Goal: Task Accomplishment & Management: Manage account settings

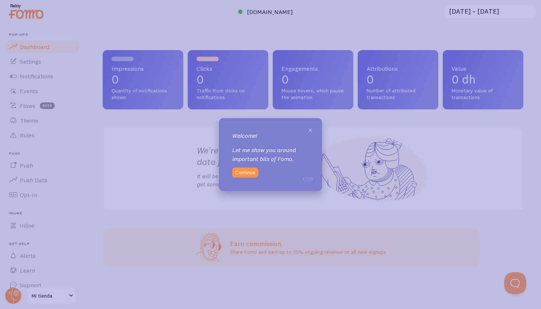
click at [310, 132] on span "×" at bounding box center [311, 129] width 6 height 11
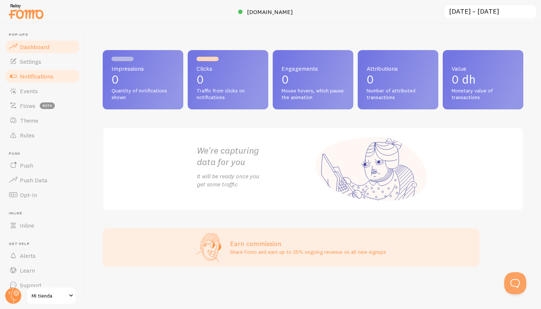
click at [64, 79] on link "Notifications" at bounding box center [42, 76] width 76 height 15
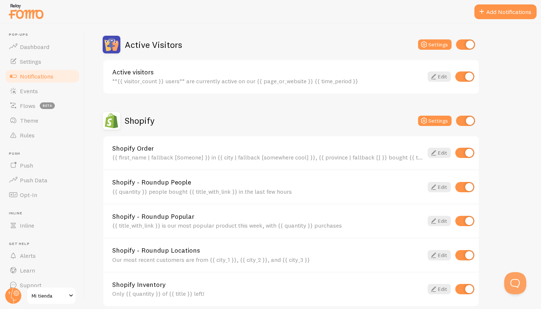
scroll to position [175, 0]
click at [441, 153] on link "Edit" at bounding box center [439, 153] width 23 height 10
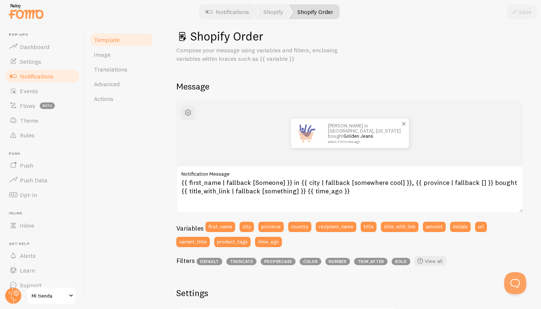
scroll to position [9, 0]
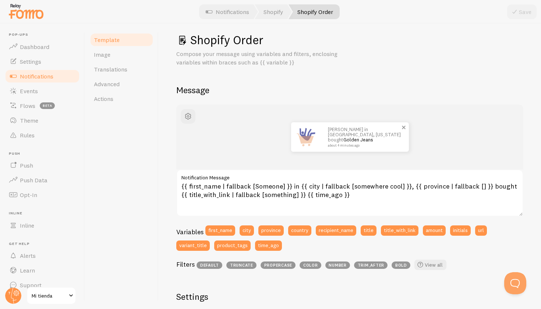
click at [306, 135] on img at bounding box center [305, 136] width 29 height 29
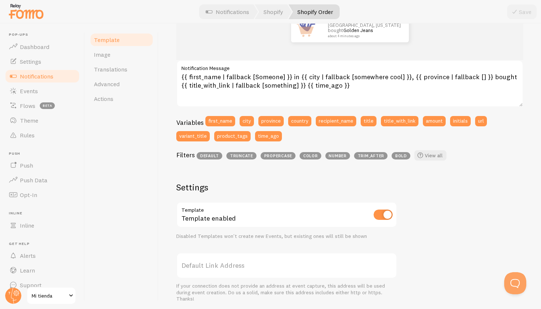
scroll to position [106, 0]
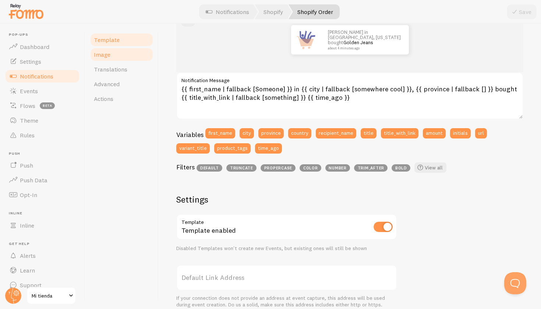
click at [121, 50] on link "Image" at bounding box center [121, 54] width 64 height 15
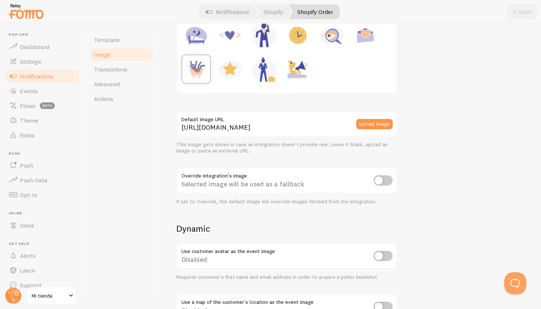
scroll to position [136, 0]
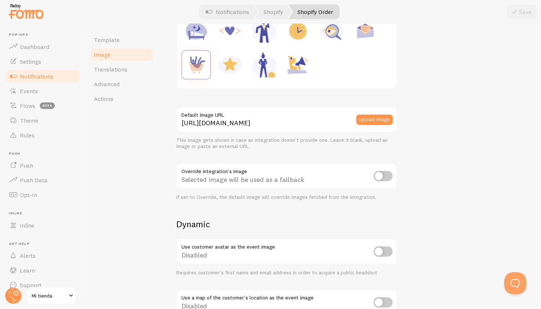
click at [388, 251] on input "checkbox" at bounding box center [383, 251] width 19 height 10
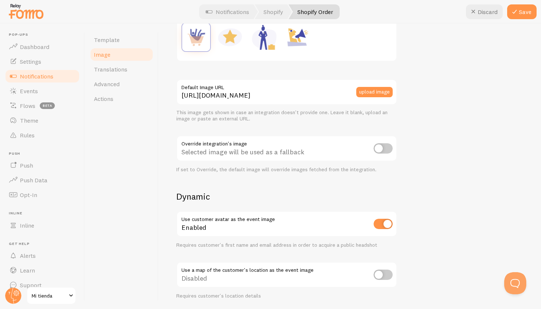
scroll to position [169, 0]
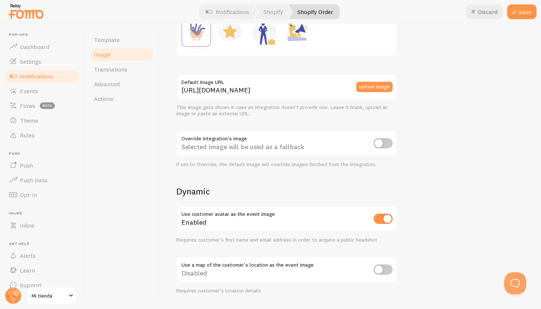
click at [385, 216] on input "checkbox" at bounding box center [383, 218] width 19 height 10
checkbox input "false"
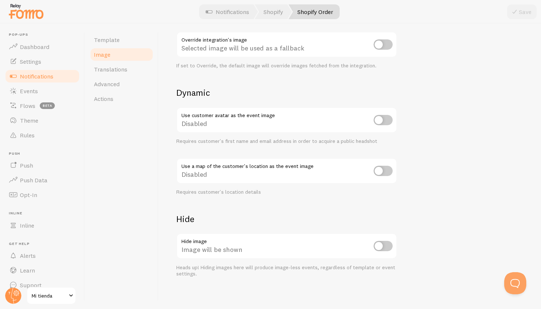
scroll to position [267, 0]
click at [388, 242] on input "checkbox" at bounding box center [383, 246] width 19 height 10
checkbox input "true"
click at [516, 10] on icon at bounding box center [514, 11] width 9 height 9
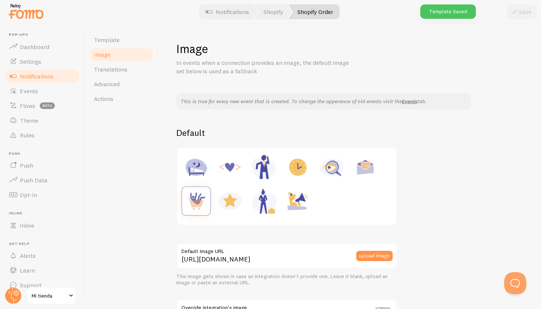
scroll to position [0, 0]
click at [120, 45] on link "Template" at bounding box center [121, 39] width 64 height 15
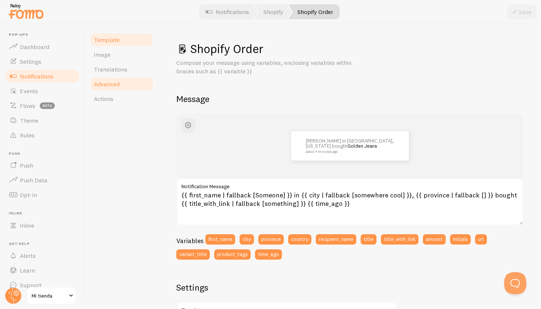
click at [122, 80] on link "Advanced" at bounding box center [121, 84] width 64 height 15
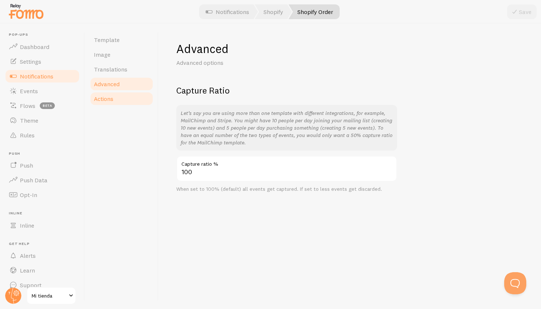
click at [119, 100] on link "Actions" at bounding box center [121, 98] width 64 height 15
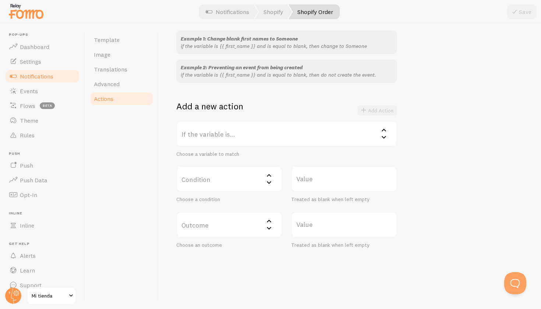
scroll to position [71, 0]
click at [120, 36] on link "Template" at bounding box center [121, 39] width 64 height 15
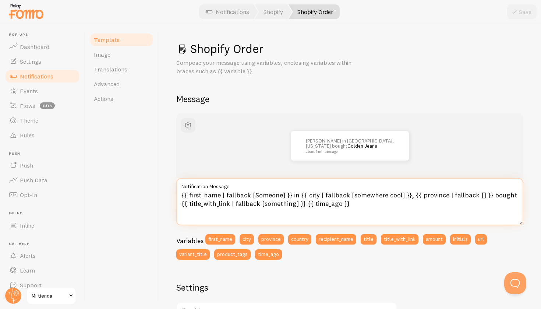
click at [283, 200] on textarea "{{ first_name | fallback [Someone] }} in {{ city | fallback [somewhere cool] }}…" at bounding box center [349, 201] width 347 height 47
drag, startPoint x: 396, startPoint y: 194, endPoint x: 386, endPoint y: 195, distance: 10.0
click at [386, 195] on textarea "{{ first_name | fallback [Someone] }} in {{ city | fallback [somewhere cool] }}…" at bounding box center [349, 201] width 347 height 47
click at [492, 195] on textarea "{{ first_name | fallback [Someone] }} in {{ city | fallback [somewhere cool] }}…" at bounding box center [349, 201] width 347 height 47
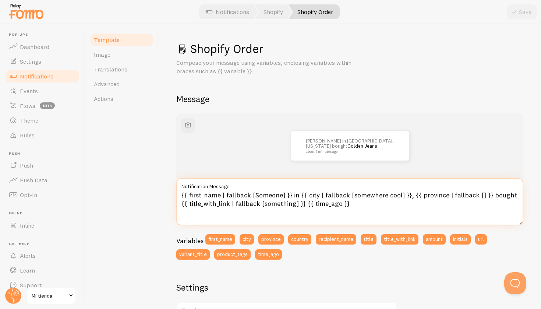
click at [492, 195] on textarea "{{ first_name | fallback [Someone] }} in {{ city | fallback [somewhere cool] }}…" at bounding box center [349, 201] width 347 height 47
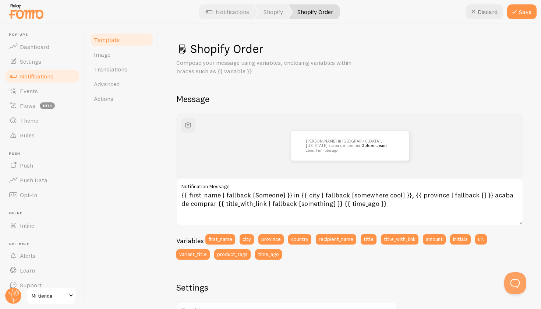
click at [396, 87] on div "Shopify Order Compose your message using variables, enclosing variables within …" at bounding box center [349, 278] width 347 height 474
click at [211, 240] on button "first_name" at bounding box center [220, 239] width 30 height 10
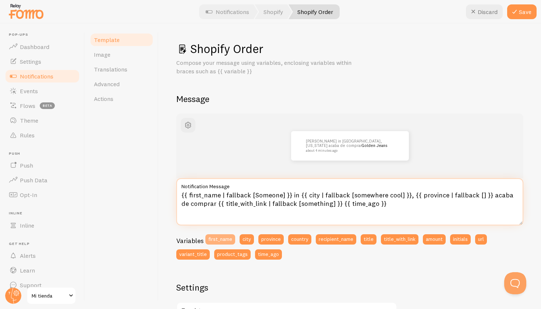
type textarea "{{ first_name | fallback [Someone] }} in {{ city | fallback [somewhere cool] }}…"
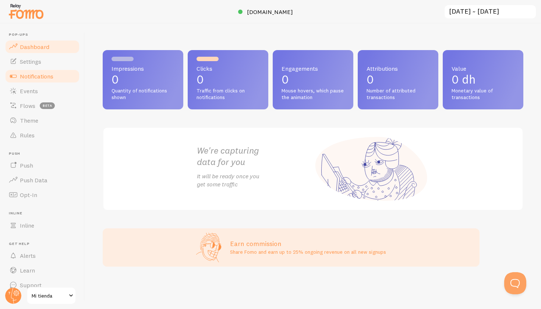
click at [53, 74] on span "Notifications" at bounding box center [36, 76] width 33 height 7
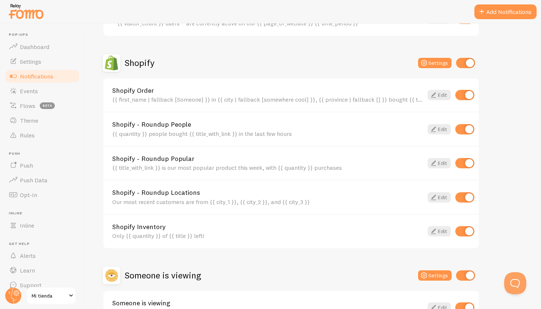
scroll to position [234, 0]
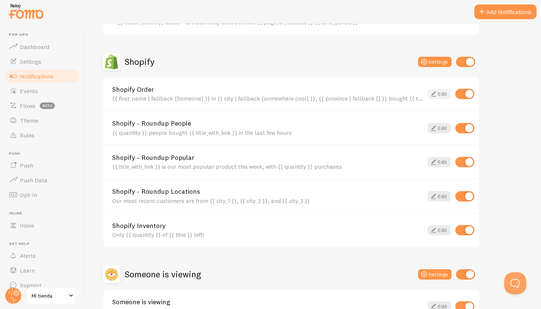
click at [439, 91] on link "Edit" at bounding box center [439, 94] width 23 height 10
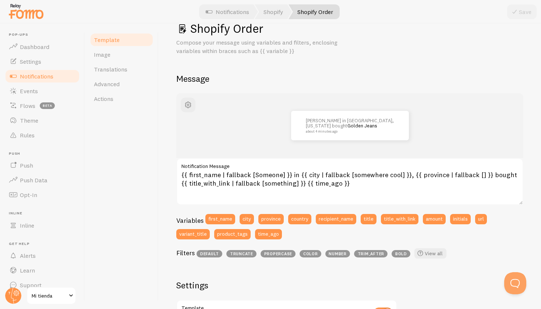
scroll to position [24, 0]
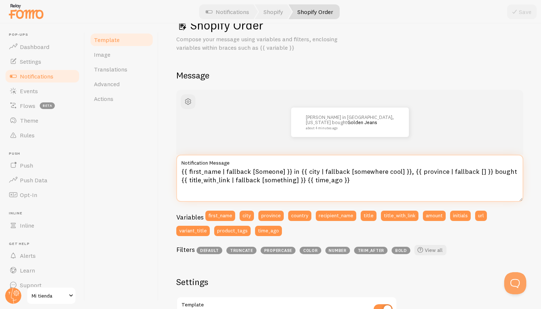
click at [497, 171] on textarea "{{ first_name | fallback [Someone] }} in {{ city | fallback [somewhere cool] }}…" at bounding box center [349, 178] width 347 height 47
click at [294, 171] on textarea "{{ first_name | fallback [Someone] }} in {{ city | fallback [somewhere cool] }}…" at bounding box center [349, 178] width 347 height 47
click at [293, 171] on textarea "{{ first_name | fallback [Someone] }} in {{ city | fallback [somewhere cool] }}…" at bounding box center [349, 178] width 347 height 47
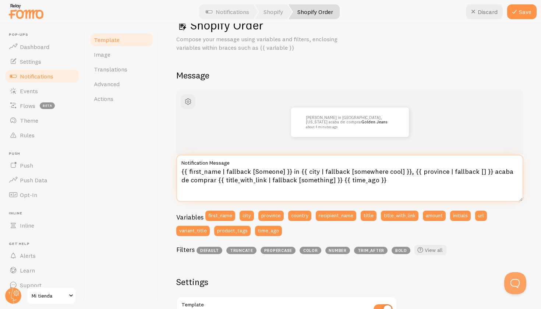
click at [293, 171] on textarea "{{ first_name | fallback [Someone] }} in {{ city | fallback [somewhere cool] }}…" at bounding box center [349, 178] width 347 height 47
click at [330, 170] on textarea "{{ first_name | fallback [Someone] }} en {{ city | fallback [somewhere cool] }}…" at bounding box center [349, 178] width 347 height 47
drag, startPoint x: 407, startPoint y: 172, endPoint x: 299, endPoint y: 173, distance: 108.6
click at [299, 173] on textarea "{{ first_name | fallback [Someone] }} en {{ city | fallback [somewhere cool] }}…" at bounding box center [349, 178] width 347 height 47
click at [294, 170] on textarea "{{ first_name | fallback [Someone] }} in {{ city | fallback [somewhere cool] }}…" at bounding box center [349, 178] width 347 height 47
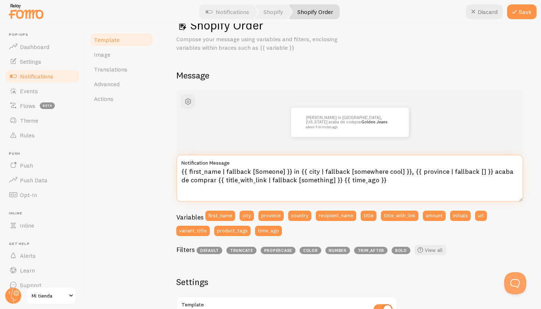
click at [294, 170] on textarea "{{ first_name | fallback [Someone] }} in {{ city | fallback [somewhere cool] }}…" at bounding box center [349, 178] width 347 height 47
click at [292, 169] on textarea "{{ first_name | fallback [Someone] }} in {{ city | fallback [somewhere cool] }}…" at bounding box center [349, 178] width 347 height 47
drag, startPoint x: 299, startPoint y: 170, endPoint x: 412, endPoint y: 170, distance: 113.0
click at [412, 170] on textarea "{{ first_name | fallback [Someone] }} en {{ city | fallback [somewhere cool] }}…" at bounding box center [349, 178] width 347 height 47
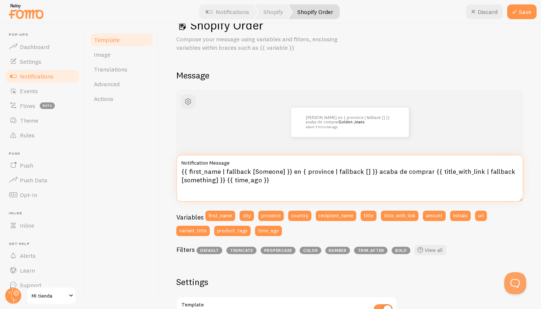
click at [300, 170] on textarea "{{ first_name | fallback [Someone] }} en { province | fallback [] }} acaba de c…" at bounding box center [349, 178] width 347 height 47
drag, startPoint x: 300, startPoint y: 170, endPoint x: 370, endPoint y: 170, distance: 70.3
click at [370, 170] on textarea "{{ first_name | fallback [Someone] }} en { province | fallback [] }} acaba de c…" at bounding box center [349, 178] width 347 height 47
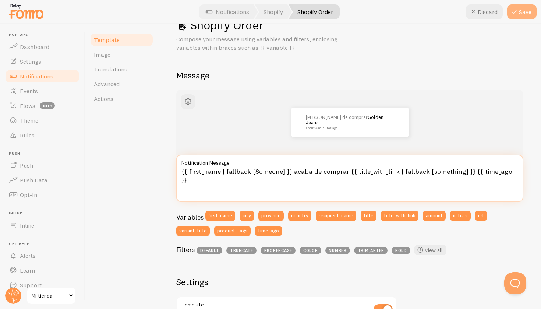
type textarea "{{ first_name | fallback [Someone] }} acaba de comprar {{ title_with_link | fal…"
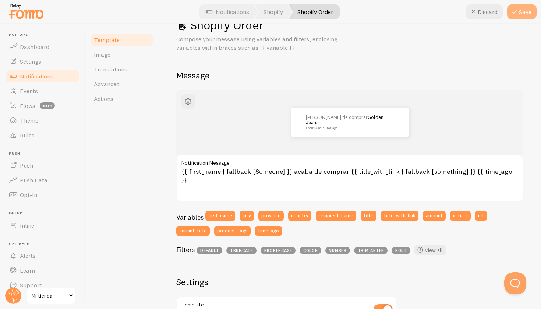
click at [515, 5] on button "Save" at bounding box center [521, 11] width 29 height 15
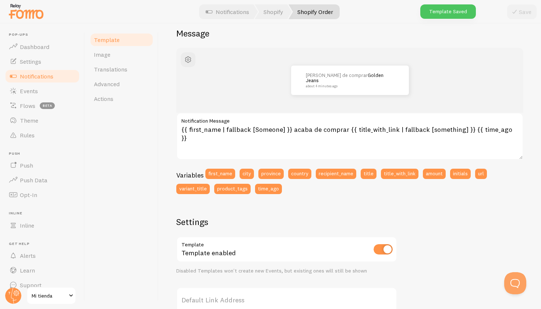
scroll to position [66, 0]
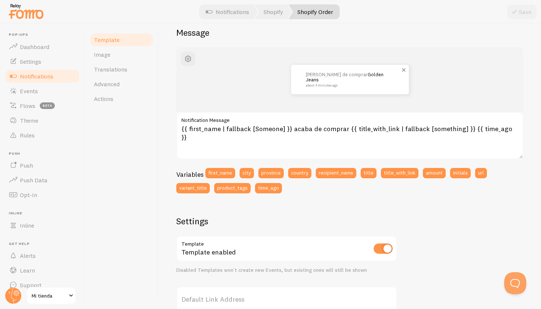
click at [312, 77] on p "John acaba de comprar Golden Jeans about 4 minutes ago" at bounding box center [350, 79] width 88 height 15
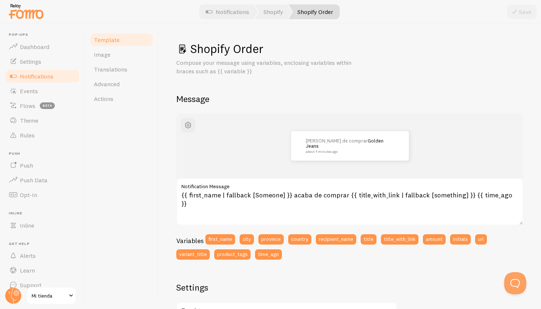
scroll to position [0, 0]
click at [190, 124] on span "button" at bounding box center [188, 125] width 9 height 9
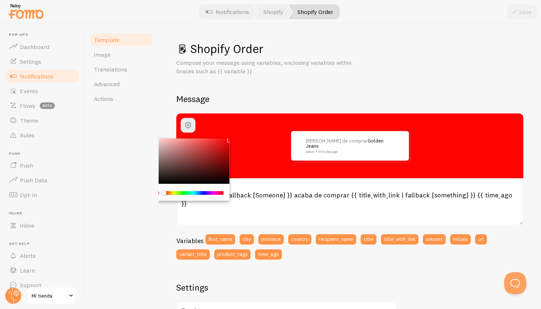
drag, startPoint x: 190, startPoint y: 162, endPoint x: 227, endPoint y: 134, distance: 47.3
click at [227, 134] on div "John acaba de comprar Golden Jeans about 4 minutes ago" at bounding box center [349, 145] width 347 height 65
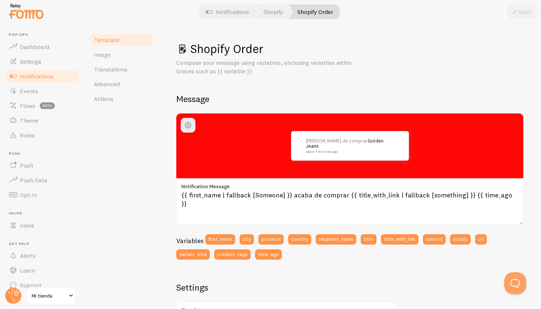
click at [255, 91] on div "Shopify Order Compose your message using variables, enclosing variables within …" at bounding box center [349, 278] width 347 height 474
click at [135, 84] on link "Advanced" at bounding box center [121, 84] width 64 height 15
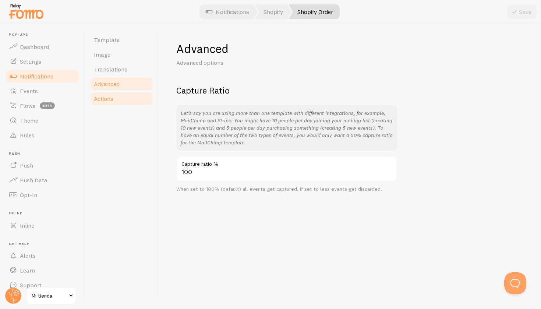
click at [130, 103] on link "Actions" at bounding box center [121, 98] width 64 height 15
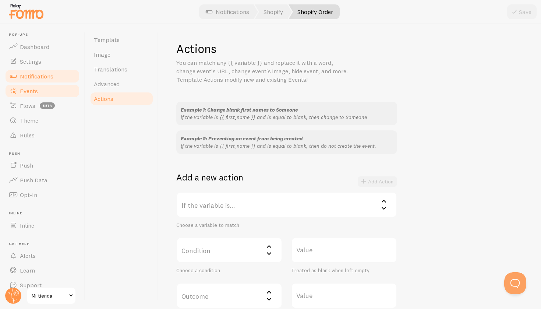
click at [38, 93] on span "Events" at bounding box center [29, 90] width 18 height 7
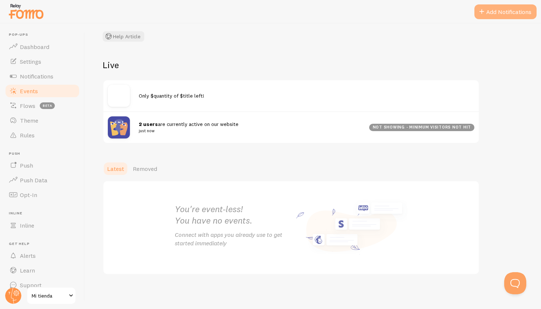
click at [490, 15] on button "Add Notifications" at bounding box center [505, 11] width 62 height 15
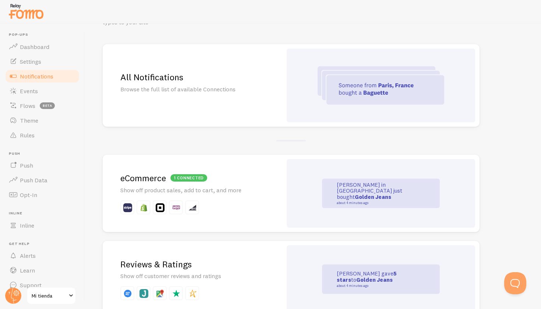
scroll to position [50, 0]
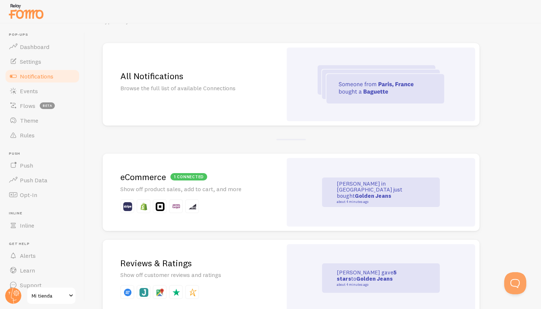
click at [244, 97] on div "All Notifications Browse the full list of available Connections" at bounding box center [193, 84] width 180 height 82
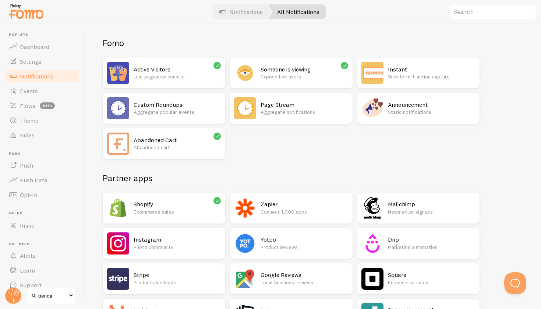
scroll to position [49, 0]
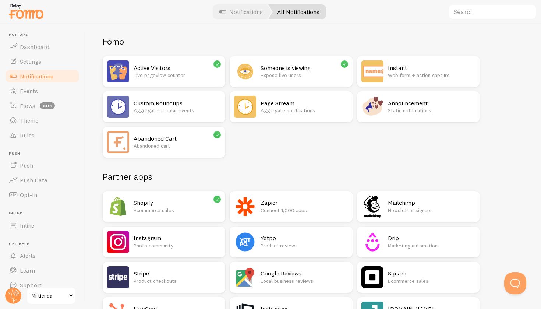
click at [182, 199] on h2 "Shopify" at bounding box center [177, 203] width 87 height 8
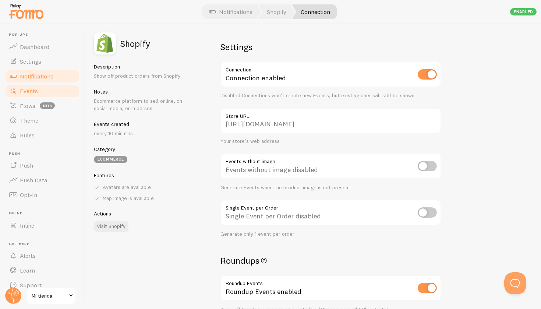
click at [40, 87] on link "Events" at bounding box center [42, 91] width 76 height 15
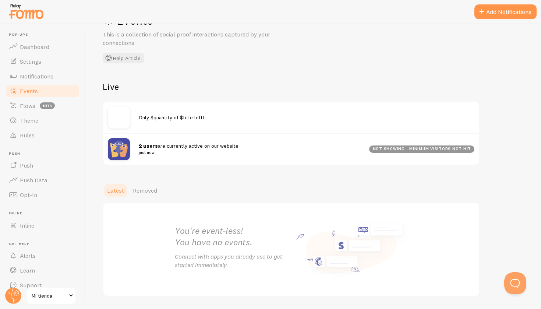
scroll to position [34, 0]
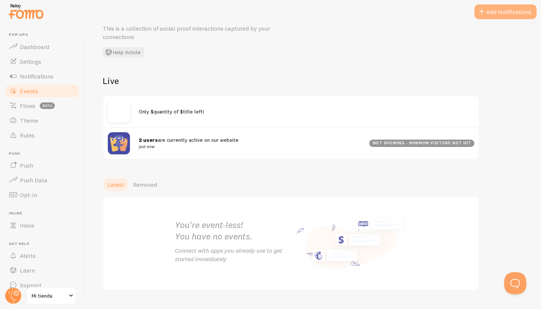
click at [486, 14] on button "Add Notifications" at bounding box center [505, 11] width 62 height 15
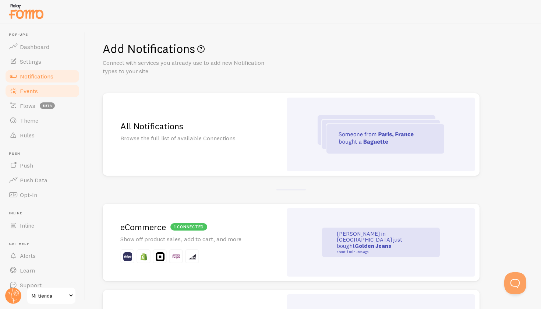
click at [52, 93] on link "Events" at bounding box center [42, 91] width 76 height 15
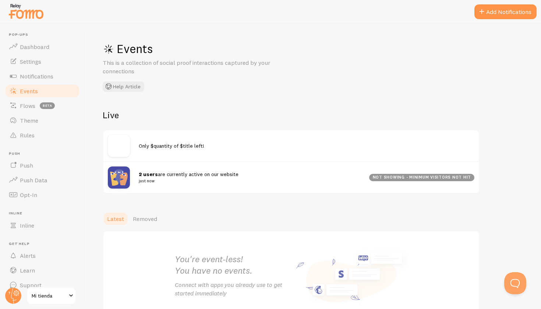
click at [172, 146] on span "Only $quantity of $title left!" at bounding box center [172, 145] width 66 height 7
click at [121, 145] on img at bounding box center [119, 146] width 22 height 22
click at [204, 171] on span "2 users are currently active on our website just now" at bounding box center [250, 178] width 222 height 14
click at [396, 179] on div "not showing - minimum visitors not hit" at bounding box center [421, 177] width 105 height 7
click at [398, 176] on div "not showing - minimum visitors not hit" at bounding box center [421, 177] width 105 height 7
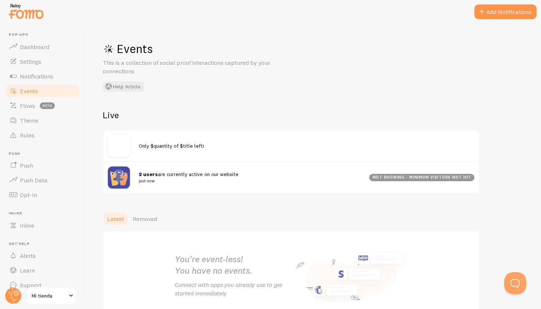
click at [131, 174] on div at bounding box center [123, 177] width 31 height 22
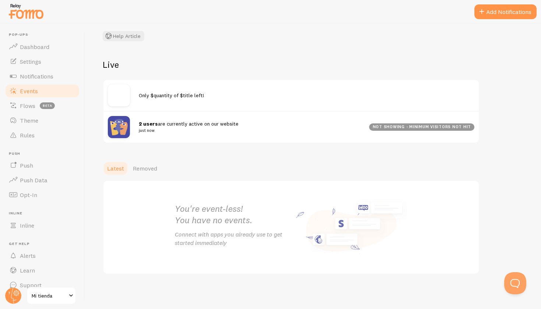
scroll to position [50, 0]
click at [135, 168] on span "Removed" at bounding box center [145, 168] width 24 height 7
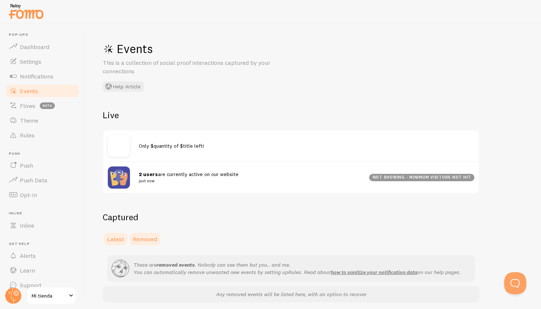
click at [120, 236] on span "Latest" at bounding box center [115, 238] width 17 height 7
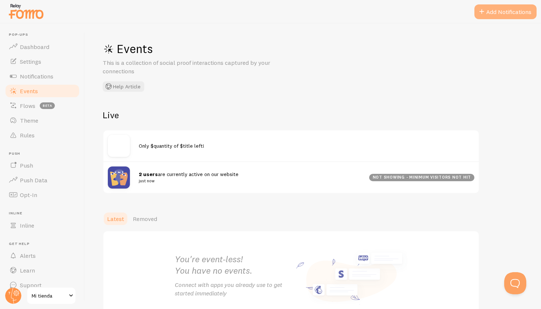
click at [493, 13] on button "Add Notifications" at bounding box center [505, 11] width 62 height 15
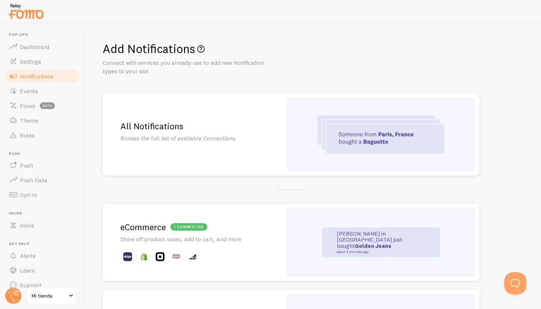
click at [346, 126] on img at bounding box center [381, 134] width 127 height 38
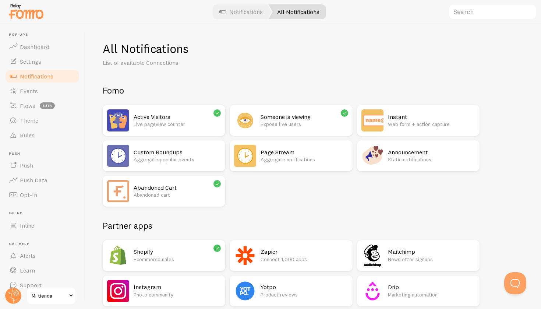
click at [188, 248] on h2 "Shopify" at bounding box center [177, 252] width 87 height 8
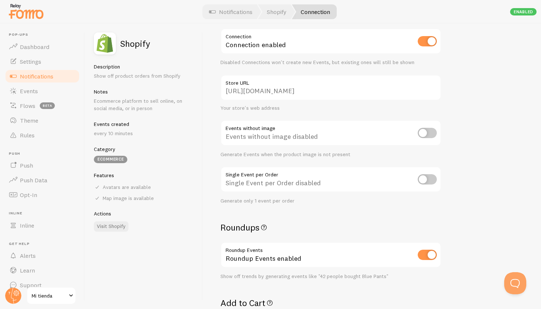
scroll to position [38, 0]
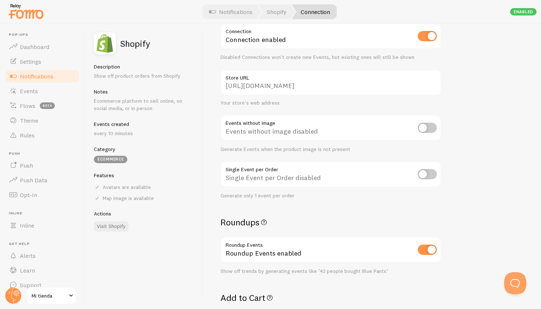
click at [428, 127] on input "checkbox" at bounding box center [427, 128] width 19 height 10
checkbox input "true"
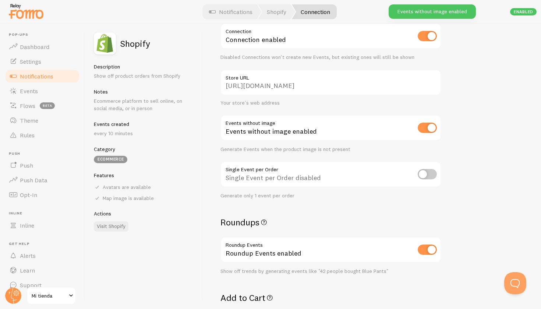
click at [428, 127] on input "checkbox" at bounding box center [427, 128] width 19 height 10
checkbox input "false"
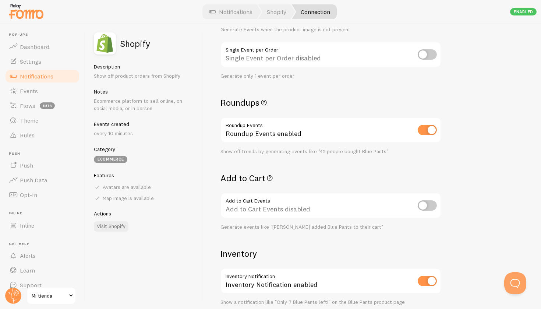
scroll to position [159, 0]
click at [426, 200] on input "checkbox" at bounding box center [427, 204] width 19 height 10
checkbox input "true"
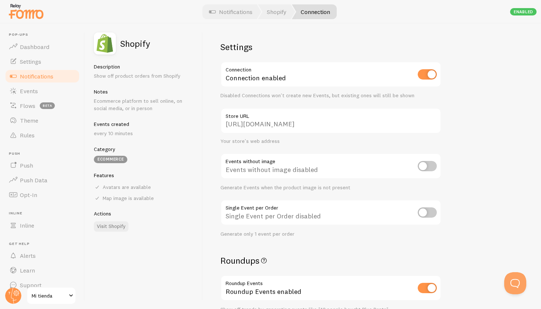
scroll to position [0, 0]
click at [518, 14] on div "Enabled" at bounding box center [523, 11] width 27 height 7
click at [40, 94] on link "Events" at bounding box center [42, 91] width 76 height 15
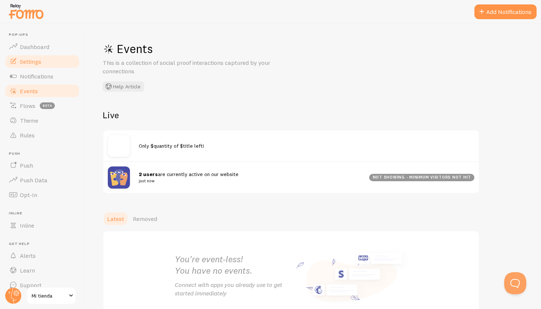
click at [28, 63] on span "Settings" at bounding box center [30, 61] width 21 height 7
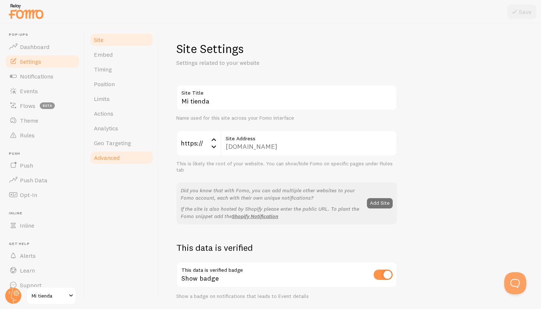
click at [120, 151] on link "Advanced" at bounding box center [121, 157] width 64 height 15
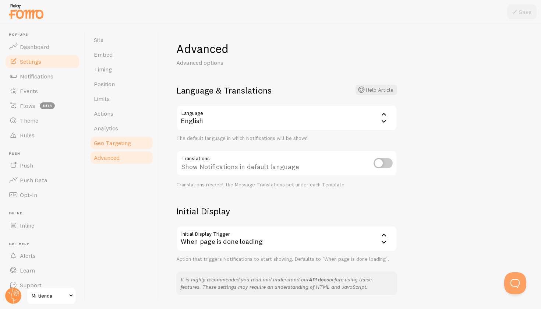
click at [115, 140] on span "Geo Targeting" at bounding box center [112, 142] width 37 height 7
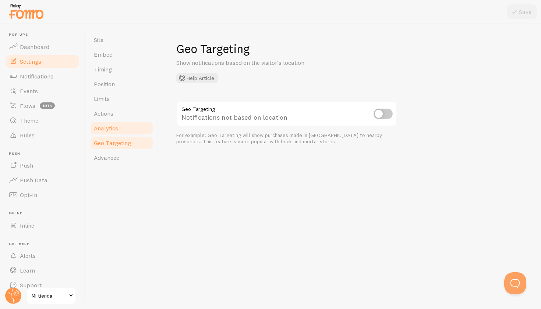
click at [113, 132] on link "Analytics" at bounding box center [121, 128] width 64 height 15
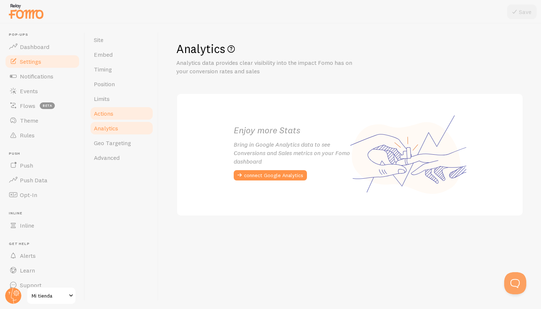
click at [110, 114] on span "Actions" at bounding box center [104, 113] width 20 height 7
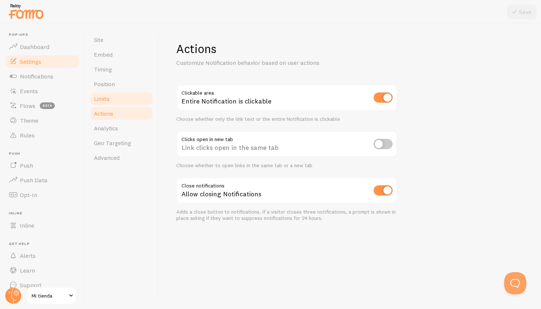
click at [110, 104] on link "Limits" at bounding box center [121, 98] width 64 height 15
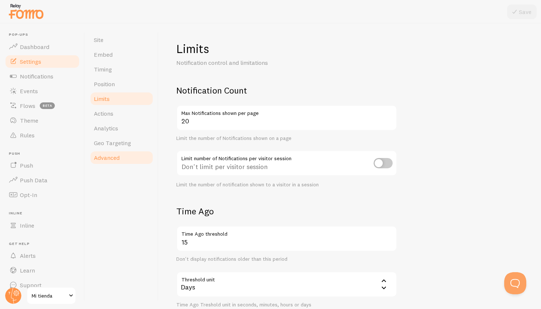
click at [107, 152] on link "Advanced" at bounding box center [121, 157] width 64 height 15
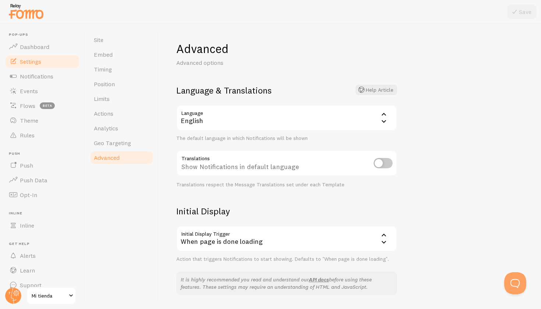
click at [339, 119] on div "English" at bounding box center [286, 118] width 221 height 26
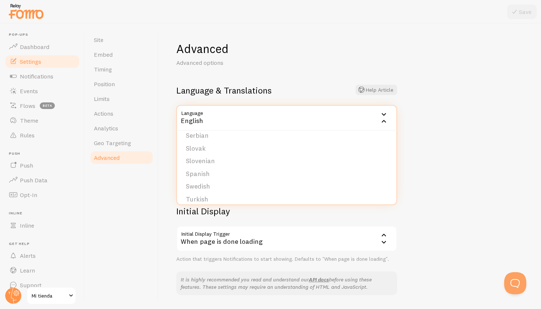
scroll to position [298, 0]
click at [209, 170] on li "Spanish" at bounding box center [286, 173] width 219 height 13
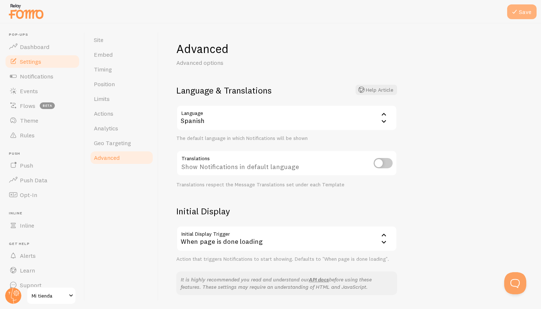
click at [519, 15] on icon at bounding box center [514, 11] width 9 height 9
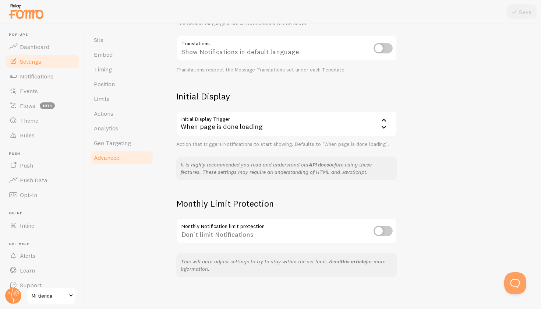
scroll to position [114, 0]
click at [54, 79] on link "Notifications" at bounding box center [42, 76] width 76 height 15
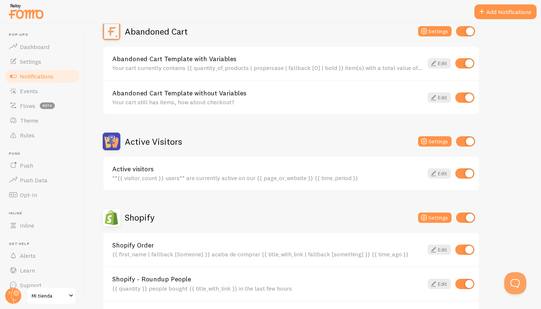
scroll to position [80, 0]
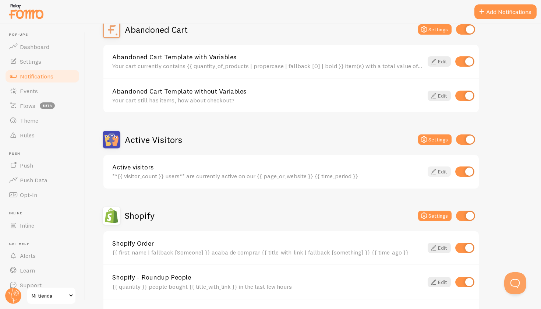
click at [440, 172] on link "Edit" at bounding box center [439, 171] width 23 height 10
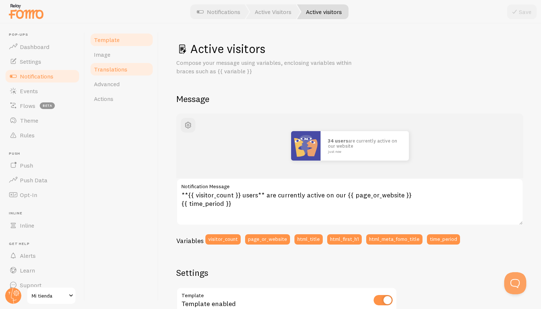
click at [117, 73] on link "Translations" at bounding box center [121, 69] width 64 height 15
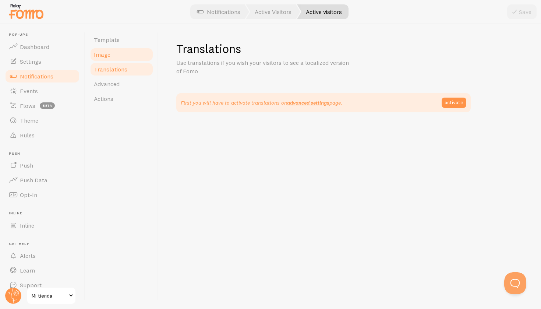
click at [128, 56] on link "Image" at bounding box center [121, 54] width 64 height 15
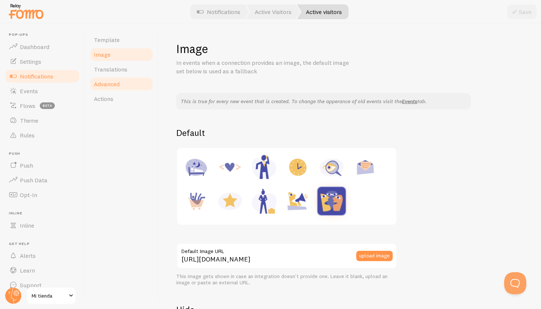
click at [122, 87] on link "Advanced" at bounding box center [121, 84] width 64 height 15
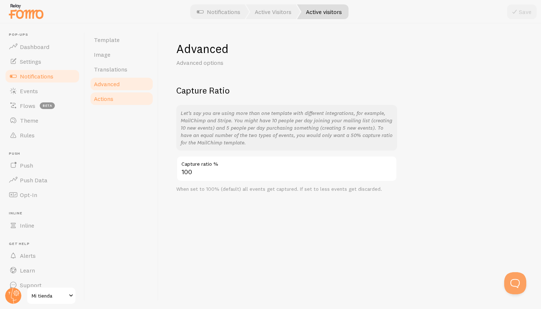
click at [124, 98] on link "Actions" at bounding box center [121, 98] width 64 height 15
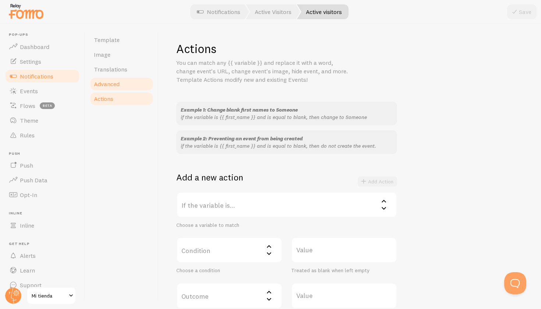
click at [123, 90] on link "Advanced" at bounding box center [121, 84] width 64 height 15
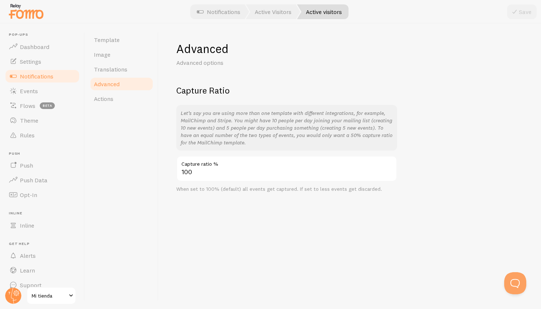
click at [120, 78] on link "Advanced" at bounding box center [121, 84] width 64 height 15
click at [114, 71] on span "Translations" at bounding box center [110, 69] width 33 height 7
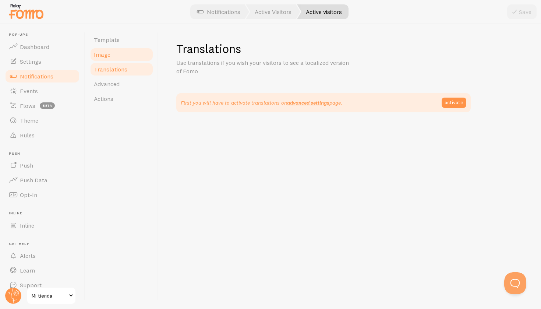
click at [113, 58] on link "Image" at bounding box center [121, 54] width 64 height 15
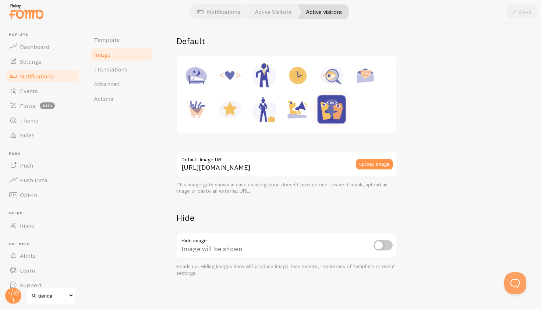
click at [383, 245] on input "checkbox" at bounding box center [383, 245] width 19 height 10
checkbox input "true"
click at [519, 15] on icon at bounding box center [514, 11] width 9 height 9
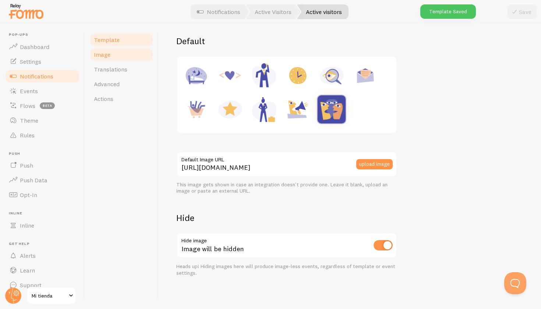
click at [115, 41] on span "Template" at bounding box center [107, 39] width 26 height 7
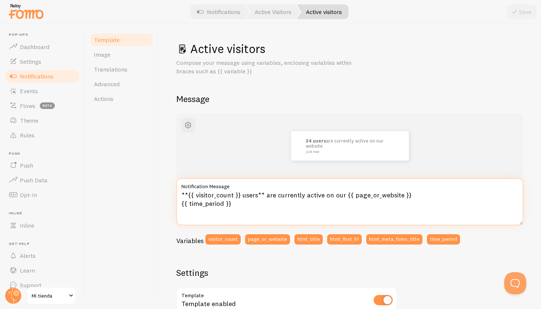
click at [245, 194] on textarea "**{{ visitor_count }} users** are currently active on our {{ page_or_website }}…" at bounding box center [349, 201] width 347 height 47
drag, startPoint x: 277, startPoint y: 195, endPoint x: 353, endPoint y: 191, distance: 75.6
click at [353, 191] on textarea "**{{ visitor_count }} personas** are currently active on our {{ page_or_website…" at bounding box center [349, 201] width 347 height 47
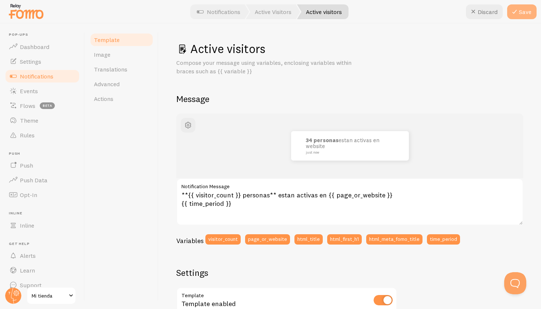
click at [518, 14] on icon at bounding box center [514, 11] width 9 height 9
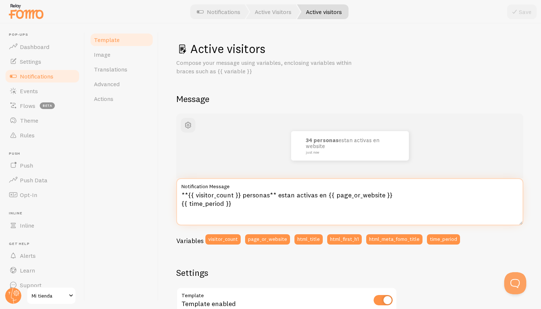
click at [224, 203] on textarea "**{{ visitor_count }} personas** estan activas en {{ page_or_website }} {{ time…" at bounding box center [349, 201] width 347 height 47
drag, startPoint x: 272, startPoint y: 206, endPoint x: 181, endPoint y: 205, distance: 90.2
click at [181, 205] on textarea "**{{ visitor_count }} personas** estan activas en {{ page_or_website }} {{ time…" at bounding box center [349, 201] width 347 height 47
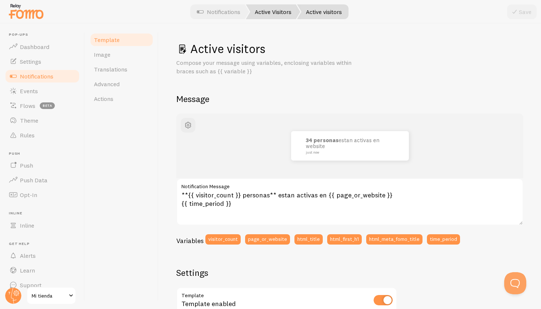
click at [347, 31] on div "Active visitors Compose your message using variables, enclosing variables withi…" at bounding box center [350, 166] width 382 height 285
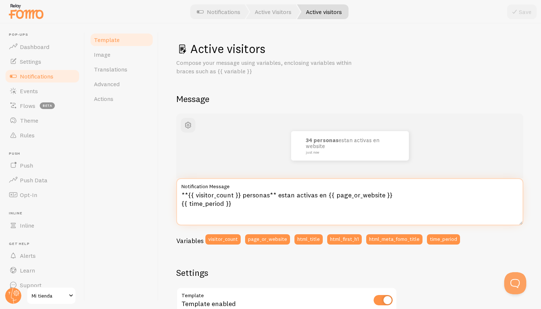
click at [214, 205] on textarea "**{{ visitor_count }} personas** estan activas en {{ page_or_website }} {{ time…" at bounding box center [349, 201] width 347 height 47
click at [208, 203] on textarea "**{{ visitor_count }} personas** estan activas en {{ page_or_website }} {{ time…" at bounding box center [349, 201] width 347 height 47
click at [224, 202] on textarea "**{{ visitor_count }} personas** estan activas en {{ page_or_website }} {{ time…" at bounding box center [349, 201] width 347 height 47
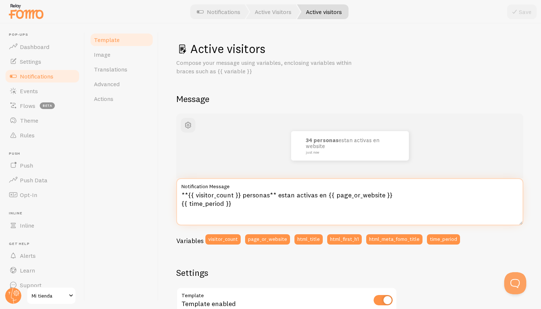
drag, startPoint x: 223, startPoint y: 202, endPoint x: 190, endPoint y: 202, distance: 33.5
click at [190, 202] on textarea "**{{ visitor_count }} personas** estan activas en {{ page_or_website }} {{ time…" at bounding box center [349, 201] width 347 height 47
click at [196, 204] on textarea "**{{ visitor_count }} personas** estan activas en {{ page_or_website }} }}" at bounding box center [349, 201] width 347 height 47
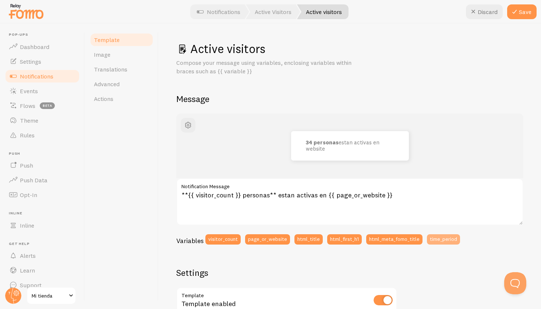
click at [435, 240] on button "time_period" at bounding box center [443, 239] width 33 height 10
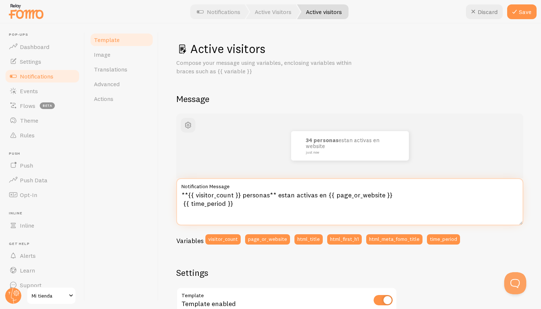
click at [223, 203] on textarea "**{{ visitor_count }} personas** estan activas en {{ page_or_website }} {{ time…" at bounding box center [349, 201] width 347 height 47
drag, startPoint x: 238, startPoint y: 202, endPoint x: 180, endPoint y: 202, distance: 58.2
click at [180, 202] on textarea "**{{ visitor_count }} personas** estan activas en {{ page_or_website }} {{ time…" at bounding box center [349, 201] width 347 height 47
paste textarea
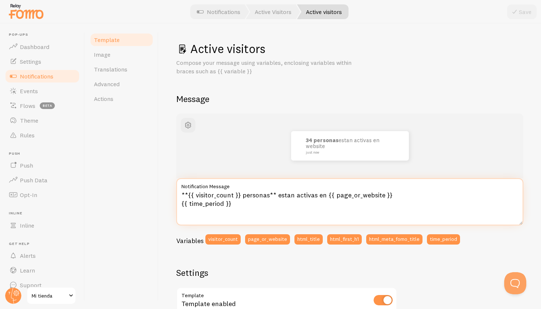
click at [217, 203] on textarea "**{{ visitor_count }} personas** estan activas en {{ page_or_website }} {{ time…" at bounding box center [349, 201] width 347 height 47
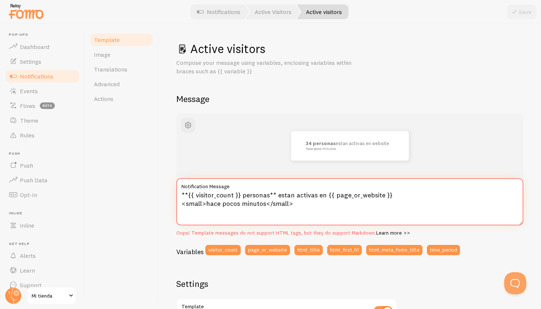
click at [301, 202] on textarea "**{{ visitor_count }} personas** estan activas en {{ page_or_website }} <small>…" at bounding box center [349, 201] width 347 height 47
click at [448, 230] on div "Oops! Template messages do not support HTML tags, but they do support Markdown.…" at bounding box center [349, 233] width 347 height 7
click at [377, 208] on textarea "**{{ visitor_count }} personas** estan activas en {{ page_or_website }} <small>…" at bounding box center [349, 201] width 347 height 47
click at [389, 232] on link "Learn more >>" at bounding box center [393, 232] width 34 height 7
click at [296, 201] on textarea "**{{ visitor_count }} personas** estan activas en {{ page_or_website }} <small>…" at bounding box center [349, 201] width 347 height 47
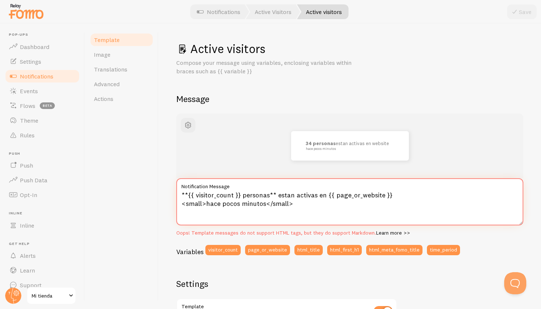
click at [181, 204] on textarea "**{{ visitor_count }} personas** estan activas en {{ page_or_website }} <small>…" at bounding box center [349, 201] width 347 height 47
type textarea "**{{ visitor_count }} personas** estan activas en {{ page_or_website }} <small>…"
click at [114, 57] on link "Image" at bounding box center [121, 54] width 64 height 15
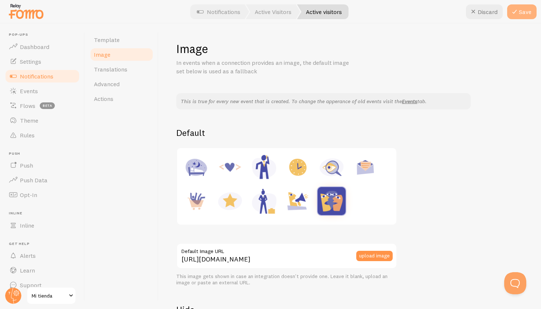
click at [518, 12] on icon at bounding box center [514, 11] width 9 height 9
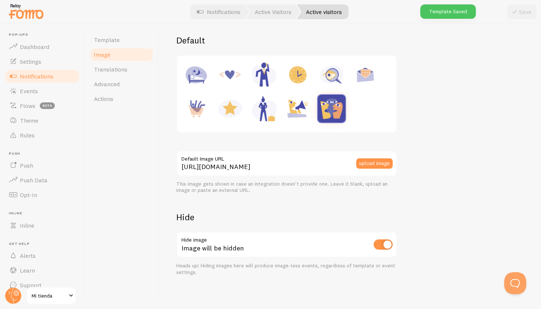
scroll to position [92, 0]
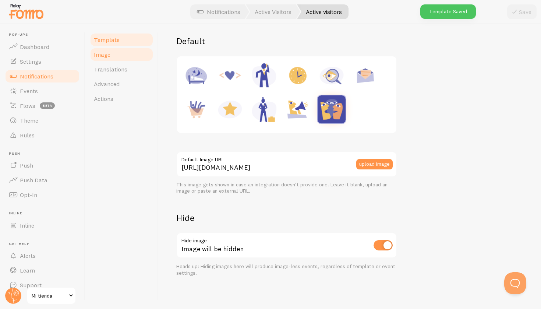
click at [114, 35] on link "Template" at bounding box center [121, 39] width 64 height 15
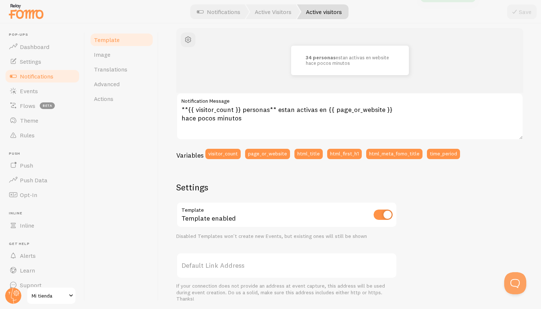
scroll to position [94, 0]
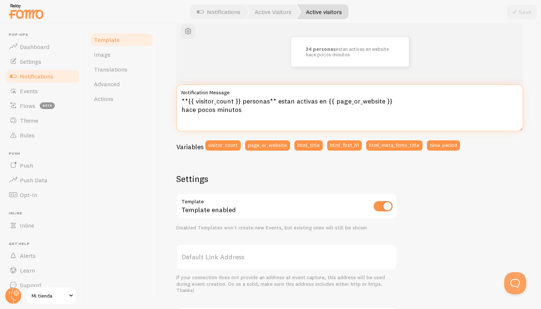
click at [256, 113] on textarea "**{{ visitor_count }} personas** estan activas en {{ page_or_website }} hace po…" at bounding box center [349, 107] width 347 height 47
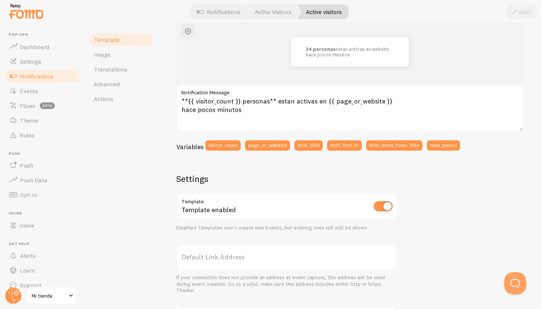
click at [294, 166] on div "34 personas estan activas en website hace pocos minutos **{{ visitor_count }} p…" at bounding box center [349, 214] width 347 height 388
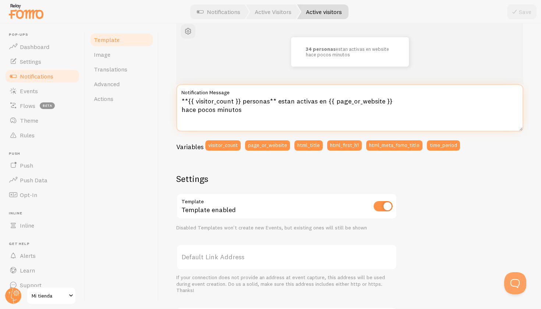
click at [223, 107] on textarea "**{{ visitor_count }} personas** estan activas en {{ page_or_website }} hace po…" at bounding box center [349, 107] width 347 height 47
paste textarea "{{ time_period }}"
click at [222, 109] on textarea "**{{ visitor_count }} personas** estan activas en {{ page_or_website }} {{ time…" at bounding box center [349, 107] width 347 height 47
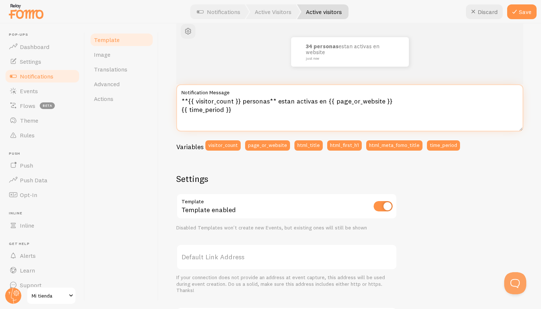
click at [222, 109] on textarea "**{{ visitor_count }} personas** estan activas en {{ page_or_website }} {{ time…" at bounding box center [349, 107] width 347 height 47
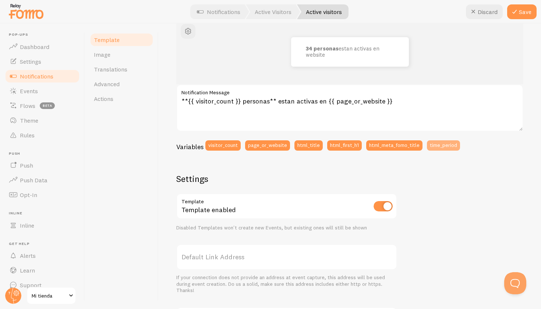
click at [436, 144] on button "time_period" at bounding box center [443, 145] width 33 height 10
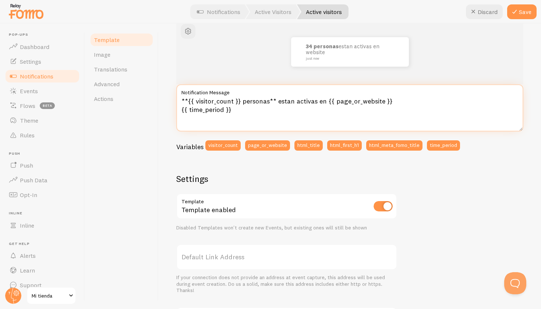
click at [213, 108] on textarea "**{{ visitor_count }} personas** estan activas en {{ page_or_website }} {{ time…" at bounding box center [349, 107] width 347 height 47
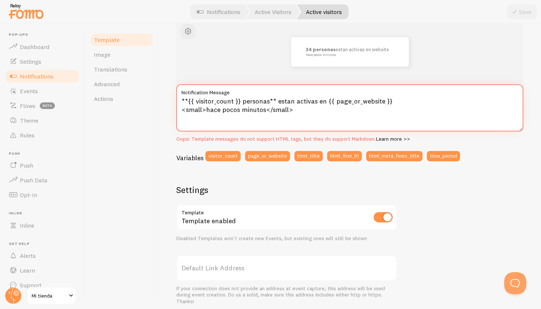
click at [294, 111] on textarea "**{{ visitor_count }} personas** estan activas en {{ page_or_website }} <small>…" at bounding box center [349, 107] width 347 height 47
click at [212, 115] on textarea "**{{ visitor_count }} personas** estan activas en {{ page_or_website }} <small>…" at bounding box center [349, 107] width 347 height 47
click at [204, 107] on textarea "**{{ visitor_count }} personas** estan activas en {{ page_or_website }} <small>…" at bounding box center [349, 107] width 347 height 47
click at [304, 103] on textarea "**{{ visitor_count }} personas** estan activas en {{ page_or_website }} <small>…" at bounding box center [349, 107] width 347 height 47
click at [407, 177] on div "34 personas estan activas en website hace pocos minutos **{{ visitor_count }} p…" at bounding box center [349, 219] width 347 height 399
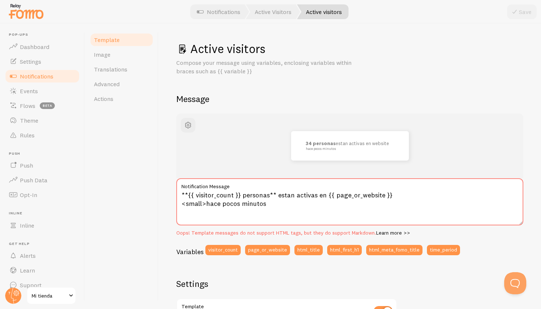
scroll to position [0, 0]
drag, startPoint x: 325, startPoint y: 193, endPoint x: 388, endPoint y: 193, distance: 62.2
click at [388, 193] on textarea "**{{ visitor_count }} personas** estan activas en {{ page_or_website }} <small>…" at bounding box center [349, 201] width 347 height 47
type textarea "**{{ visitor_count }} personas** estan activas en la tienda <small>hace pocos m…"
click at [159, 166] on div "Active visitors Compose your message using variables, enclosing variables withi…" at bounding box center [350, 166] width 382 height 285
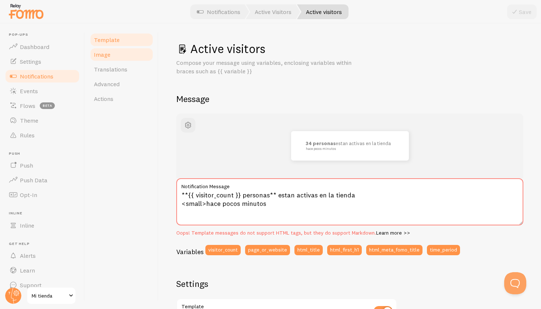
click at [109, 55] on span "Image" at bounding box center [102, 54] width 17 height 7
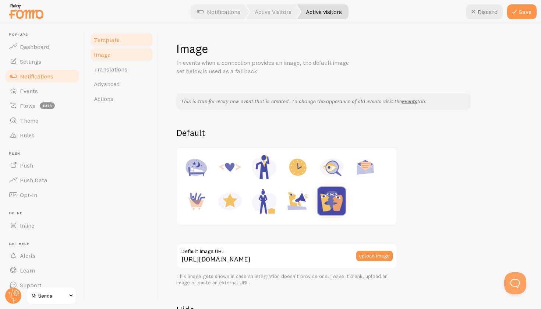
click at [113, 45] on link "Template" at bounding box center [121, 39] width 64 height 15
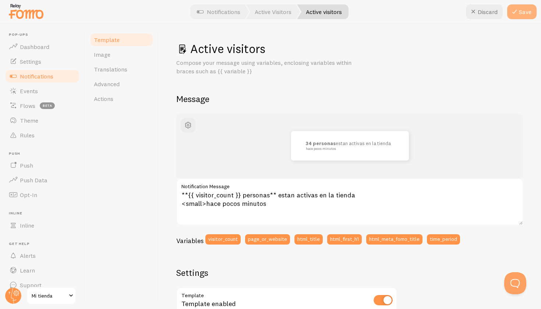
click at [520, 10] on button "Save" at bounding box center [521, 11] width 29 height 15
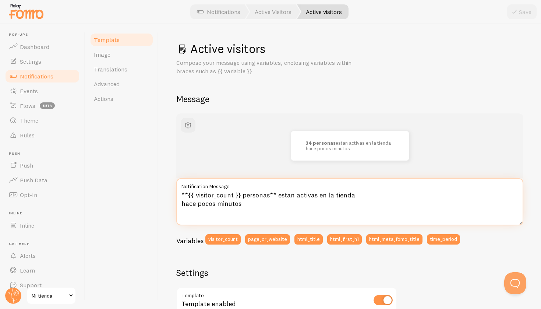
drag, startPoint x: 247, startPoint y: 202, endPoint x: 177, endPoint y: 203, distance: 69.9
click at [177, 202] on textarea "**{{ visitor_count }} personas** estan activas en la tienda hace pocos minutos" at bounding box center [349, 201] width 347 height 47
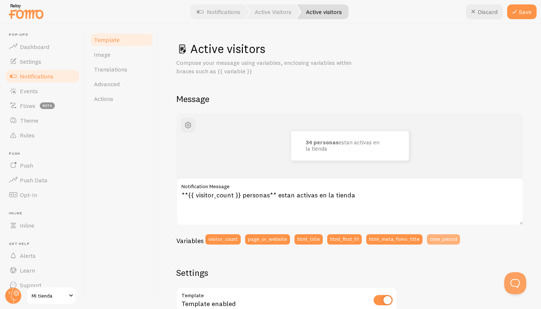
click at [436, 241] on button "time_period" at bounding box center [443, 239] width 33 height 10
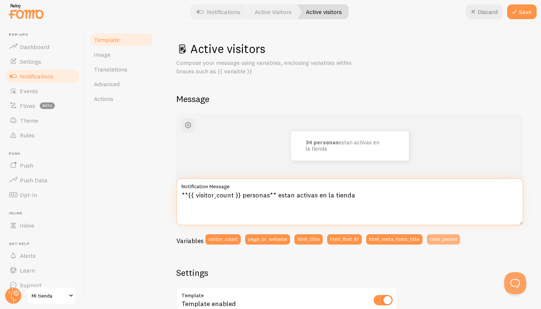
type textarea "**{{ visitor_count }} personas** estan activas en la tienda {{ time_period }}"
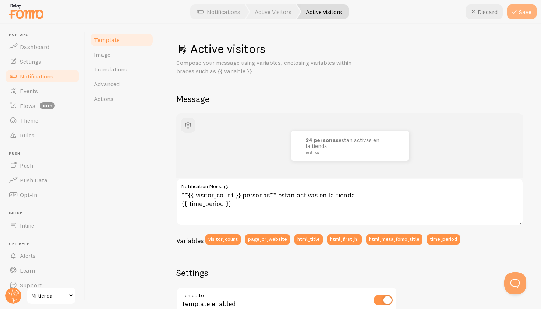
click at [518, 8] on icon at bounding box center [514, 11] width 9 height 9
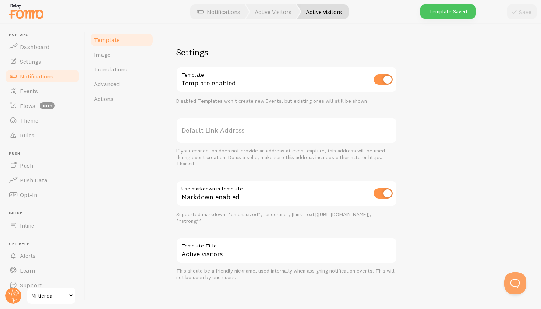
scroll to position [220, 0]
click at [132, 160] on div "Template Image Translations Advanced Actions" at bounding box center [122, 166] width 74 height 285
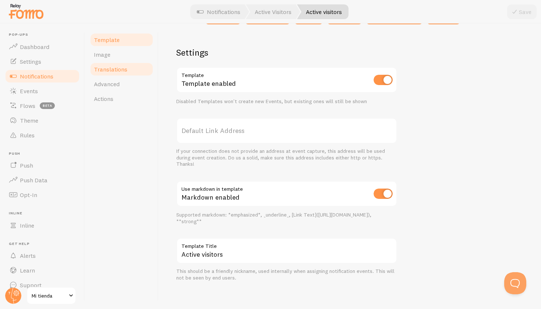
click at [116, 71] on span "Translations" at bounding box center [110, 69] width 33 height 7
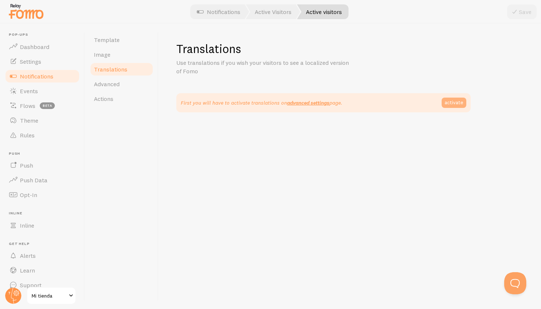
click at [449, 103] on link "activate" at bounding box center [454, 103] width 25 height 10
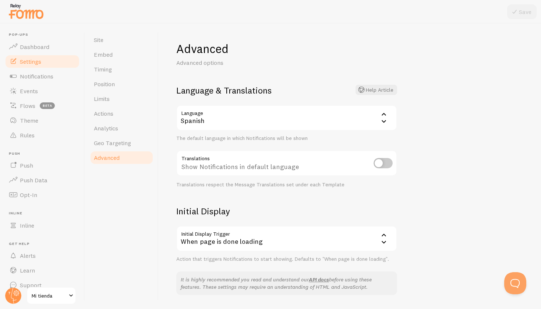
click at [379, 161] on input "checkbox" at bounding box center [383, 163] width 19 height 10
checkbox input "true"
click at [521, 14] on button "Save" at bounding box center [521, 11] width 29 height 15
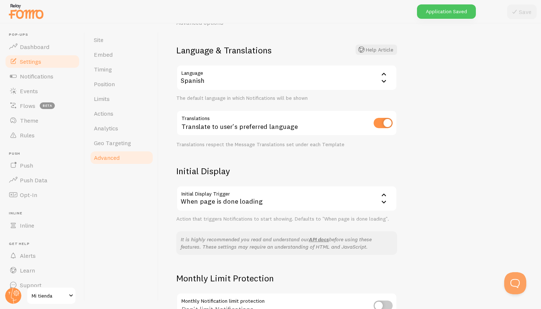
scroll to position [46, 0]
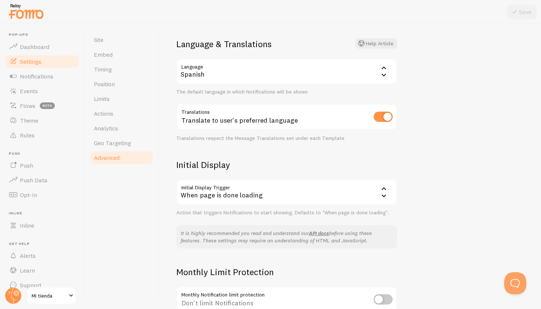
click at [291, 190] on div "When page is done loading" at bounding box center [286, 192] width 221 height 26
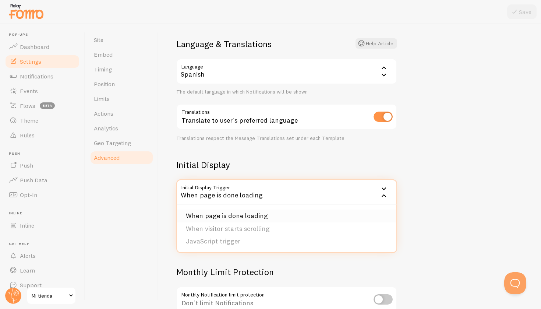
click at [246, 215] on li "When page is done loading" at bounding box center [286, 215] width 219 height 13
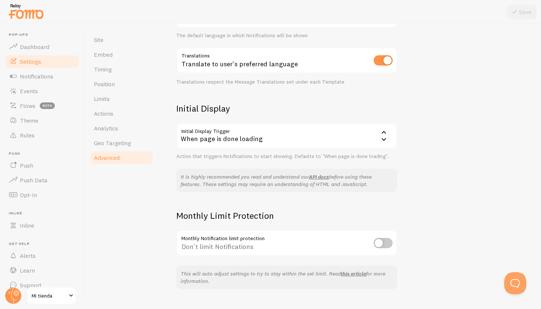
scroll to position [106, 0]
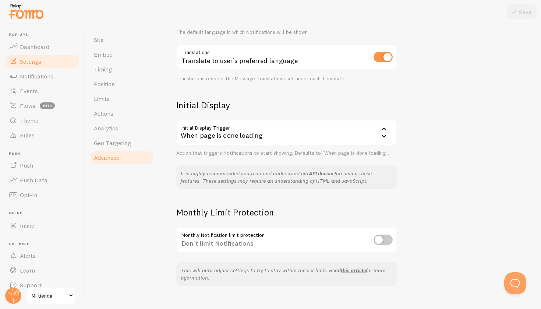
click at [384, 236] on input "checkbox" at bounding box center [383, 239] width 19 height 10
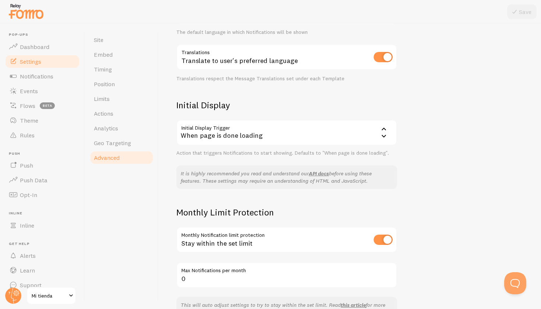
click at [384, 236] on input "checkbox" at bounding box center [383, 239] width 19 height 10
checkbox input "false"
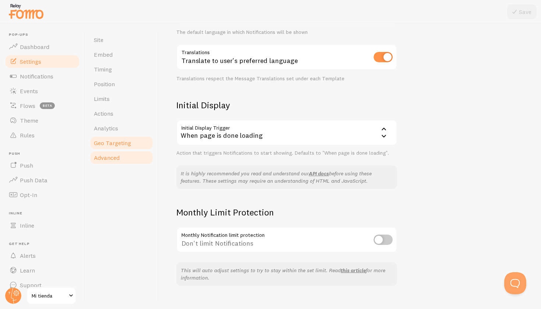
click at [115, 142] on span "Geo Targeting" at bounding box center [112, 142] width 37 height 7
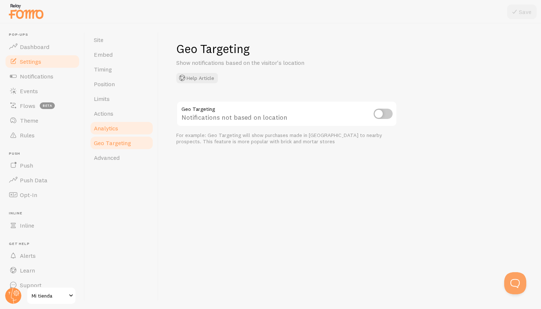
click at [115, 130] on span "Analytics" at bounding box center [106, 127] width 24 height 7
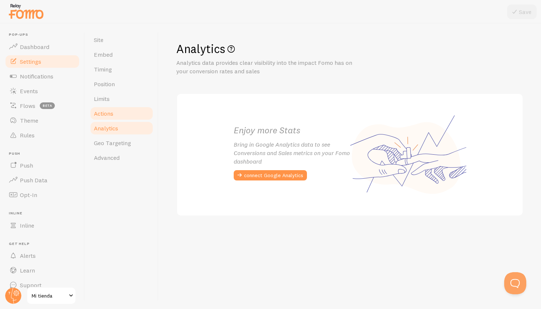
click at [109, 120] on link "Actions" at bounding box center [121, 113] width 64 height 15
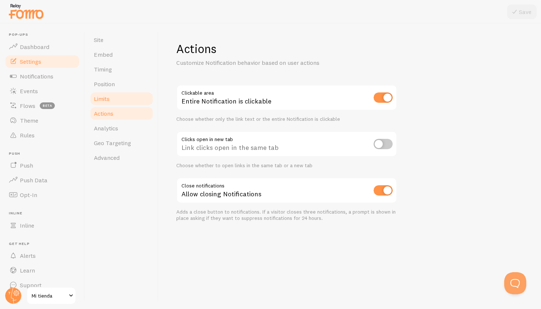
click at [106, 105] on link "Limits" at bounding box center [121, 98] width 64 height 15
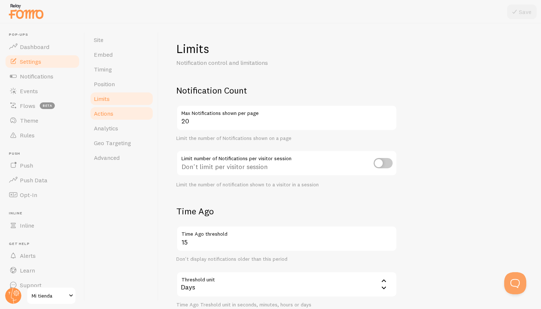
click at [131, 118] on link "Actions" at bounding box center [121, 113] width 64 height 15
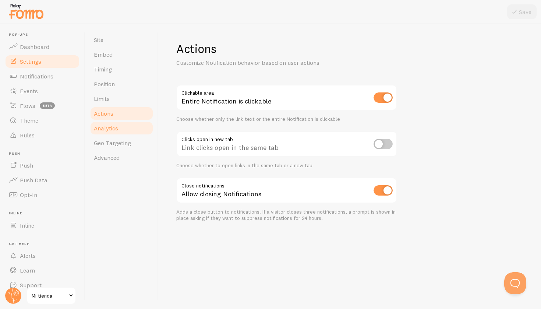
click at [122, 131] on link "Analytics" at bounding box center [121, 128] width 64 height 15
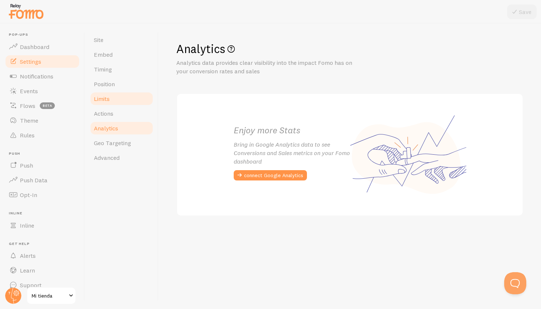
click at [124, 102] on link "Limits" at bounding box center [121, 98] width 64 height 15
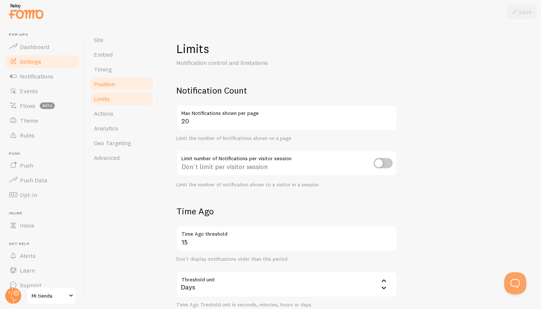
click at [120, 85] on link "Position" at bounding box center [121, 84] width 64 height 15
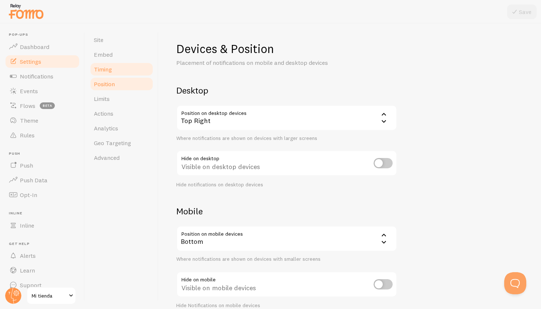
click at [119, 72] on link "Timing" at bounding box center [121, 69] width 64 height 15
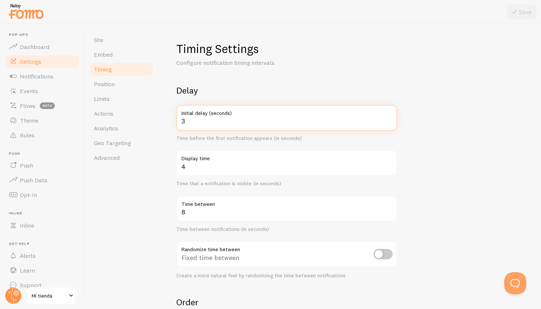
click at [216, 121] on input "3" at bounding box center [286, 118] width 221 height 26
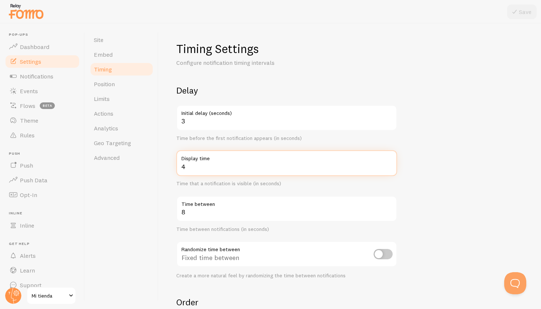
click at [224, 166] on input "4" at bounding box center [286, 163] width 221 height 26
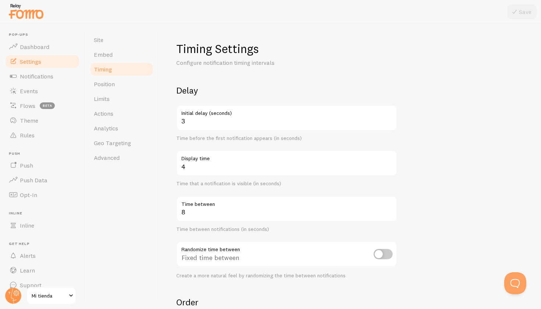
click at [214, 202] on label "Time between" at bounding box center [286, 202] width 221 height 13
click at [214, 202] on input "8" at bounding box center [286, 209] width 221 height 26
click at [163, 214] on div "Timing Settings Configure notification timing intervals Delay 3 Initial delay (…" at bounding box center [350, 166] width 382 height 285
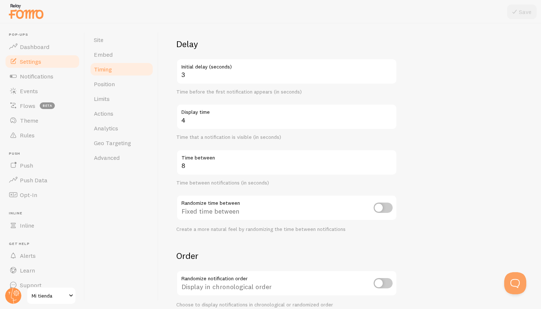
scroll to position [47, 0]
click at [377, 206] on input "checkbox" at bounding box center [383, 206] width 19 height 10
click at [381, 206] on input "checkbox" at bounding box center [383, 206] width 19 height 10
checkbox input "false"
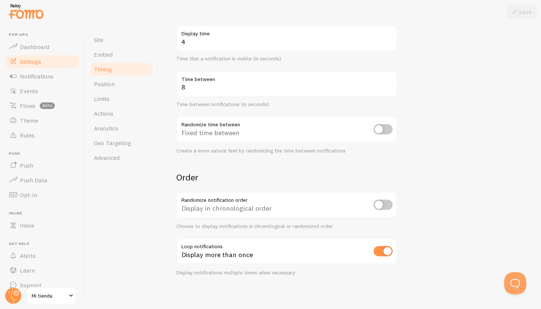
scroll to position [124, 0]
click at [52, 73] on span "Notifications" at bounding box center [36, 76] width 33 height 7
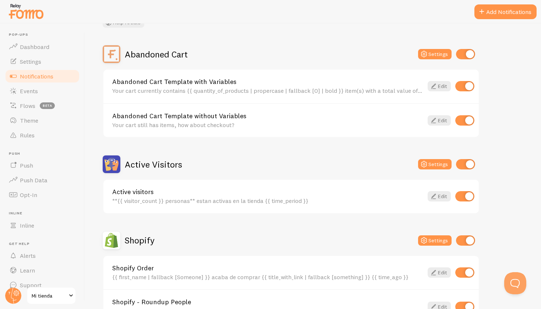
scroll to position [56, 0]
click at [439, 88] on link "Edit" at bounding box center [439, 86] width 23 height 10
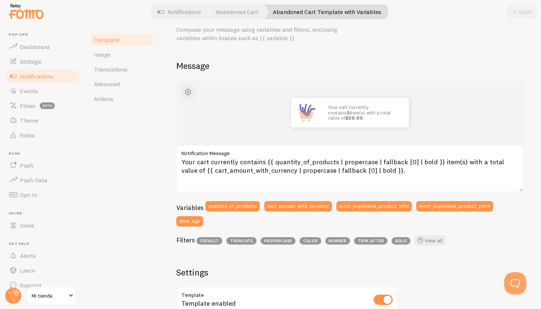
scroll to position [35, 0]
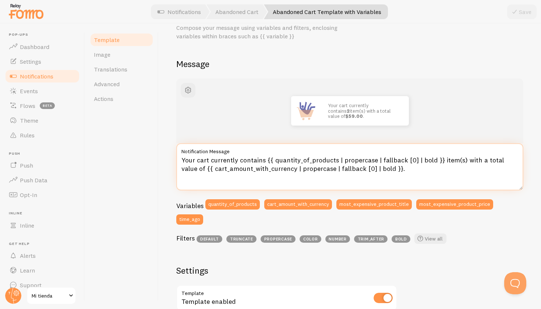
drag, startPoint x: 183, startPoint y: 159, endPoint x: 263, endPoint y: 162, distance: 79.9
click at [263, 162] on textarea "Your cart currently contains {{ quantity_of_products | propercase | fallback [0…" at bounding box center [349, 166] width 347 height 47
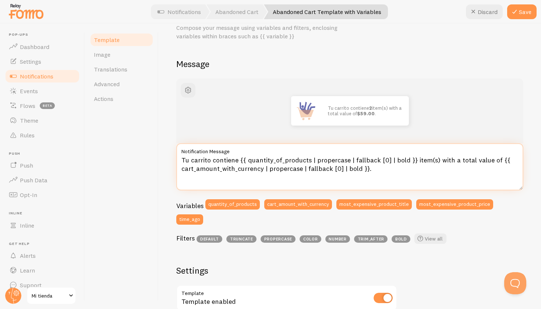
drag, startPoint x: 435, startPoint y: 159, endPoint x: 493, endPoint y: 161, distance: 58.5
click at [493, 161] on textarea "Tu carrito contiene {{ quantity_of_products | propercase | fallback [0] | bold …" at bounding box center [349, 166] width 347 height 47
type textarea "Tu carrito contiene {{ quantity_of_products | propercase | fallback [0] | bold …"
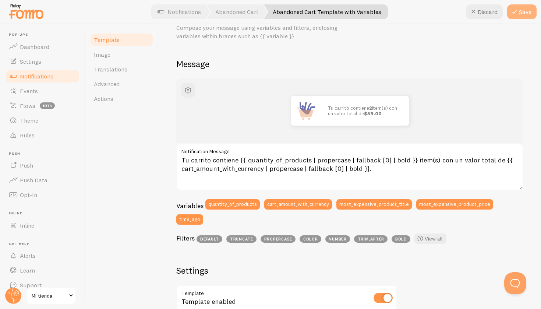
click at [519, 13] on button "Save" at bounding box center [521, 11] width 29 height 15
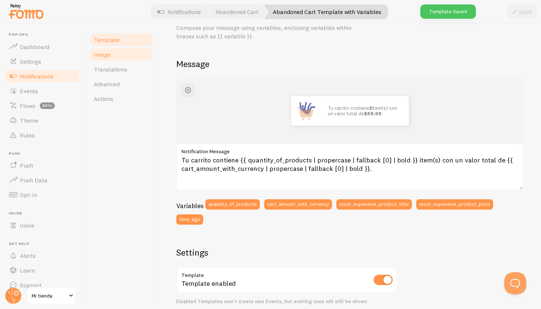
click at [114, 61] on link "Image" at bounding box center [121, 54] width 64 height 15
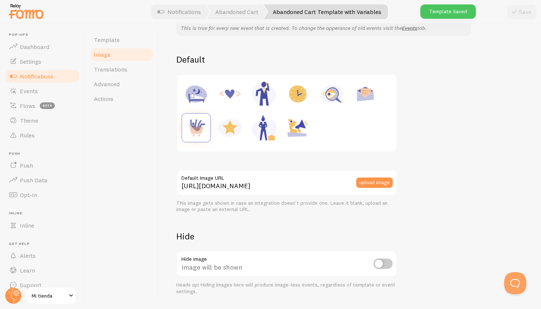
scroll to position [74, 0]
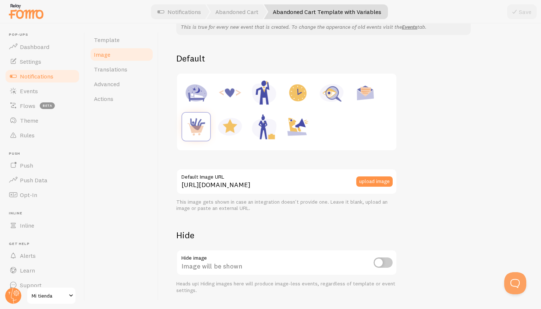
click at [382, 260] on input "checkbox" at bounding box center [383, 262] width 19 height 10
checkbox input "true"
click at [516, 10] on icon at bounding box center [514, 11] width 9 height 9
click at [111, 43] on link "Template" at bounding box center [121, 39] width 64 height 15
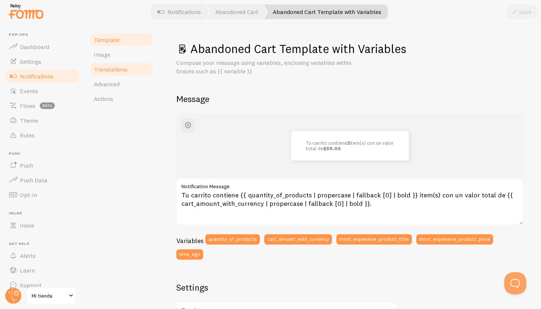
click at [129, 74] on link "Translations" at bounding box center [121, 69] width 64 height 15
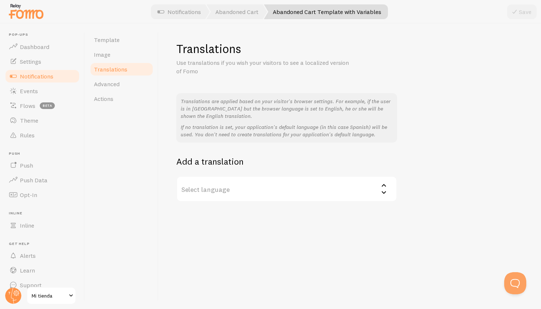
click at [213, 183] on label "Select language" at bounding box center [286, 189] width 221 height 26
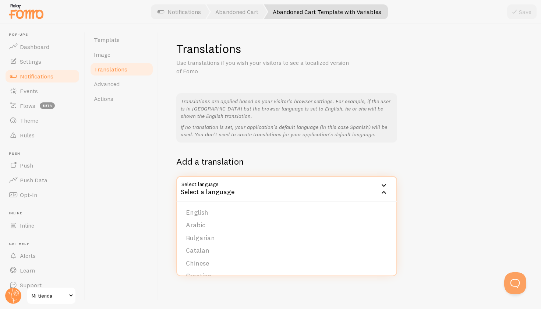
click at [151, 166] on div "Template Image Translations Advanced Actions" at bounding box center [122, 166] width 74 height 285
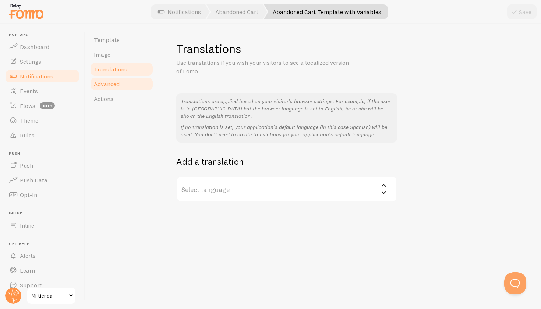
click at [116, 85] on span "Advanced" at bounding box center [107, 83] width 26 height 7
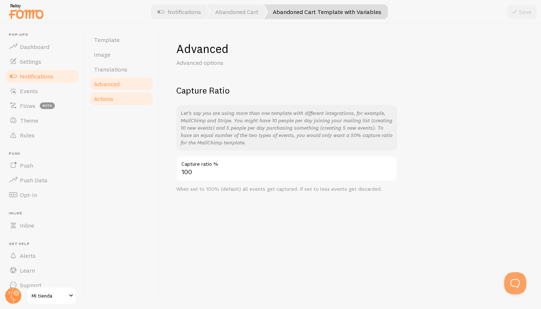
click at [118, 98] on link "Actions" at bounding box center [121, 98] width 64 height 15
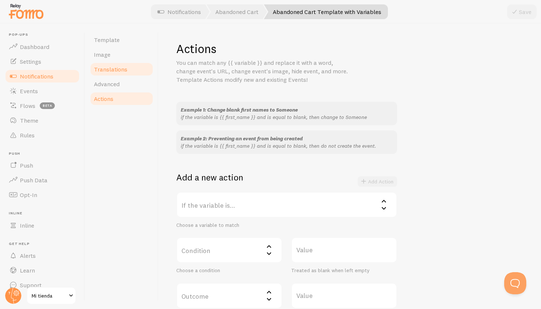
click at [118, 73] on span "Translations" at bounding box center [110, 69] width 33 height 7
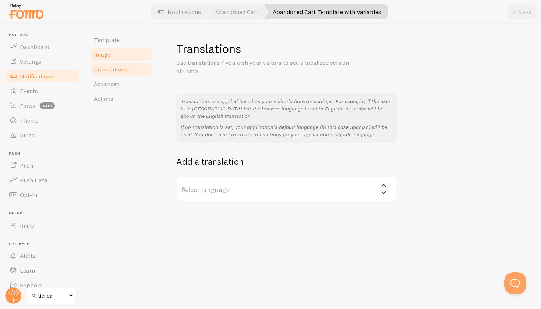
click at [113, 51] on link "Image" at bounding box center [121, 54] width 64 height 15
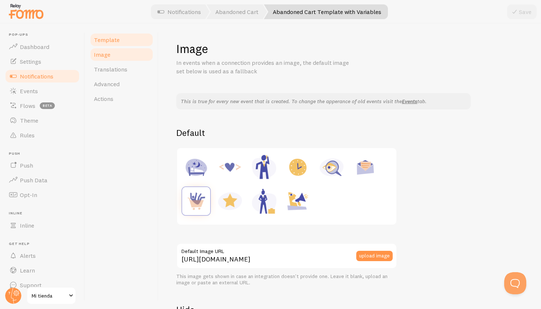
click at [114, 38] on span "Template" at bounding box center [107, 39] width 26 height 7
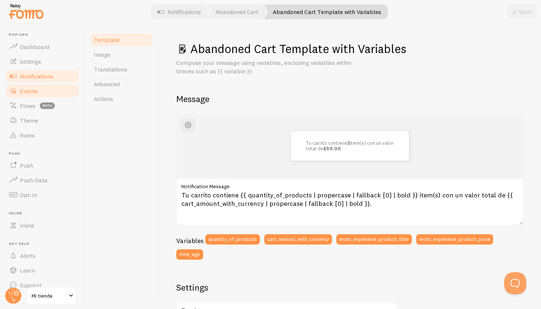
click at [43, 91] on link "Events" at bounding box center [42, 91] width 76 height 15
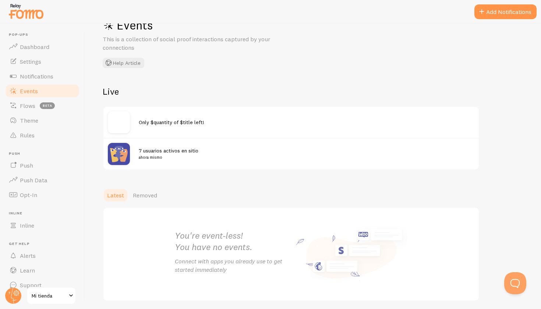
scroll to position [29, 0]
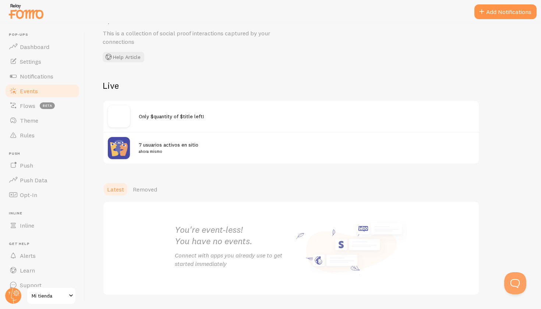
click at [151, 146] on span "7 usuarios activos en sitio ahora mismo" at bounding box center [302, 148] width 327 height 14
click at [154, 139] on div "7 usuarios activos en sitio ahora mismo" at bounding box center [290, 148] width 375 height 32
click at [154, 143] on span "7 usuarios activos en sitio ahora mismo" at bounding box center [302, 148] width 327 height 14
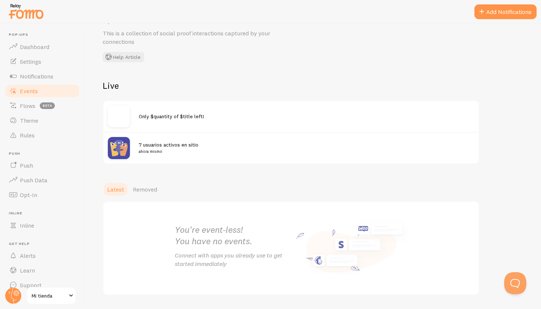
click at [169, 156] on div "7 usuarios activos en sitio ahora mismo" at bounding box center [290, 148] width 375 height 32
click at [515, 17] on button "Add Notifications" at bounding box center [505, 11] width 62 height 15
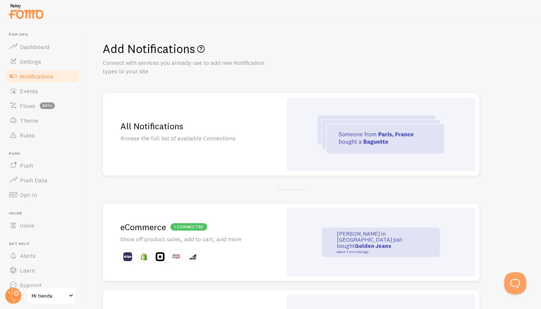
click at [224, 233] on div "1 connected eCommerce Show off product sales, add to cart, and more" at bounding box center [193, 242] width 180 height 77
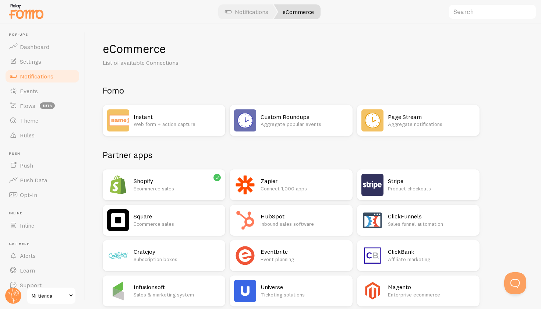
click at [276, 117] on h2 "Custom Roundups" at bounding box center [304, 117] width 87 height 8
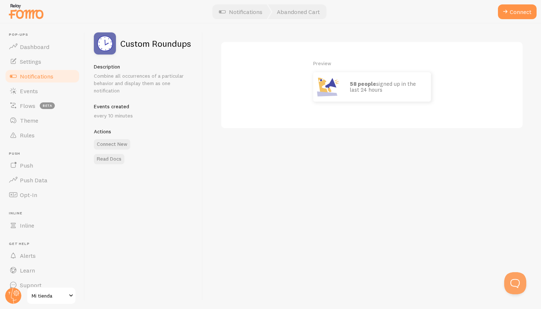
click at [370, 87] on p "58 people signed up in the last 24 hours" at bounding box center [387, 87] width 74 height 12
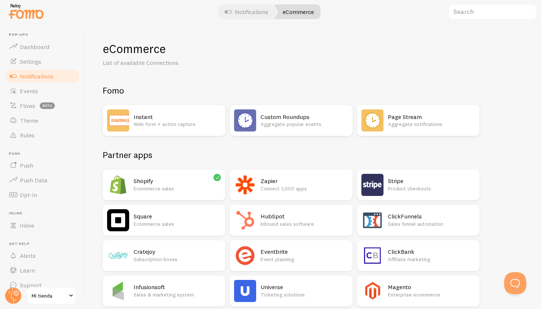
click at [393, 121] on p "Aggregate notifications" at bounding box center [431, 123] width 87 height 7
click at [33, 98] on link "Events" at bounding box center [42, 91] width 76 height 15
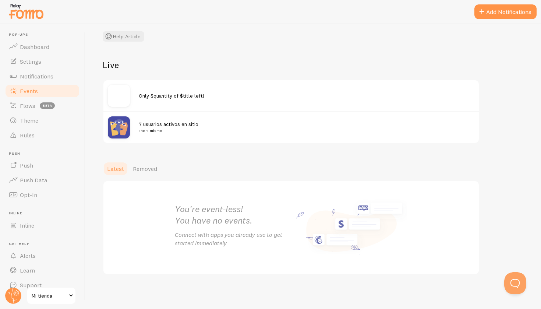
click at [502, 1] on div at bounding box center [270, 12] width 541 height 24
click at [501, 7] on button "Add Notifications" at bounding box center [505, 11] width 62 height 15
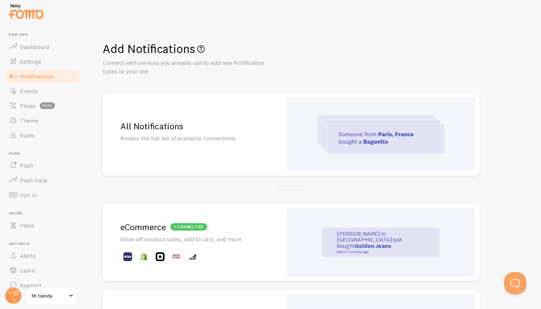
click at [243, 228] on h2 "1 connected eCommerce" at bounding box center [192, 226] width 144 height 11
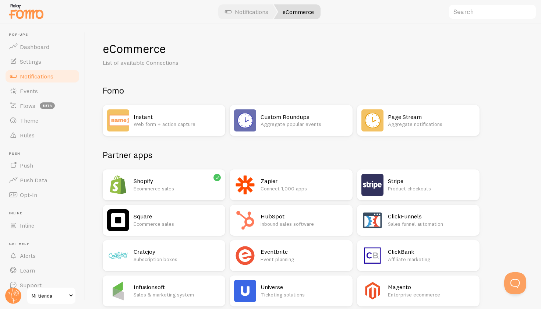
click at [181, 185] on p "Ecommerce sales" at bounding box center [177, 188] width 87 height 7
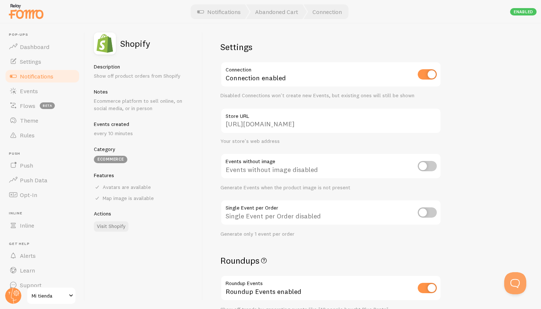
click at [260, 123] on input "[URL][DOMAIN_NAME]" at bounding box center [330, 121] width 221 height 26
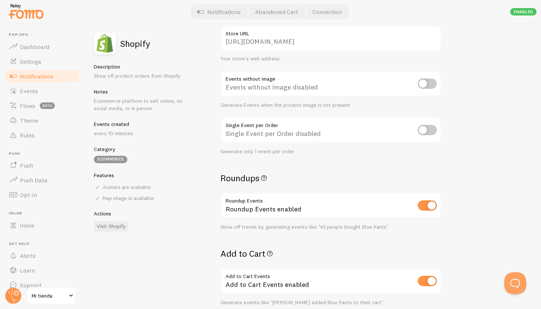
scroll to position [98, 0]
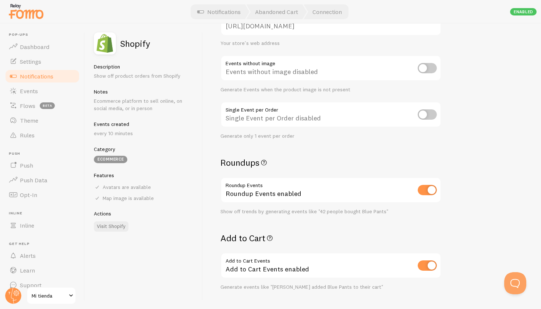
click at [427, 71] on input "checkbox" at bounding box center [427, 68] width 19 height 10
checkbox input "true"
click at [430, 112] on input "checkbox" at bounding box center [427, 114] width 19 height 10
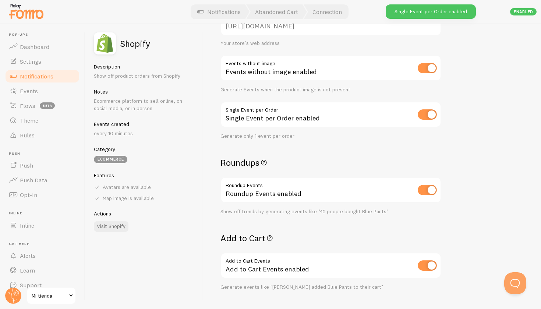
click at [430, 113] on input "checkbox" at bounding box center [427, 114] width 19 height 10
checkbox input "false"
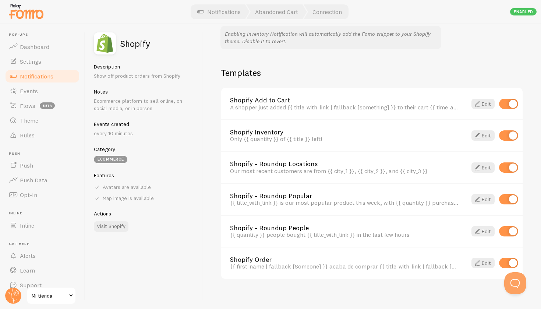
scroll to position [491, 0]
click at [490, 100] on link "Edit" at bounding box center [483, 104] width 23 height 10
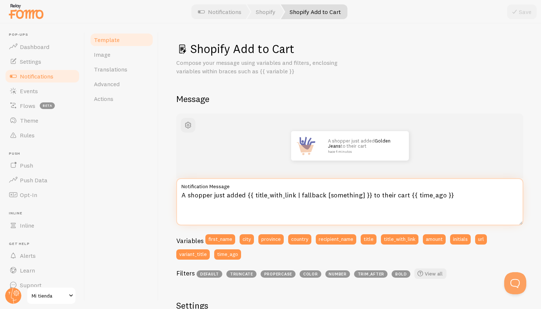
drag, startPoint x: 183, startPoint y: 194, endPoint x: 447, endPoint y: 192, distance: 263.9
click at [447, 192] on textarea "A shopper just added {{ title_with_link | fallback [something] }} to their cart…" at bounding box center [349, 201] width 347 height 47
paste textarea "Un cliente acaba de añadir {{ title_with_link | fallback [algo] }} a su carrito…"
type textarea "Un cliente acaba de añadir {{ title_with_link | fallback [algo] }} a su carrito…"
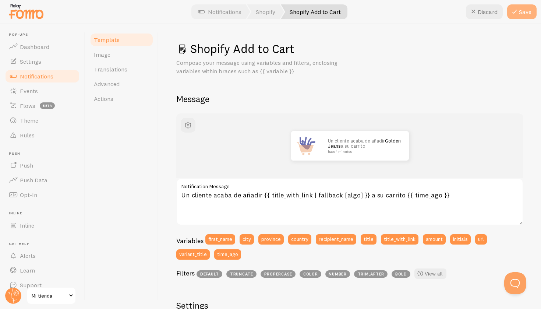
click at [515, 15] on icon at bounding box center [514, 11] width 9 height 9
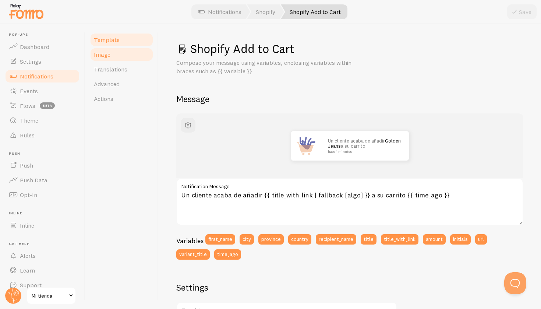
click at [117, 58] on link "Image" at bounding box center [121, 54] width 64 height 15
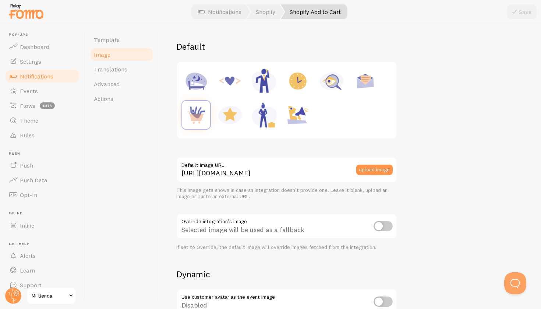
scroll to position [87, 0]
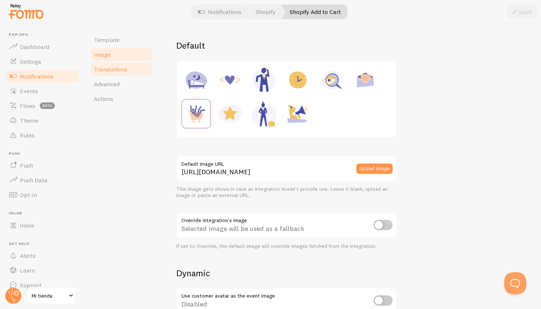
click at [121, 75] on link "Translations" at bounding box center [121, 69] width 64 height 15
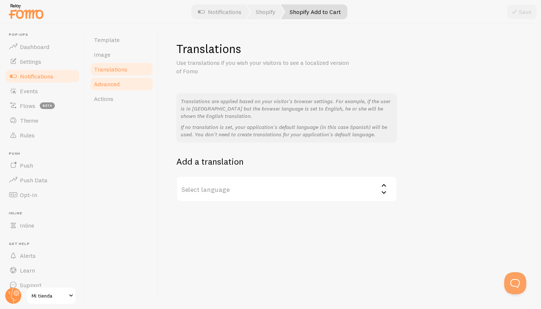
click at [122, 85] on link "Advanced" at bounding box center [121, 84] width 64 height 15
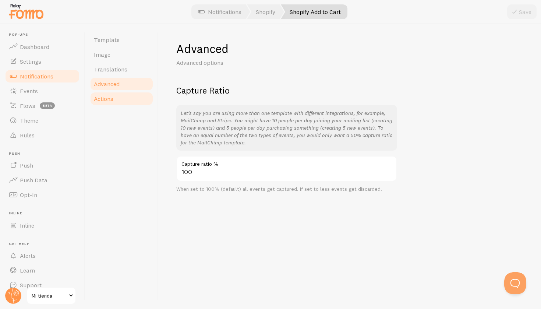
click at [122, 94] on link "Actions" at bounding box center [121, 98] width 64 height 15
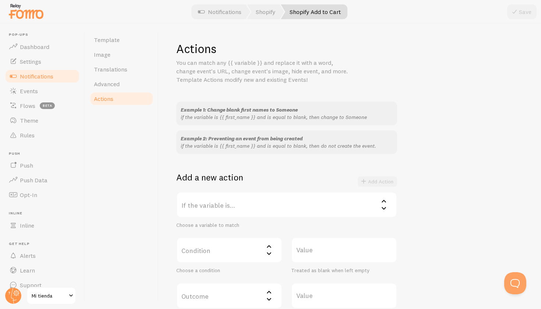
click at [231, 199] on label "If the variable is..." at bounding box center [286, 205] width 221 height 26
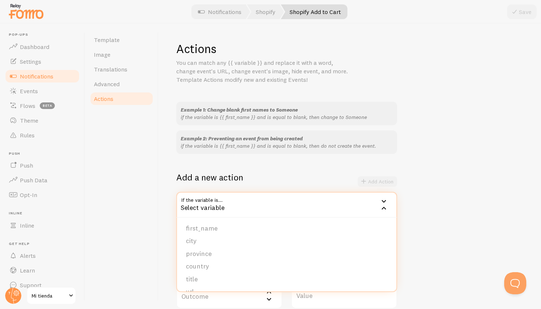
click at [151, 184] on div "Template Image Translations Advanced Actions" at bounding box center [122, 166] width 74 height 285
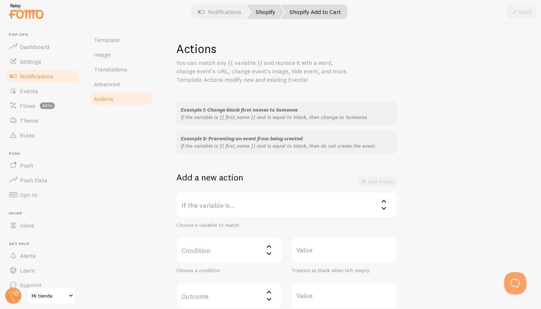
click at [271, 8] on link "Shopify" at bounding box center [265, 11] width 37 height 15
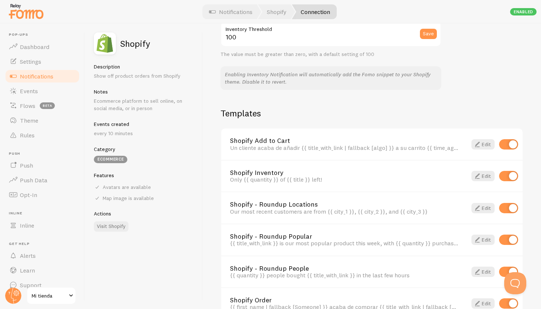
scroll to position [470, 0]
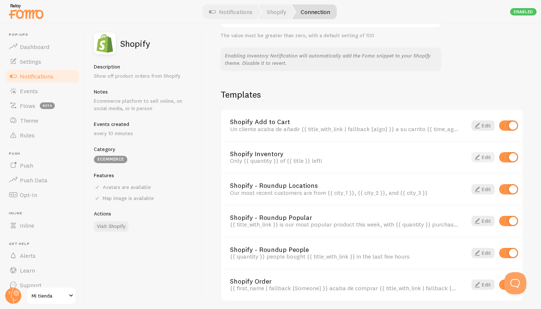
click at [483, 152] on link "Edit" at bounding box center [483, 157] width 23 height 10
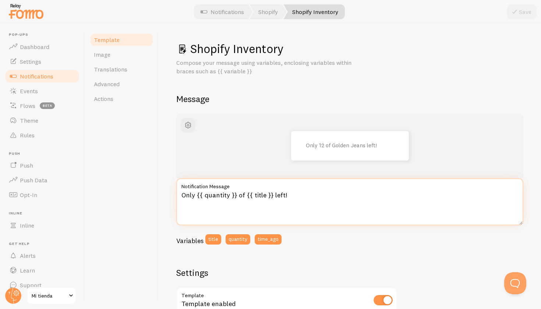
click at [194, 193] on textarea "Only {{ quantity }} of {{ title }} left!" at bounding box center [349, 201] width 347 height 47
click at [191, 193] on textarea "Only {{ quantity }} of {{ title }} left!" at bounding box center [349, 201] width 347 height 47
click at [300, 191] on textarea "Solo quedan {{ quantity }} of {{ title }} left!" at bounding box center [349, 201] width 347 height 47
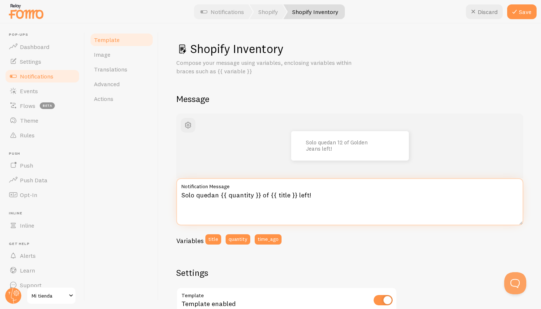
click at [300, 191] on textarea "Solo quedan {{ quantity }} of {{ title }} left!" at bounding box center [349, 201] width 347 height 47
click at [266, 192] on textarea "Solo quedan {{ quantity }} of {{ title }}!" at bounding box center [349, 201] width 347 height 47
click at [264, 193] on textarea "Solo quedan {{ quantity }} of {{ title }}!" at bounding box center [349, 201] width 347 height 47
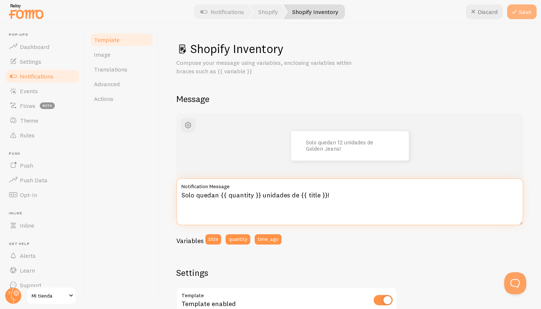
type textarea "Solo quedan {{ quantity }} unidades de {{ title }}!"
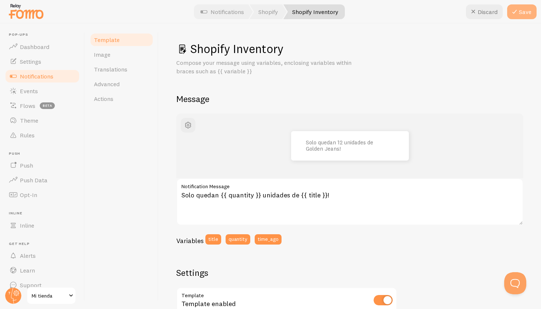
click at [511, 11] on icon at bounding box center [514, 11] width 9 height 9
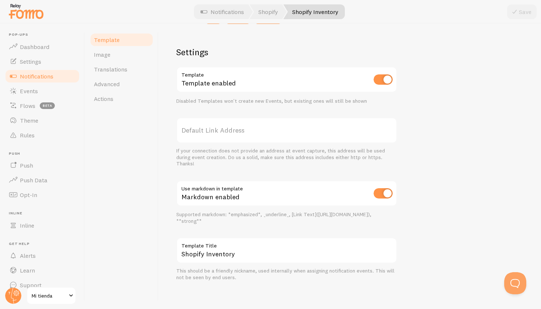
scroll to position [220, 0]
click at [110, 57] on link "Image" at bounding box center [121, 54] width 64 height 15
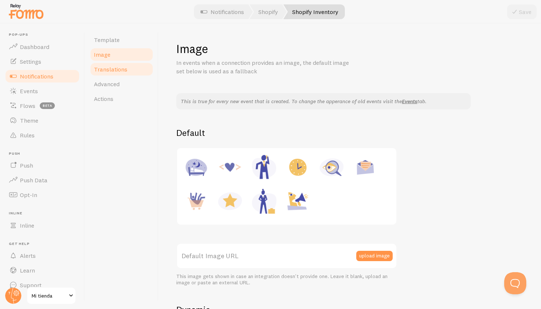
click at [113, 67] on span "Translations" at bounding box center [110, 69] width 33 height 7
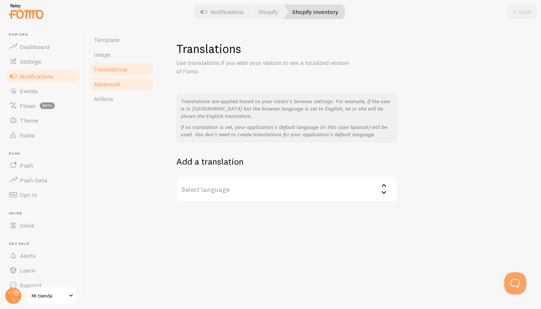
click at [113, 83] on span "Advanced" at bounding box center [107, 83] width 26 height 7
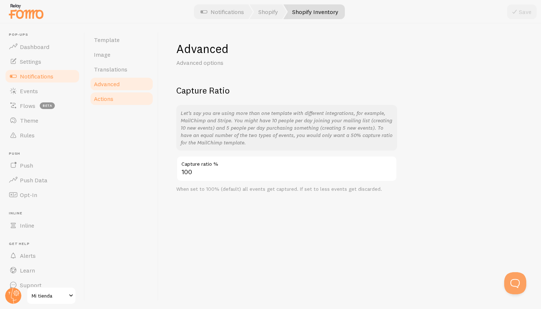
click at [113, 98] on span "Actions" at bounding box center [104, 98] width 20 height 7
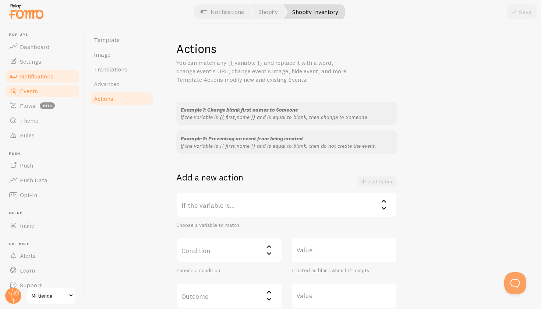
click at [36, 96] on link "Events" at bounding box center [42, 91] width 76 height 15
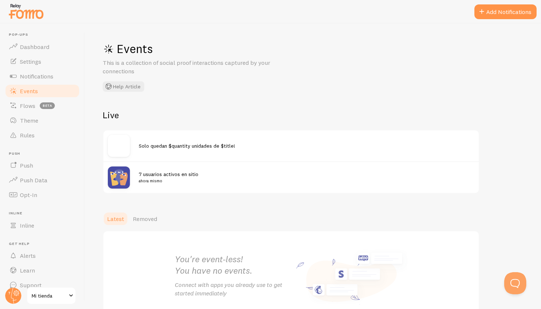
click at [163, 146] on span "Solo quedan $quantity unidades de $title!" at bounding box center [187, 145] width 96 height 7
click at [213, 141] on div "Solo quedan $quantity unidades de $title!" at bounding box center [290, 145] width 375 height 31
click at [112, 117] on h2 "Live" at bounding box center [291, 114] width 377 height 11
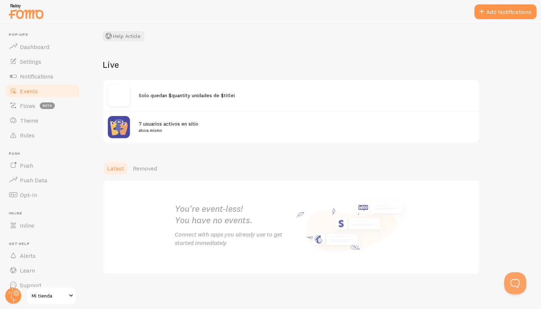
scroll to position [50, 0]
click at [46, 78] on span "Notifications" at bounding box center [36, 76] width 33 height 7
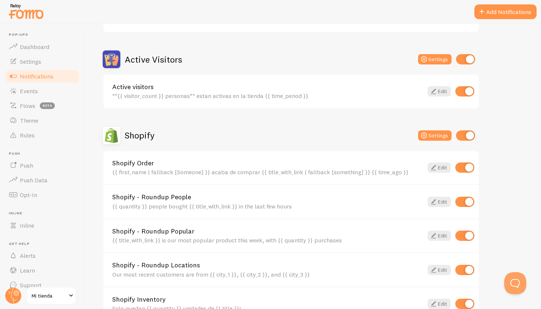
scroll to position [160, 0]
click at [436, 165] on icon at bounding box center [433, 167] width 9 height 9
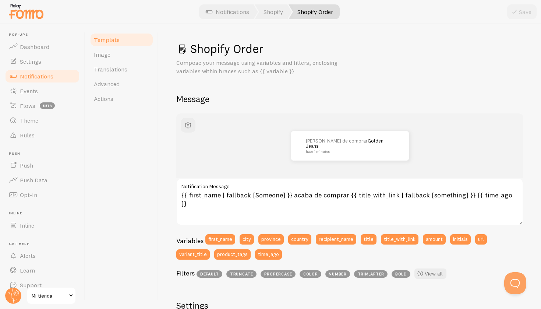
click at [41, 77] on span "Notifications" at bounding box center [36, 76] width 33 height 7
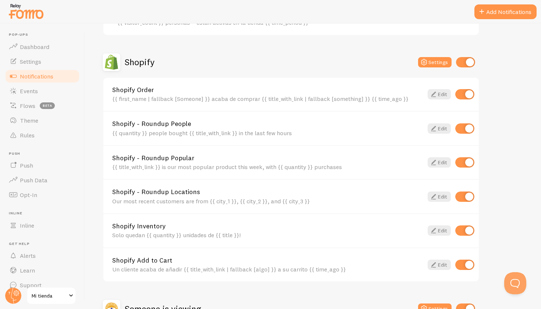
scroll to position [235, 0]
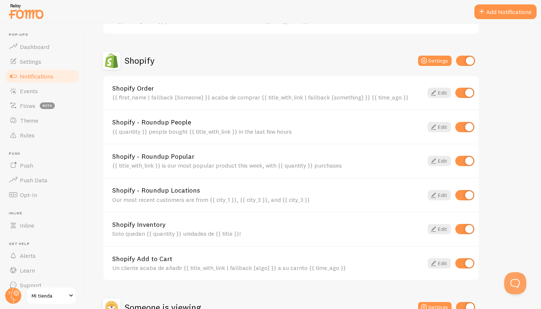
click at [469, 191] on input "checkbox" at bounding box center [464, 195] width 19 height 10
checkbox input "false"
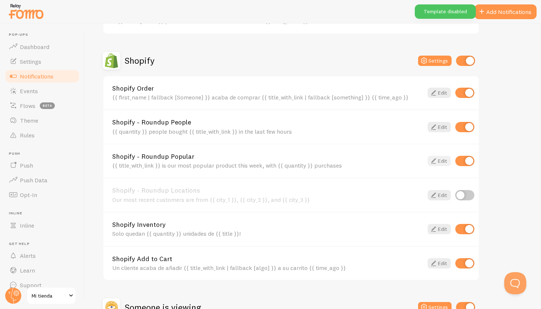
click at [441, 159] on link "Edit" at bounding box center [439, 161] width 23 height 10
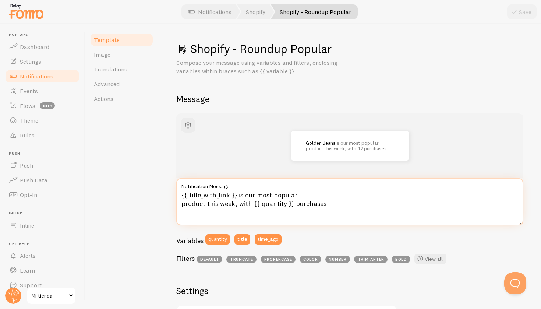
drag, startPoint x: 332, startPoint y: 201, endPoint x: 163, endPoint y: 191, distance: 169.6
click at [163, 191] on div "Shopify - Roundup Popular Compose your message using variables and filters, enc…" at bounding box center [350, 166] width 382 height 285
paste textarea "es el modelo más vendido de la semana, con {{ quantity }} pedi"
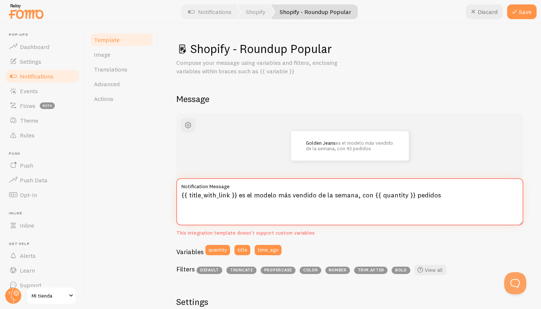
type textarea "{{ title_with_link }} es el modelo más vendido de la semana, con {{ quantity }}…"
click at [348, 233] on div "This integration template doesn't support custom variables" at bounding box center [349, 233] width 347 height 7
click at [519, 16] on button "Save" at bounding box center [521, 11] width 29 height 15
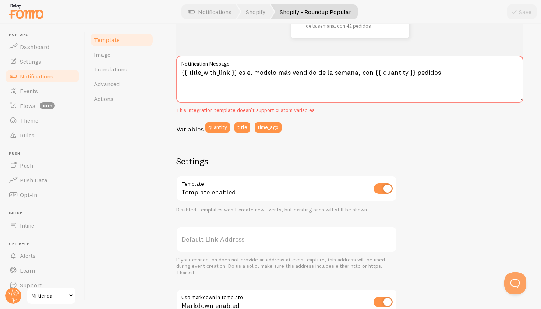
scroll to position [123, 0]
click at [122, 56] on link "Image" at bounding box center [121, 54] width 64 height 15
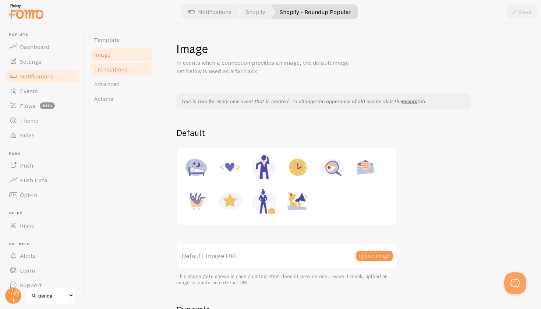
click at [122, 69] on span "Translations" at bounding box center [110, 69] width 33 height 7
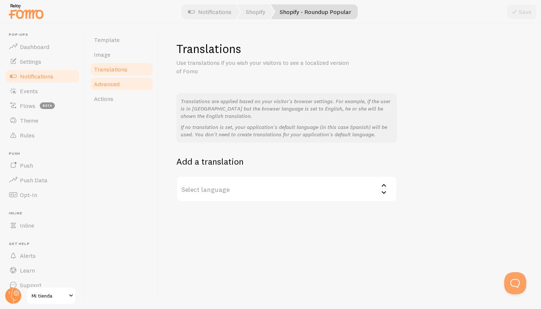
click at [116, 85] on span "Advanced" at bounding box center [107, 83] width 26 height 7
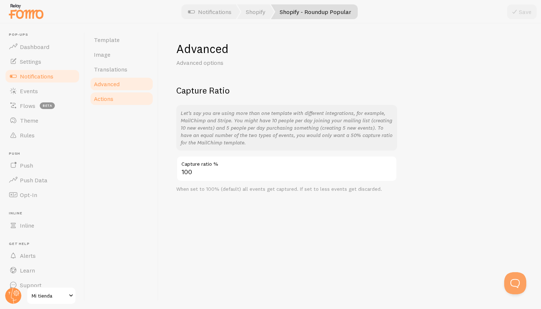
click at [115, 95] on link "Actions" at bounding box center [121, 98] width 64 height 15
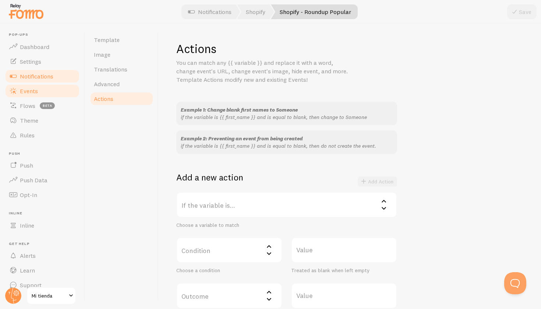
click at [31, 96] on link "Events" at bounding box center [42, 91] width 76 height 15
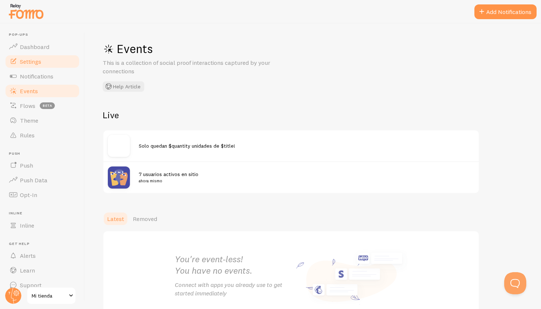
click at [43, 63] on link "Settings" at bounding box center [42, 61] width 76 height 15
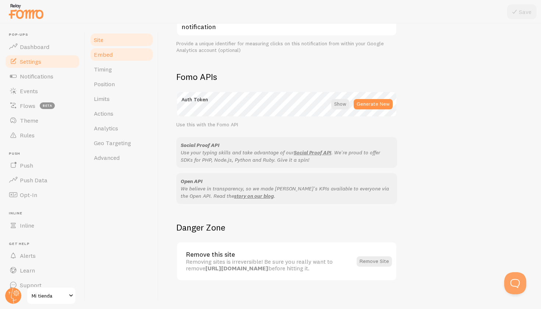
click at [126, 57] on link "Embed" at bounding box center [121, 54] width 64 height 15
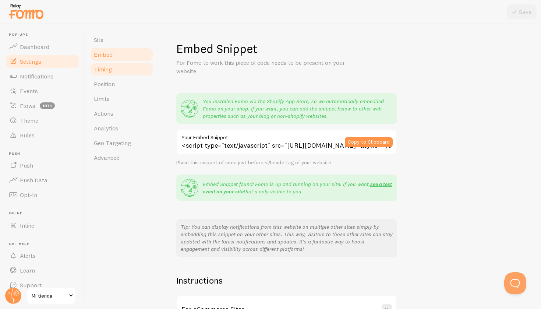
click at [124, 65] on link "Timing" at bounding box center [121, 69] width 64 height 15
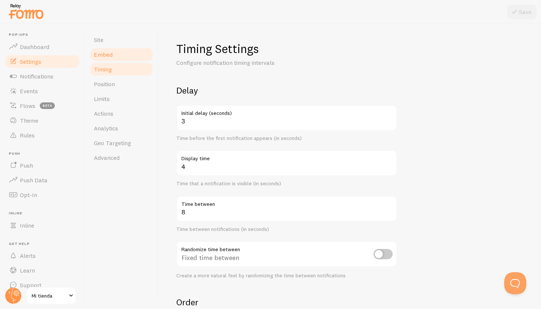
click at [124, 55] on link "Embed" at bounding box center [121, 54] width 64 height 15
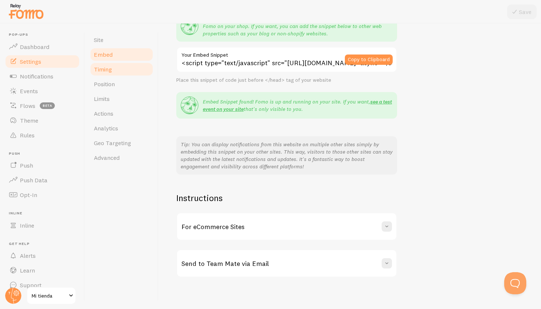
click at [128, 67] on link "Timing" at bounding box center [121, 69] width 64 height 15
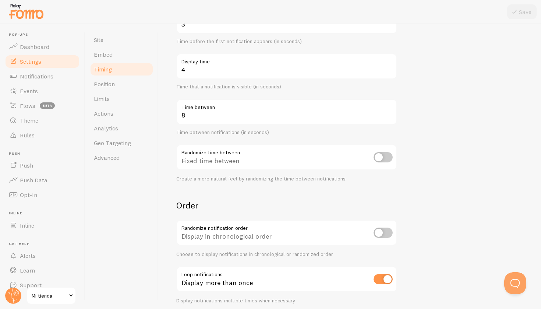
scroll to position [97, 0]
click at [123, 82] on link "Position" at bounding box center [121, 84] width 64 height 15
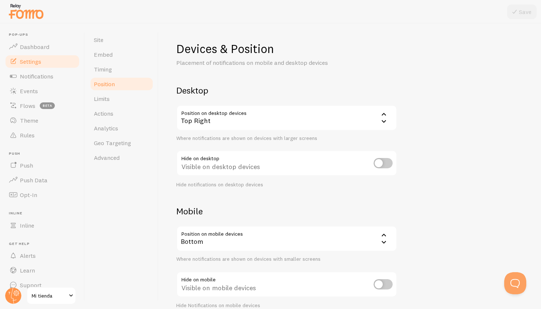
click at [209, 240] on div "Bottom" at bounding box center [286, 239] width 221 height 26
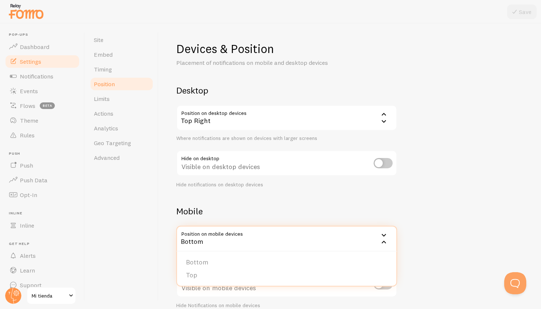
click at [155, 218] on div "Site Embed Timing Position Limits Actions Analytics Geo Targeting Advanced" at bounding box center [122, 166] width 74 height 285
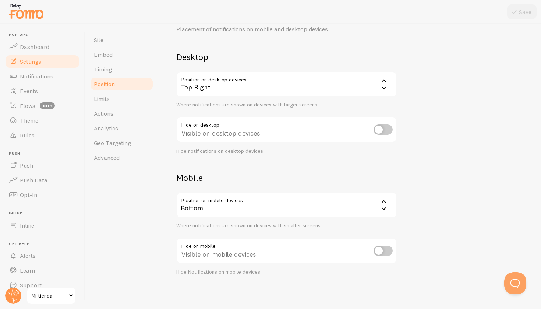
scroll to position [33, 0]
click at [382, 250] on input "checkbox" at bounding box center [383, 251] width 19 height 10
checkbox input "false"
click at [109, 93] on link "Limits" at bounding box center [121, 98] width 64 height 15
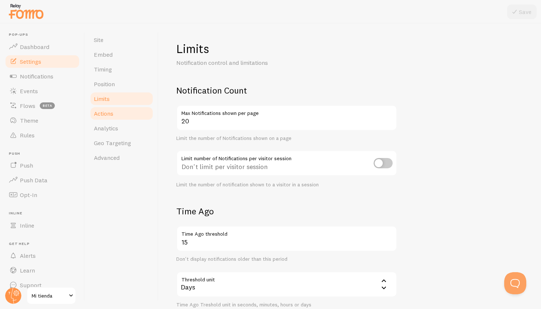
click at [118, 116] on link "Actions" at bounding box center [121, 113] width 64 height 15
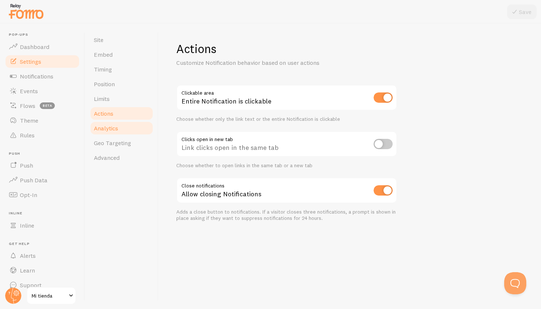
click at [116, 131] on span "Analytics" at bounding box center [106, 127] width 24 height 7
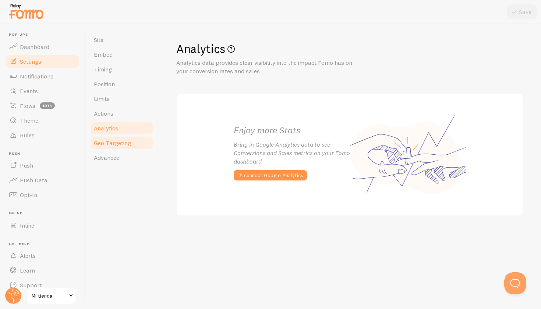
click at [113, 144] on span "Geo Targeting" at bounding box center [112, 142] width 37 height 7
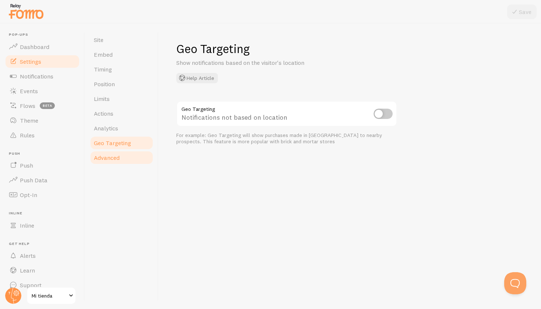
click at [109, 153] on link "Advanced" at bounding box center [121, 157] width 64 height 15
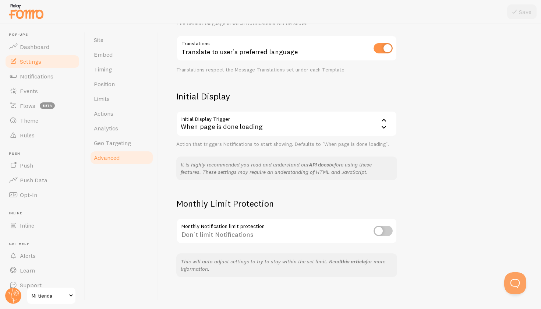
scroll to position [114, 0]
click at [50, 80] on link "Notifications" at bounding box center [42, 76] width 76 height 15
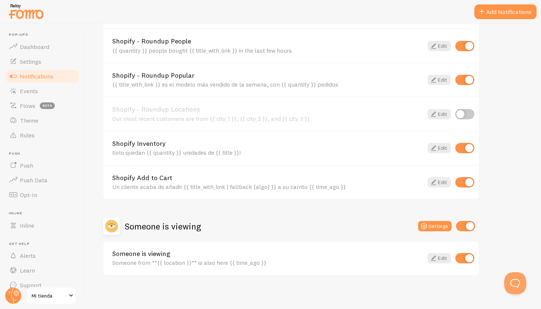
scroll to position [316, 0]
click at [441, 256] on link "Edit" at bounding box center [439, 258] width 23 height 10
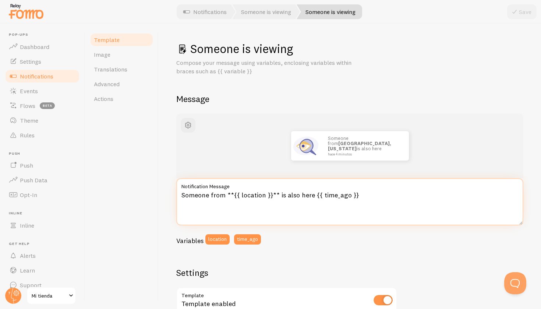
click at [294, 195] on textarea "Someone from **{{ location }}** is also here {{ time_ago }}" at bounding box center [349, 201] width 347 height 47
paste textarea "Alguien de {{ location }} también está aquí"
type textarea "Alguien de {{ location }} también está aquí {{ time_ago }}"
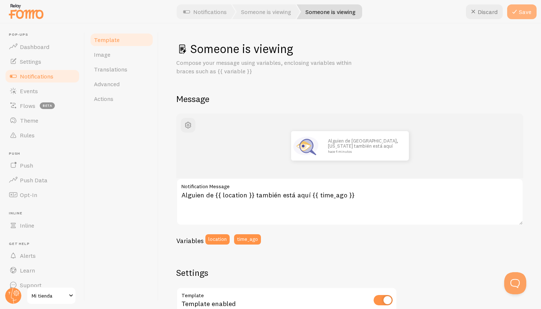
click at [519, 14] on icon at bounding box center [514, 11] width 9 height 9
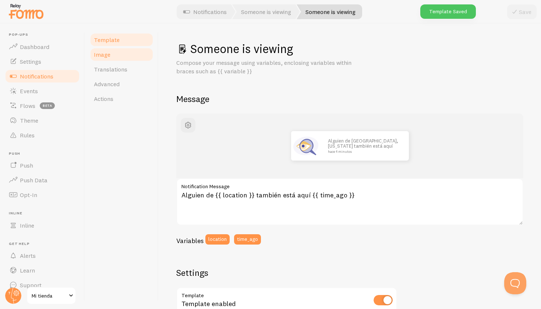
click at [102, 58] on link "Image" at bounding box center [121, 54] width 64 height 15
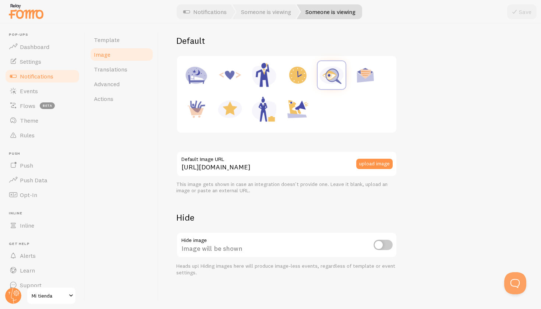
scroll to position [92, 0]
click at [377, 242] on input "checkbox" at bounding box center [383, 245] width 19 height 10
checkbox input "true"
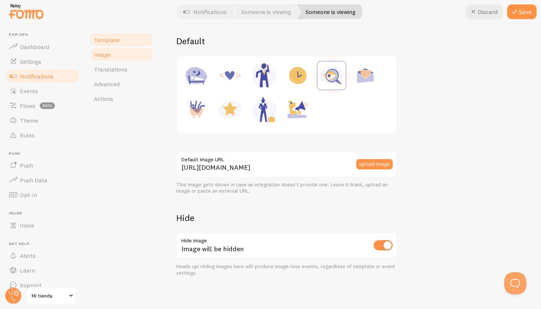
click at [126, 43] on link "Template" at bounding box center [121, 39] width 64 height 15
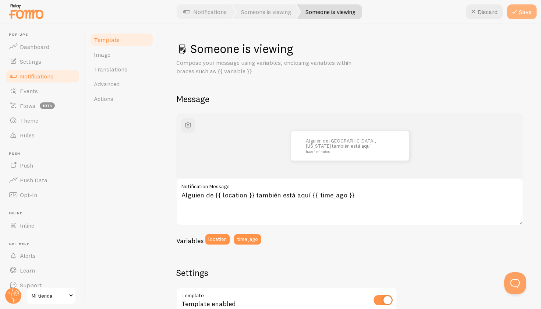
click at [520, 17] on button "Save" at bounding box center [521, 11] width 29 height 15
click at [190, 126] on span "button" at bounding box center [188, 125] width 9 height 9
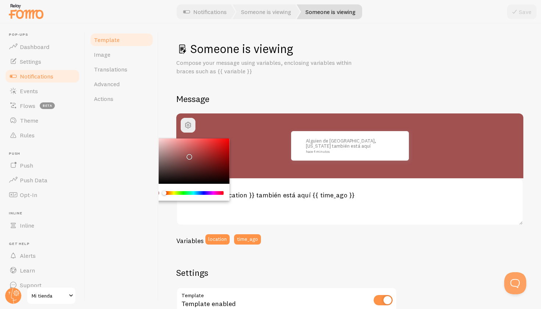
drag, startPoint x: 184, startPoint y: 155, endPoint x: 188, endPoint y: 154, distance: 4.7
click at [188, 154] on div "Chrome color picker" at bounding box center [188, 161] width 83 height 46
click at [126, 137] on div "Template Image Translations Advanced Actions" at bounding box center [122, 166] width 74 height 285
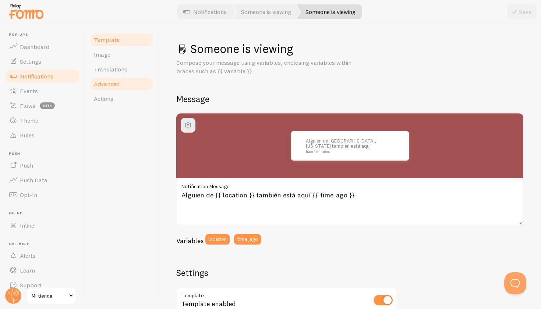
click at [128, 85] on link "Advanced" at bounding box center [121, 84] width 64 height 15
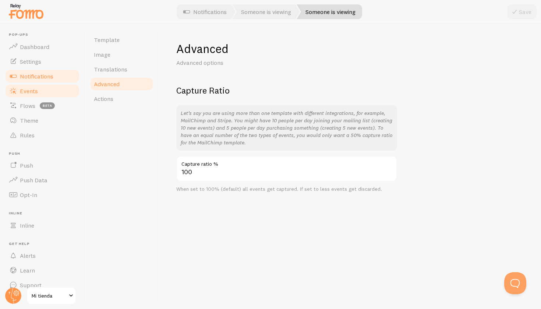
click at [56, 93] on link "Events" at bounding box center [42, 91] width 76 height 15
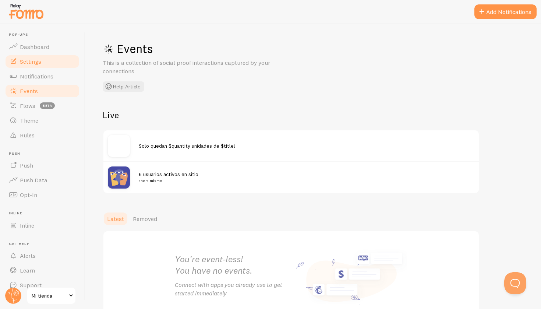
click at [57, 64] on link "Settings" at bounding box center [42, 61] width 76 height 15
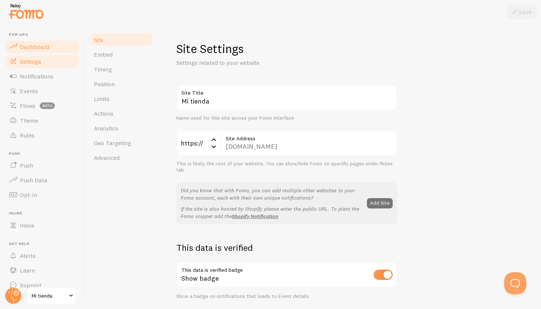
click at [50, 46] on link "Dashboard" at bounding box center [42, 46] width 76 height 15
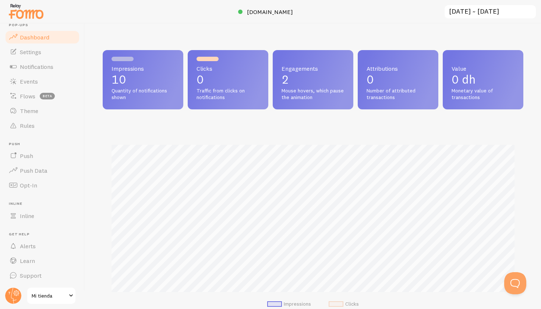
scroll to position [9, 0]
click at [44, 116] on link "Theme" at bounding box center [42, 111] width 76 height 15
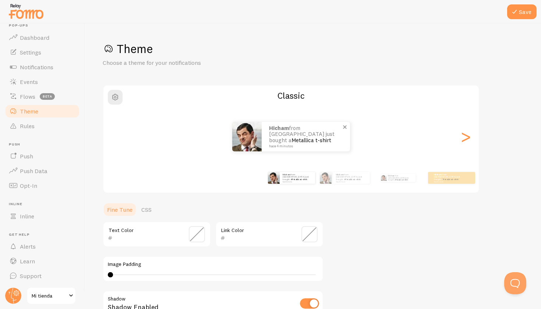
click at [282, 131] on strong "Hicham" at bounding box center [279, 127] width 20 height 7
click at [336, 177] on p "Hicham from Morocco just bought a Metallica t-shirt hace 4 minutos" at bounding box center [351, 177] width 31 height 9
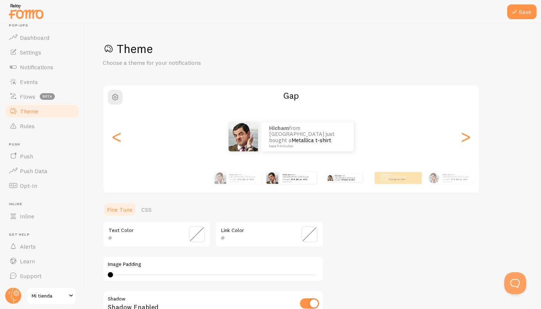
click at [356, 187] on div "Hicham from Morocco just bought a Metallica t-shirt hace 4 minutos" at bounding box center [344, 177] width 47 height 21
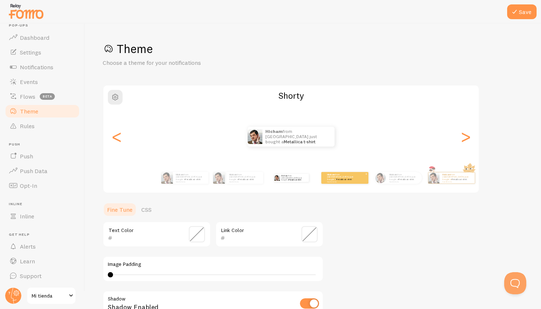
click at [349, 181] on div "Hicham from Morocco just bought a Metallica t-shirt hace 4 minutos" at bounding box center [344, 178] width 47 height 12
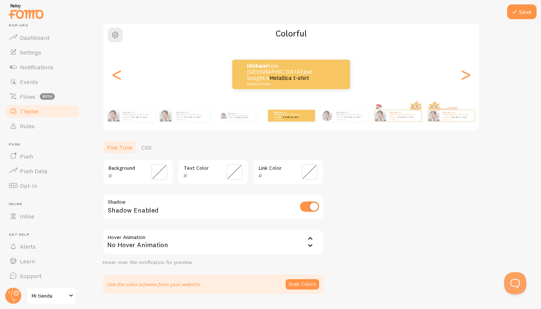
scroll to position [64, 0]
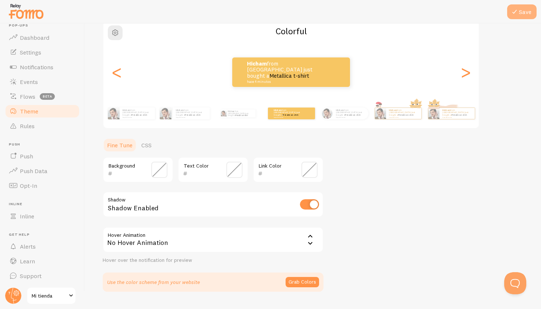
click at [513, 12] on icon at bounding box center [514, 11] width 9 height 9
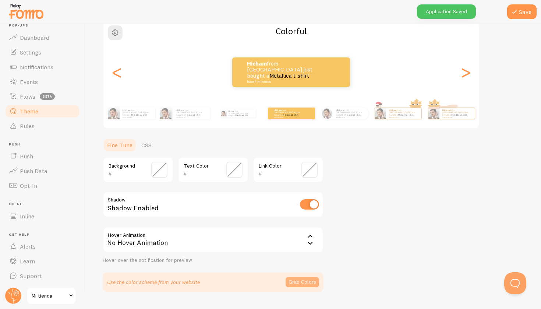
click at [299, 277] on button "Grab Colors" at bounding box center [302, 282] width 33 height 10
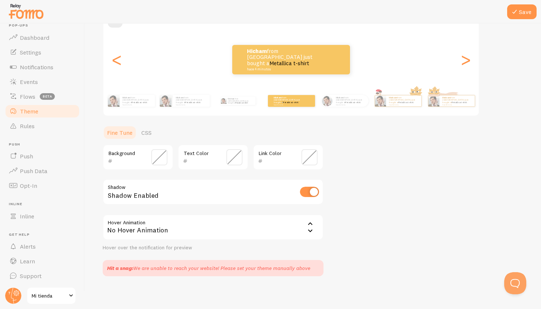
scroll to position [78, 0]
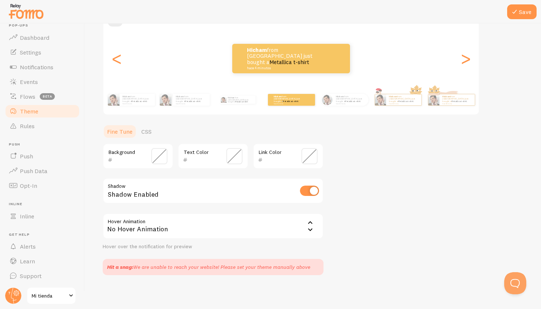
click at [313, 222] on icon at bounding box center [310, 222] width 9 height 9
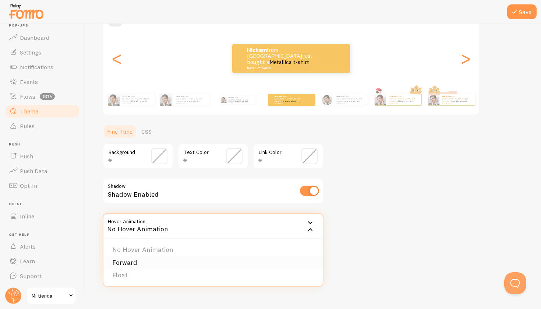
click at [184, 258] on li "Forward" at bounding box center [212, 262] width 219 height 13
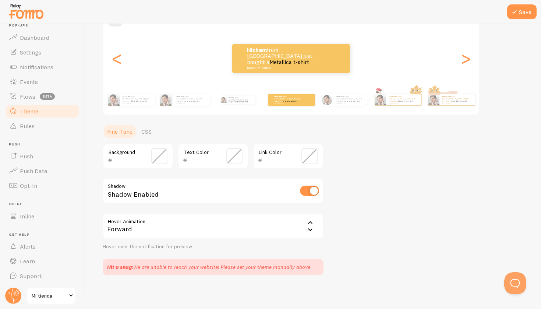
click at [184, 259] on div "Hit a snag: We are unable to reach your website! Please set your theme manually…" at bounding box center [213, 267] width 221 height 16
click at [312, 222] on icon at bounding box center [310, 222] width 9 height 9
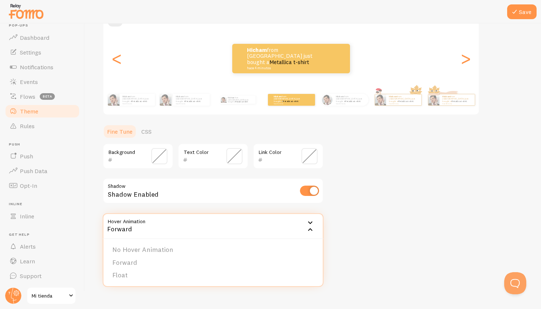
click at [361, 210] on div "Theme Choose a theme for your notifications Colorful Hicham from Morocco just b…" at bounding box center [313, 119] width 421 height 312
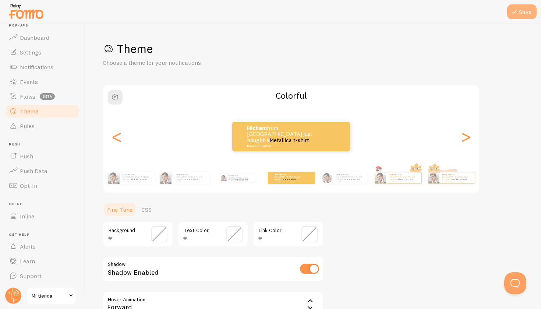
scroll to position [0, 0]
click at [524, 13] on button "Save" at bounding box center [521, 11] width 29 height 15
click at [529, 18] on button "Save" at bounding box center [521, 11] width 29 height 15
click at [520, 8] on button "Save" at bounding box center [521, 11] width 29 height 15
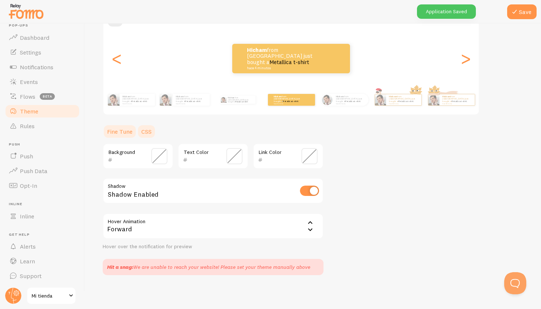
click at [141, 132] on link "CSS" at bounding box center [146, 131] width 19 height 15
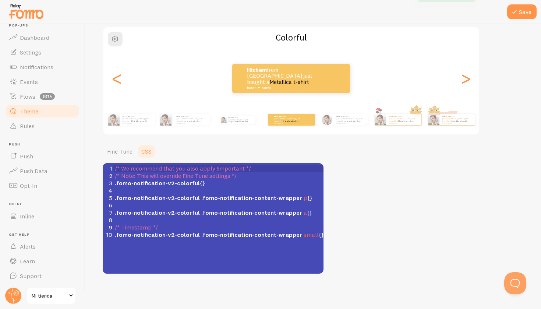
scroll to position [57, 0]
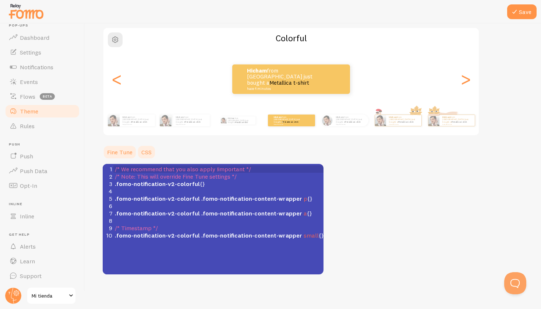
click at [117, 147] on link "Fine Tune" at bounding box center [120, 152] width 34 height 15
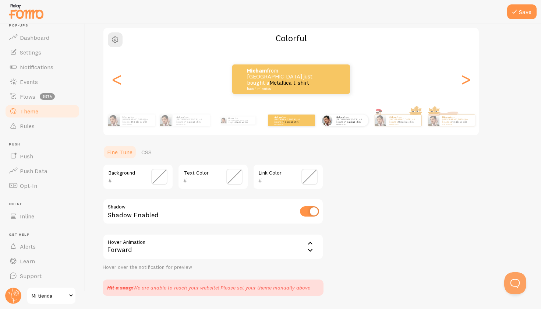
click at [336, 126] on div "Hicham from Morocco just bought a Metallica t-shirt hace 4 minutos" at bounding box center [344, 120] width 47 height 21
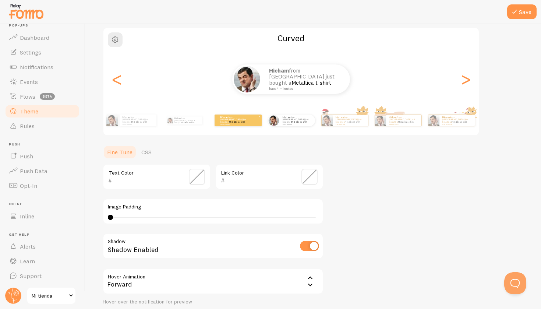
click at [229, 118] on p "Hicham from Morocco just bought a Metallica t-shirt hace 4 minutos" at bounding box center [234, 120] width 29 height 9
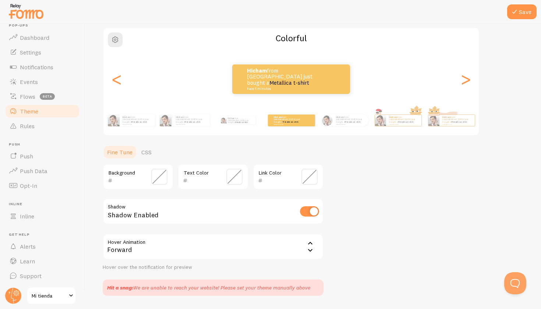
click at [165, 175] on span at bounding box center [159, 177] width 16 height 16
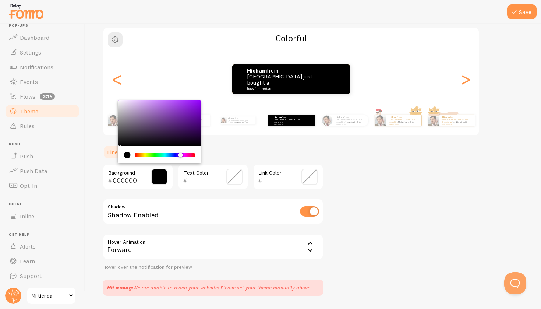
drag, startPoint x: 138, startPoint y: 156, endPoint x: 180, endPoint y: 153, distance: 42.4
click at [180, 153] on div "Chrome color picker" at bounding box center [182, 155] width 4 height 5
click at [162, 152] on div "Chrome color picker" at bounding box center [165, 155] width 60 height 7
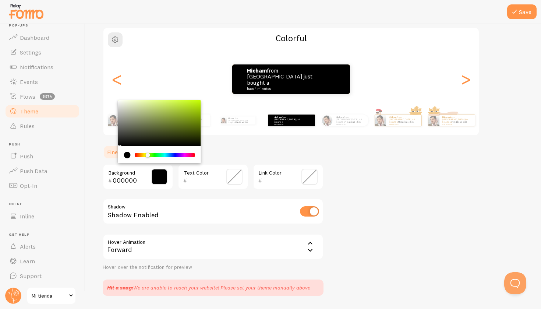
drag, startPoint x: 161, startPoint y: 154, endPoint x: 146, endPoint y: 153, distance: 14.7
click at [146, 153] on div "Chrome color picker" at bounding box center [165, 155] width 59 height 4
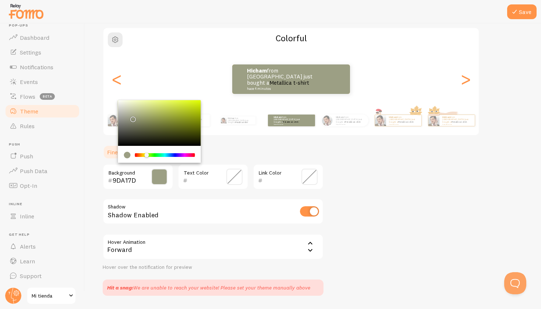
drag, startPoint x: 127, startPoint y: 123, endPoint x: 137, endPoint y: 116, distance: 12.6
click at [137, 116] on div "Chrome color picker" at bounding box center [159, 123] width 83 height 46
click at [122, 102] on div "Chrome color picker" at bounding box center [159, 123] width 83 height 46
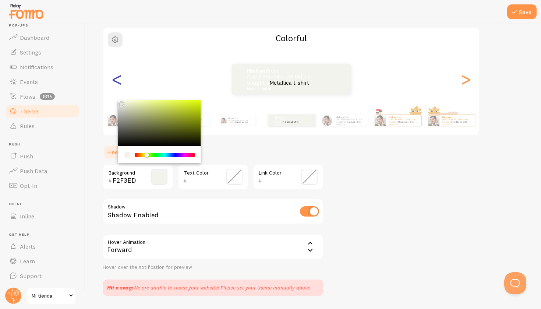
type input "FFFFFD"
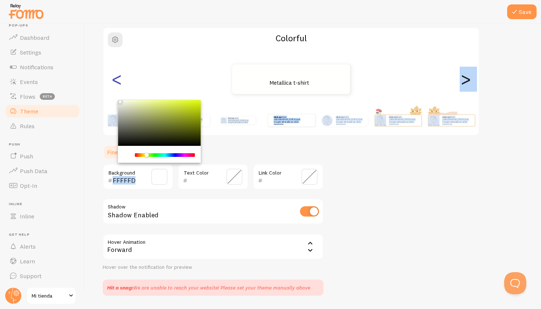
drag, startPoint x: 121, startPoint y: 102, endPoint x: 119, endPoint y: 98, distance: 4.8
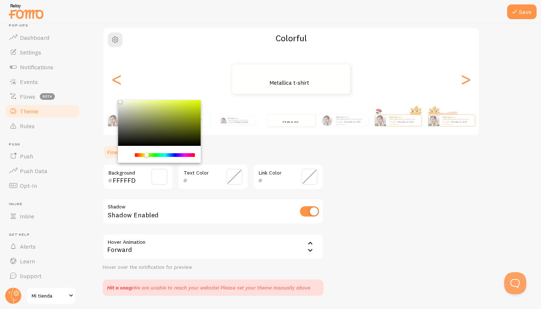
click at [233, 173] on span at bounding box center [234, 177] width 16 height 16
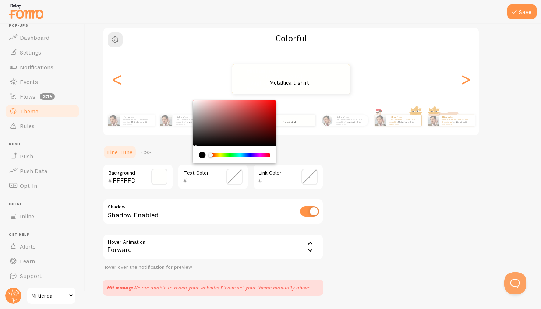
click at [202, 154] on div "current color is #000000" at bounding box center [202, 155] width 7 height 7
type input "000000"
drag, startPoint x: 196, startPoint y: 141, endPoint x: 190, endPoint y: 148, distance: 8.6
click at [190, 148] on section "Fine Tune CSS FFFFFD Background 000000 Text Color Link Color Shadow Shadow Enab…" at bounding box center [213, 220] width 221 height 151
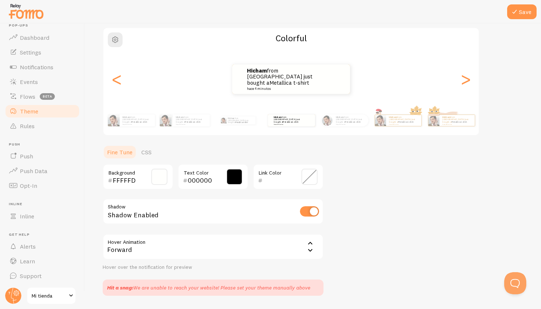
click at [303, 178] on span at bounding box center [309, 177] width 16 height 16
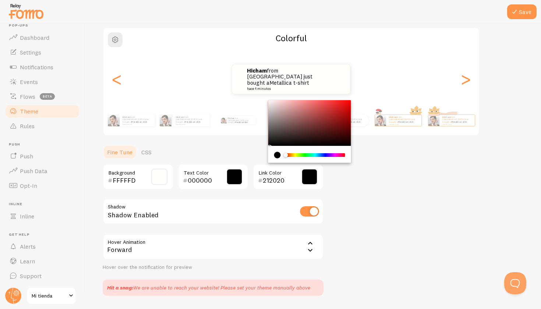
type input "000000"
drag, startPoint x: 274, startPoint y: 139, endPoint x: 261, endPoint y: 156, distance: 21.3
click at [261, 156] on section "Fine Tune CSS FFFFFD Background 000000 Text Color 000000 Link Color Shadow Shad…" at bounding box center [213, 220] width 221 height 151
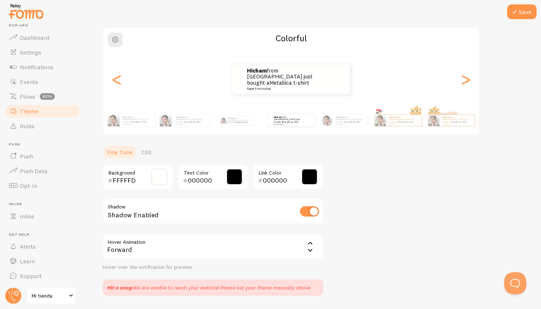
click at [335, 184] on div "Theme Choose a theme for your notifications Colorful Hicham from Morocco just b…" at bounding box center [313, 140] width 421 height 312
click at [520, 9] on button "Save" at bounding box center [521, 11] width 29 height 15
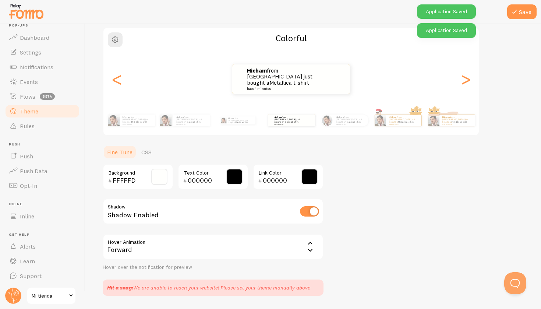
click at [163, 176] on span at bounding box center [159, 177] width 16 height 16
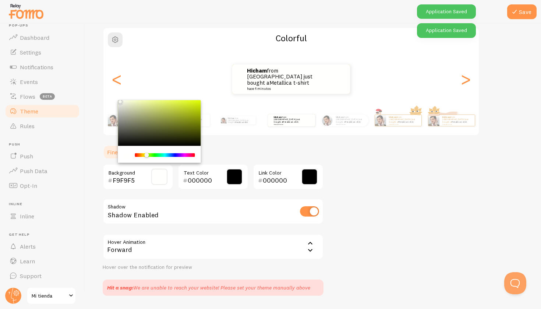
click at [119, 100] on div "Chrome color picker" at bounding box center [120, 102] width 4 height 4
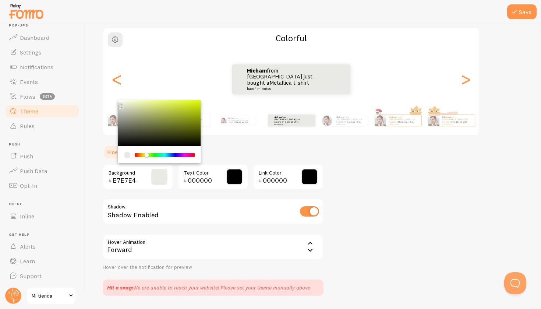
type input "E9E9E6"
click at [119, 104] on div "Chrome color picker" at bounding box center [120, 106] width 4 height 4
click at [525, 16] on button "Save" at bounding box center [521, 11] width 29 height 15
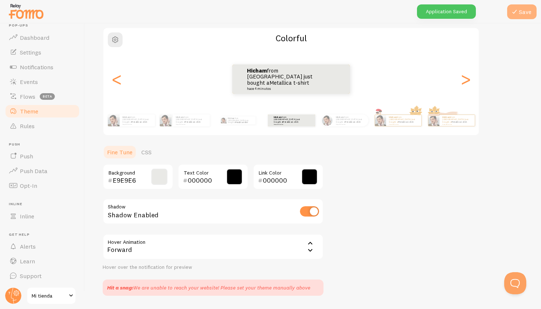
click at [524, 16] on button "Save" at bounding box center [521, 11] width 29 height 15
click at [511, 8] on icon at bounding box center [514, 11] width 9 height 9
click at [308, 175] on span at bounding box center [309, 177] width 16 height 16
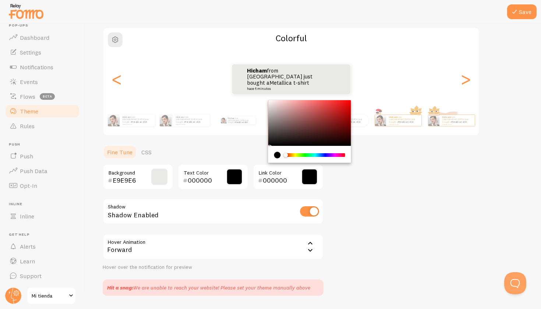
click at [341, 116] on div "Chrome color picker" at bounding box center [309, 123] width 83 height 46
click at [347, 104] on div "Chrome color picker" at bounding box center [309, 123] width 83 height 46
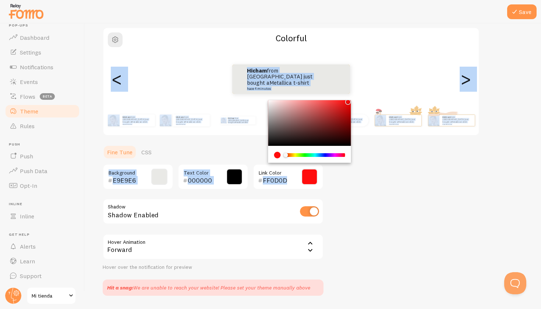
drag, startPoint x: 347, startPoint y: 104, endPoint x: 347, endPoint y: 96, distance: 8.5
click at [347, 96] on div "Theme Choose a theme for your notifications Colorful Hicham from Morocco just b…" at bounding box center [313, 140] width 421 height 312
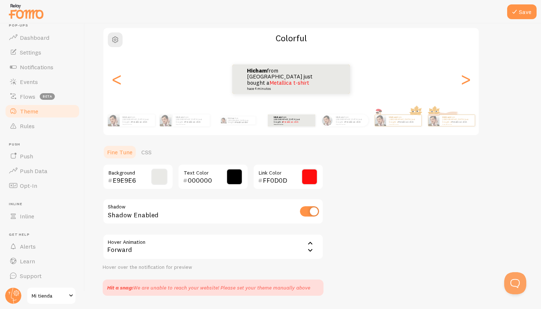
click at [352, 166] on div "Theme Choose a theme for your notifications Colorful Hicham from Morocco just b…" at bounding box center [313, 140] width 421 height 312
click at [311, 179] on span at bounding box center [309, 177] width 16 height 16
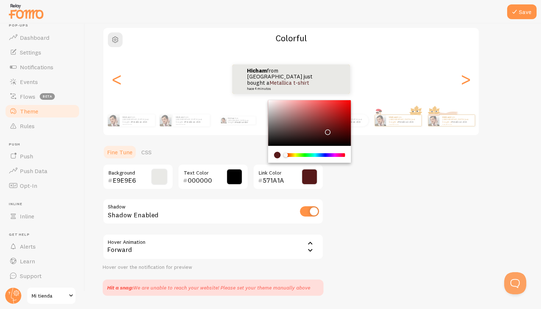
click at [326, 130] on div "Chrome color picker" at bounding box center [309, 123] width 83 height 46
click at [272, 141] on div "Chrome color picker" at bounding box center [309, 123] width 83 height 46
click at [269, 141] on div "Chrome color picker" at bounding box center [309, 123] width 83 height 46
type input "151515"
click at [193, 162] on section "Fine Tune CSS E9E9E6 Background 000000 Text Color 151515 Link Color Shadow Shad…" at bounding box center [213, 220] width 221 height 151
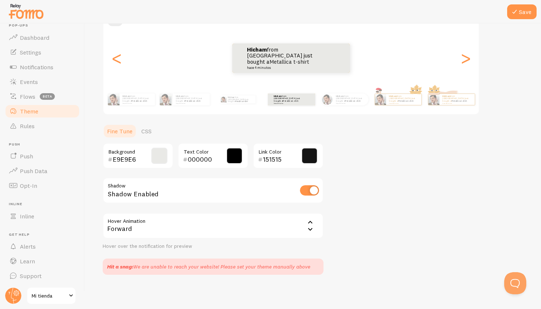
scroll to position [78, 0]
click at [166, 227] on div "Forward" at bounding box center [213, 226] width 221 height 26
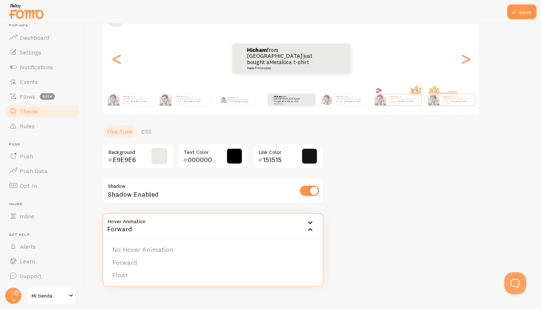
click at [230, 156] on span at bounding box center [234, 156] width 16 height 16
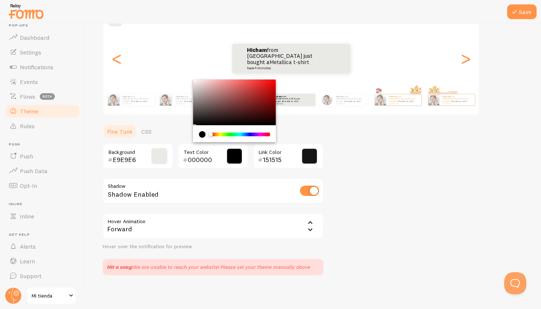
click at [240, 93] on div "Chrome color picker" at bounding box center [234, 103] width 83 height 46
click at [273, 82] on div "Chrome color picker" at bounding box center [234, 103] width 83 height 46
click at [196, 121] on div "Chrome color picker" at bounding box center [234, 103] width 83 height 46
type input "131212"
click at [307, 152] on span at bounding box center [309, 156] width 16 height 16
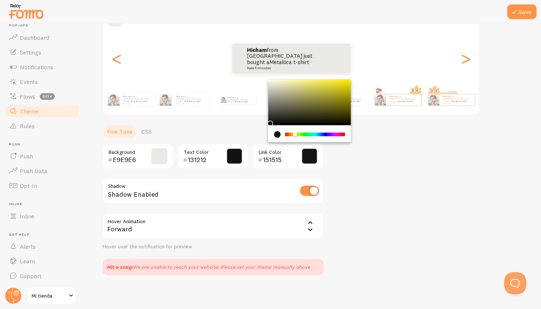
click at [295, 134] on div "Chrome color picker" at bounding box center [315, 135] width 59 height 4
click at [296, 134] on div "Chrome color picker" at bounding box center [295, 134] width 4 height 4
click at [328, 93] on div "Chrome color picker" at bounding box center [309, 103] width 83 height 46
click at [344, 83] on div "Chrome color picker" at bounding box center [309, 103] width 83 height 46
click at [331, 105] on div "Chrome color picker" at bounding box center [309, 103] width 83 height 46
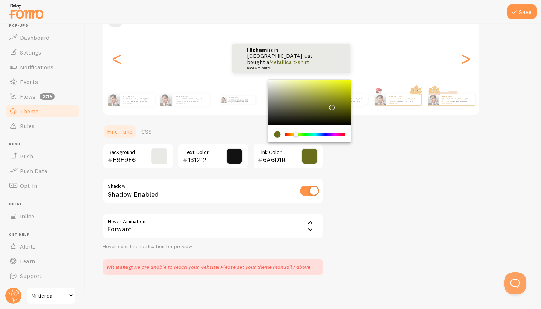
click at [327, 112] on div "Chrome color picker" at bounding box center [309, 103] width 83 height 46
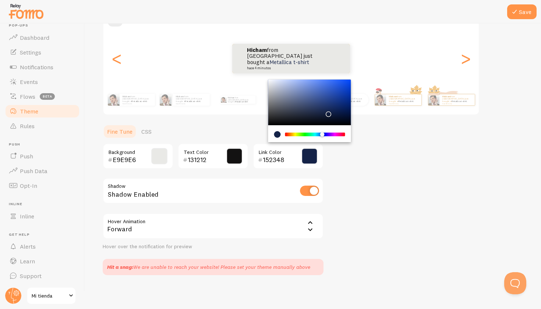
click at [322, 133] on div "Chrome color picker" at bounding box center [315, 135] width 59 height 4
click at [312, 104] on div "Chrome color picker" at bounding box center [309, 103] width 83 height 46
click at [320, 91] on div "Chrome color picker" at bounding box center [309, 103] width 83 height 46
click at [330, 100] on div "Chrome color picker" at bounding box center [309, 103] width 83 height 46
click at [336, 85] on div "Chrome color picker" at bounding box center [309, 103] width 83 height 46
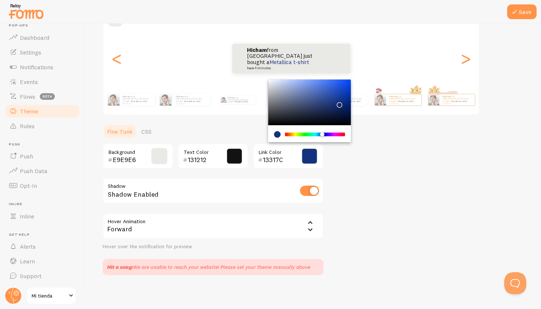
click at [338, 102] on div "Chrome color picker" at bounding box center [309, 103] width 83 height 46
click at [318, 109] on div "Chrome color picker" at bounding box center [309, 103] width 83 height 46
click at [294, 109] on div "Chrome color picker" at bounding box center [309, 103] width 83 height 46
click at [278, 114] on div "Chrome color picker" at bounding box center [309, 103] width 83 height 46
click at [343, 134] on div "Chrome color picker" at bounding box center [315, 135] width 59 height 4
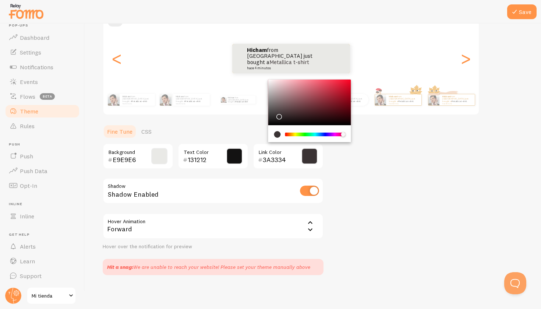
click at [337, 89] on div "Chrome color picker" at bounding box center [309, 103] width 83 height 46
type input "C42136"
click at [366, 171] on div "Theme Choose a theme for your notifications Colorful Hicham from Morocco just b…" at bounding box center [313, 119] width 421 height 312
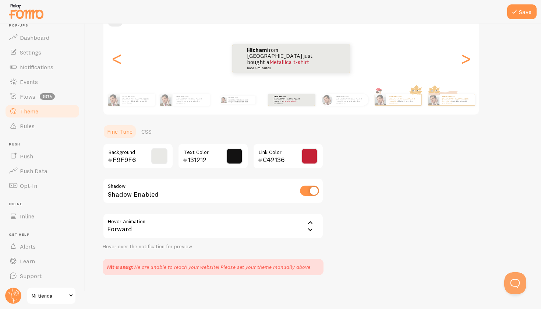
click at [161, 158] on span at bounding box center [159, 156] width 16 height 16
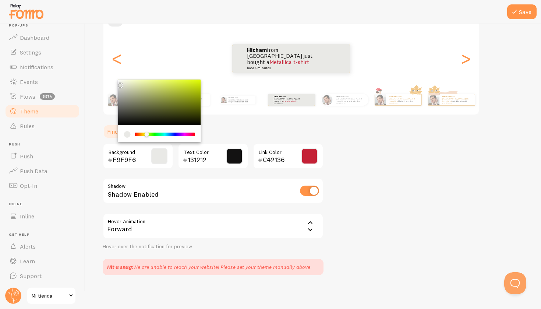
click at [124, 81] on div "Chrome color picker" at bounding box center [159, 103] width 83 height 46
click at [120, 81] on div "Chrome color picker" at bounding box center [159, 103] width 83 height 46
type input "F4F5EE"
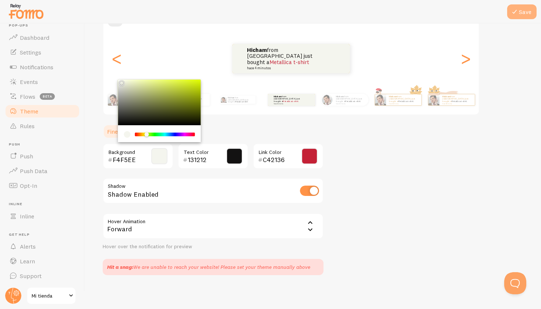
click at [526, 14] on button "Save" at bounding box center [521, 11] width 29 height 15
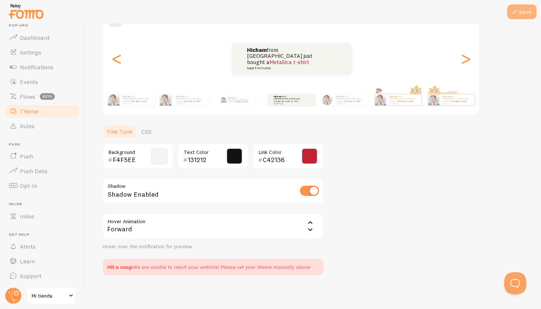
click at [526, 14] on button "Save" at bounding box center [521, 11] width 29 height 15
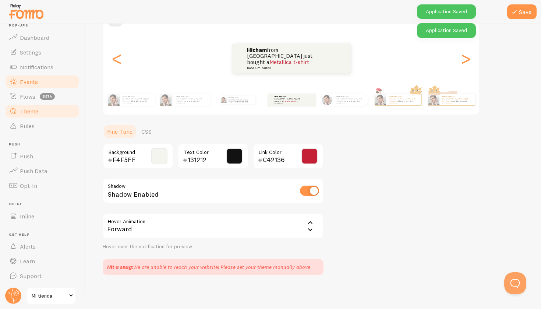
click at [38, 85] on link "Events" at bounding box center [42, 81] width 76 height 15
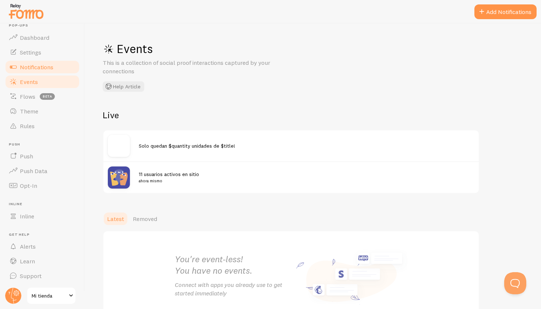
click at [42, 70] on link "Notifications" at bounding box center [42, 67] width 76 height 15
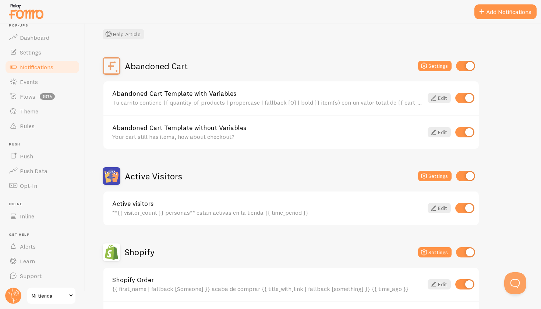
scroll to position [63, 0]
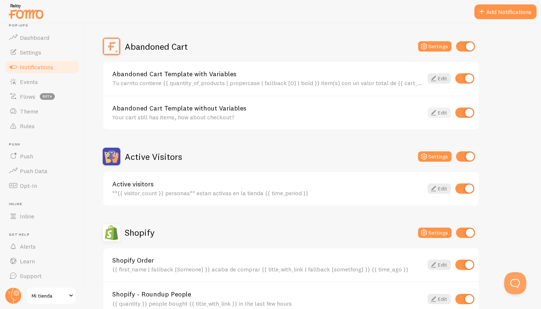
click at [436, 109] on icon at bounding box center [433, 112] width 9 height 9
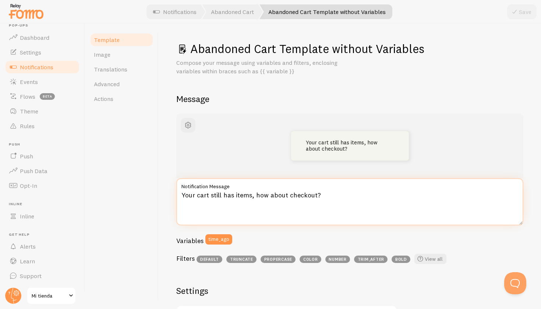
click at [282, 191] on textarea "Your cart still has items, how about checkout?" at bounding box center [349, 201] width 347 height 47
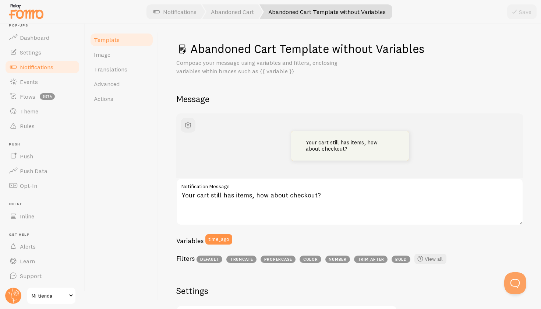
click at [310, 181] on label "Notification Message" at bounding box center [349, 184] width 347 height 13
click at [310, 181] on textarea "Your cart still has items, how about checkout?" at bounding box center [349, 201] width 347 height 47
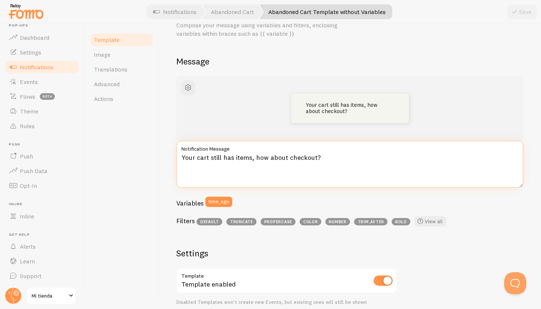
scroll to position [39, 0]
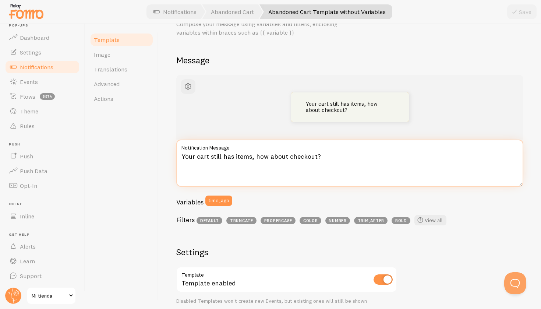
click at [323, 166] on textarea "Your cart still has items, how about checkout?" at bounding box center [349, 163] width 347 height 47
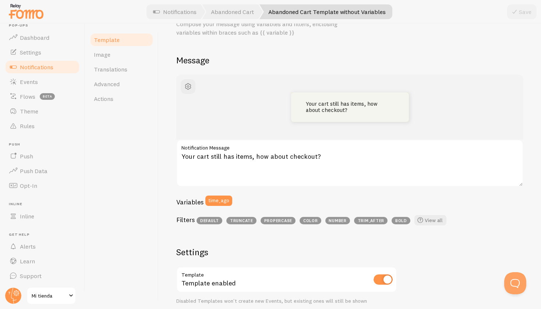
click at [310, 221] on span "color" at bounding box center [311, 220] width 22 height 7
click at [310, 220] on span "color" at bounding box center [311, 220] width 22 height 7
click at [312, 212] on div "Variables time_ago Filters default truncate propercase color number trim_after …" at bounding box center [349, 211] width 347 height 33
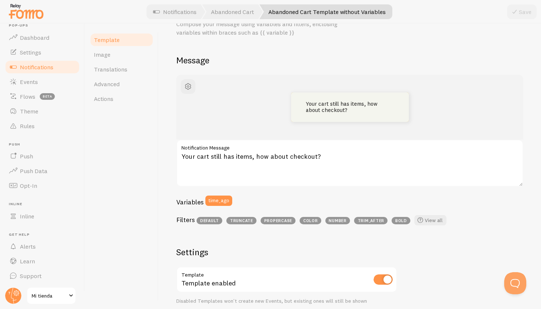
click at [311, 218] on span "color" at bounding box center [311, 220] width 22 height 7
click at [311, 208] on div "Variables time_ago" at bounding box center [349, 202] width 347 height 15
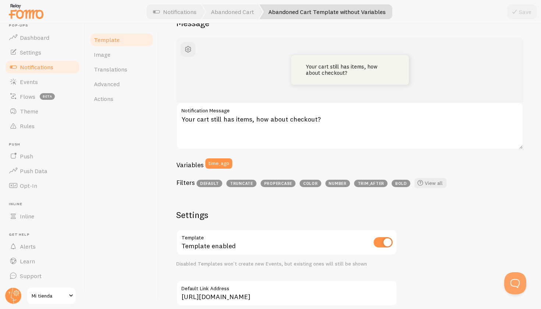
scroll to position [76, 0]
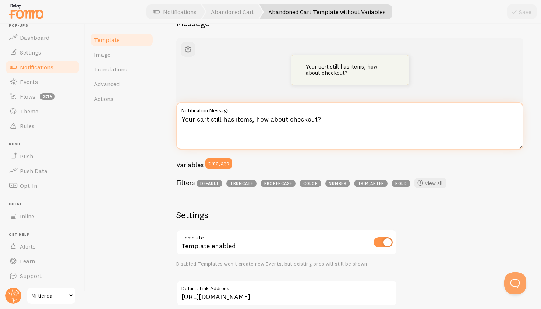
click at [250, 131] on textarea "Your cart still has items, how about checkout?" at bounding box center [349, 125] width 347 height 47
click at [239, 116] on textarea "Your cart still has items, how about checkout?" at bounding box center [349, 125] width 347 height 47
paste textarea "Claro, aquí tienes la traducción para poner en FOMO: **"Tu carrito aún tiene pr…"
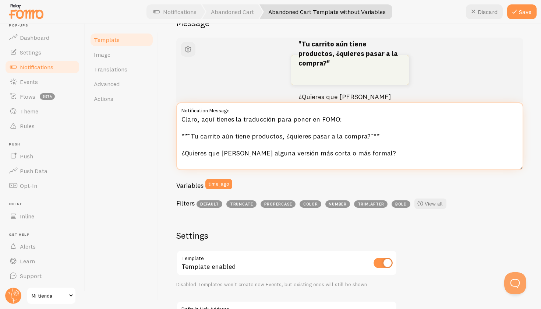
drag, startPoint x: 349, startPoint y: 118, endPoint x: 179, endPoint y: 121, distance: 169.7
click at [179, 121] on textarea "Claro, aquí tienes la traducción para poner en FOMO: **"Tu carrito aún tiene pr…" at bounding box center [349, 136] width 347 height 68
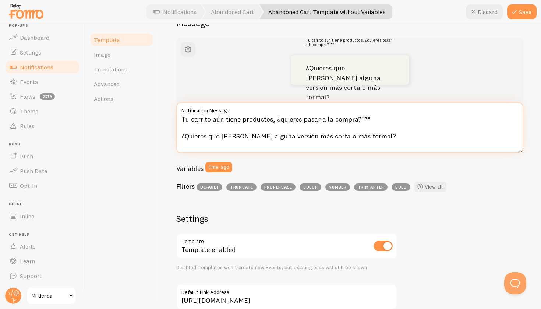
click at [224, 133] on textarea "Tu carrito aún tiene productos, ¿quieres pasar a la compra?"** ¿Quieres que te …" at bounding box center [349, 127] width 347 height 51
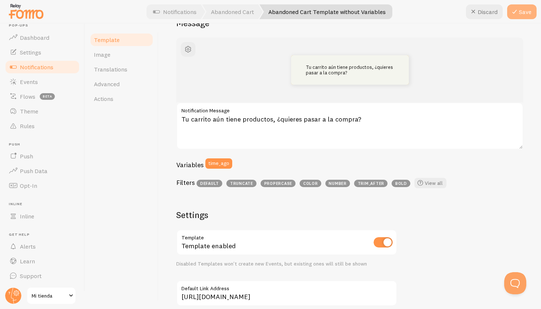
click at [517, 13] on icon at bounding box center [514, 11] width 9 height 9
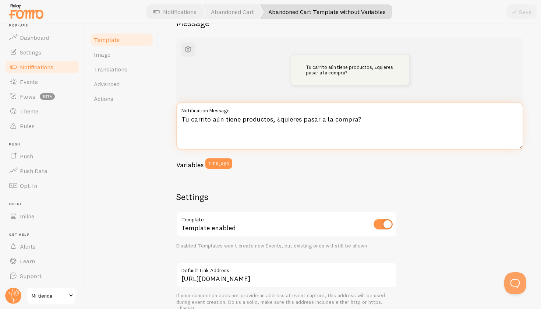
click at [280, 120] on textarea "Tu carrito aún tiene productos, ¿quieres pasar a la compra?" at bounding box center [349, 125] width 347 height 47
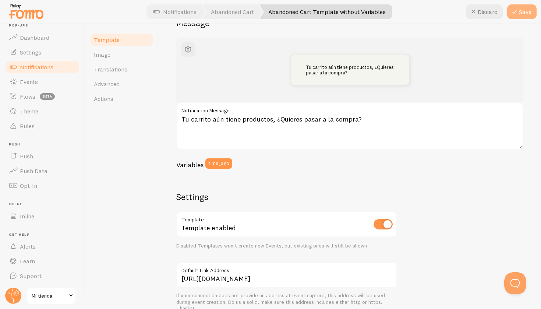
click at [522, 7] on button "Save" at bounding box center [521, 11] width 29 height 15
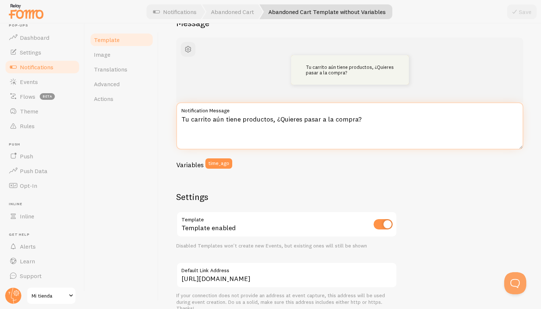
click at [183, 119] on textarea "Tu carrito aún tiene productos, ¿Quieres pasar a la compra?" at bounding box center [349, 125] width 347 height 47
click at [210, 119] on textarea "Tu carrito aún tiene productos, ¿Quieres pasar a la compra?" at bounding box center [349, 125] width 347 height 47
paste textarea "q"
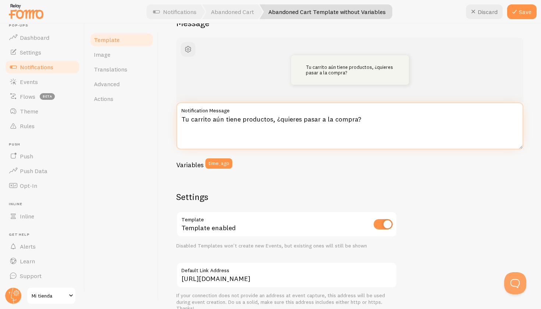
paste textarea "Tu carrito aún tiene productos, ¿quieres pasar a la compra?"
type textarea "Tu carrito aún tiene productos, ¿quieres pasar a la compra?Tu carrito aún tiene…"
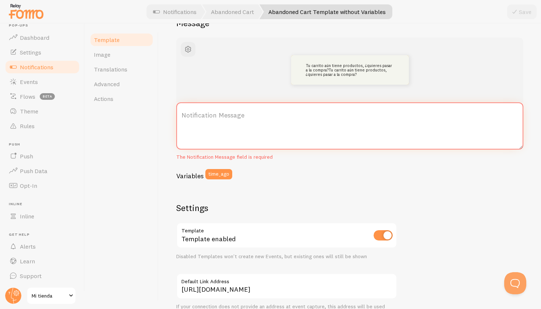
paste textarea "Tu carrito aún tiene productos, ¿quieres pasar a la compra?"
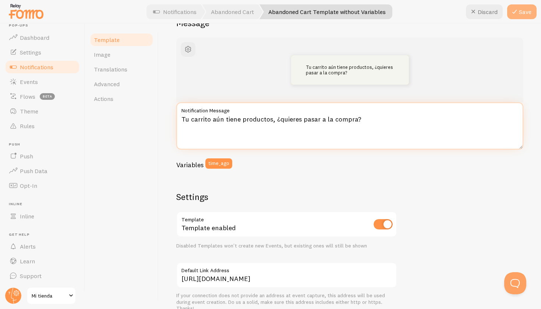
type textarea "Tu carrito aún tiene productos, ¿quieres pasar a la compra?"
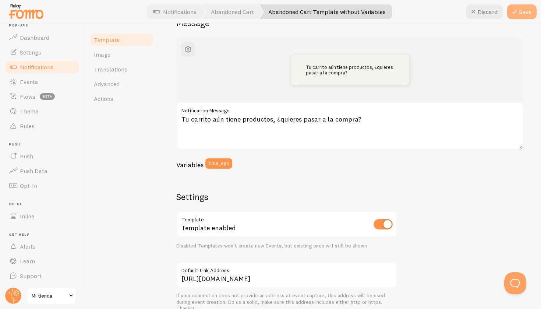
click at [509, 16] on button "Save" at bounding box center [521, 11] width 29 height 15
click at [190, 53] on button "button" at bounding box center [188, 49] width 15 height 15
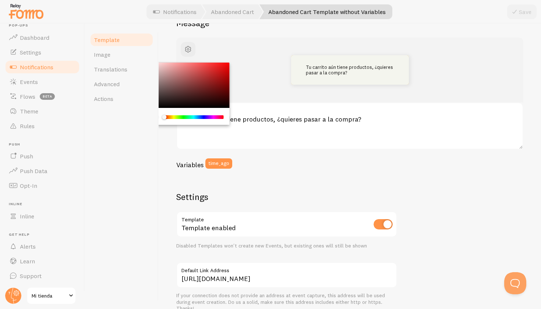
click at [198, 70] on div "Chrome color picker" at bounding box center [188, 86] width 83 height 46
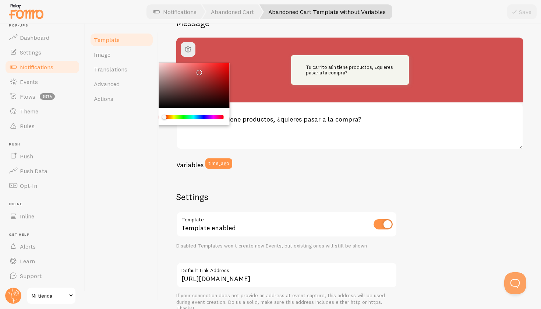
click at [134, 162] on div "Template Image Translations Advanced Actions" at bounding box center [122, 166] width 74 height 285
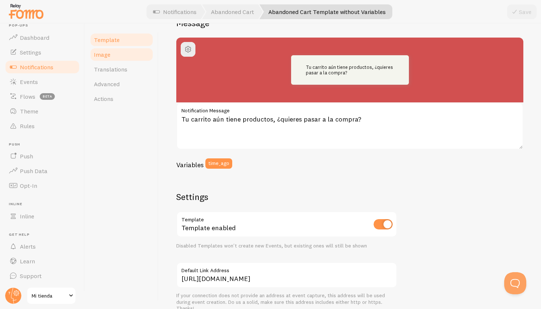
click at [119, 60] on link "Image" at bounding box center [121, 54] width 64 height 15
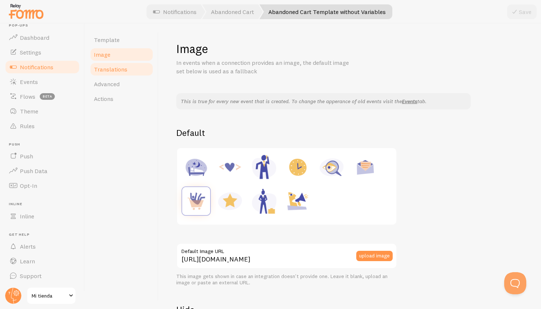
click at [122, 68] on span "Translations" at bounding box center [110, 69] width 33 height 7
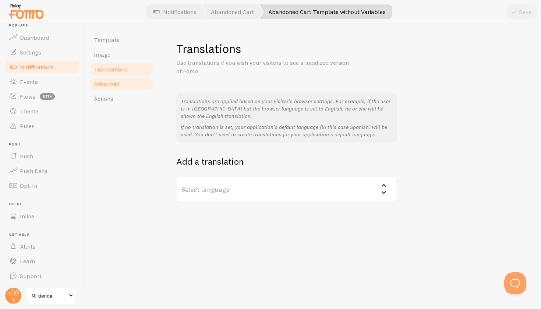
click at [121, 84] on link "Advanced" at bounding box center [121, 84] width 64 height 15
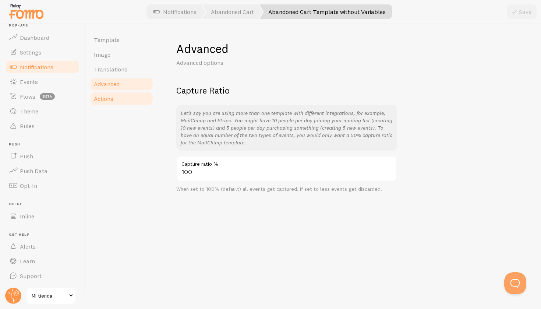
click at [121, 96] on link "Actions" at bounding box center [121, 98] width 64 height 15
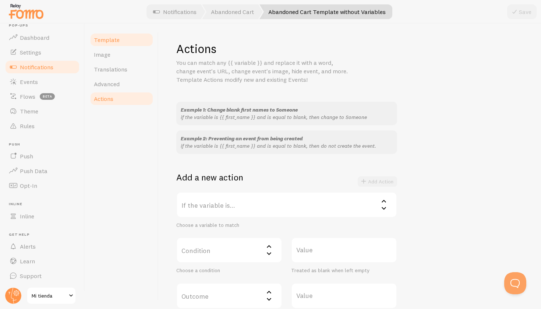
click at [126, 45] on link "Template" at bounding box center [121, 39] width 64 height 15
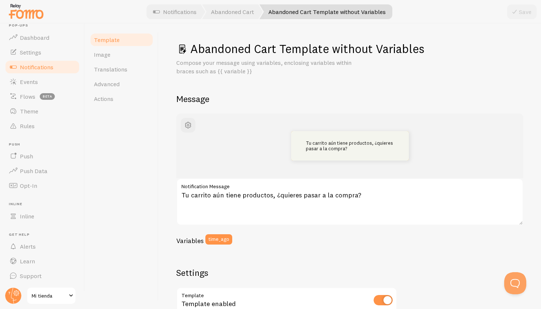
click at [34, 70] on span "Notifications" at bounding box center [36, 66] width 33 height 7
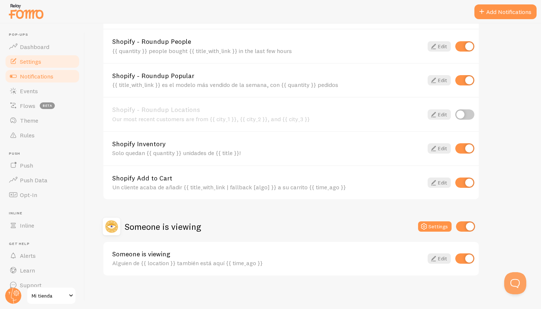
click at [36, 63] on span "Settings" at bounding box center [30, 61] width 21 height 7
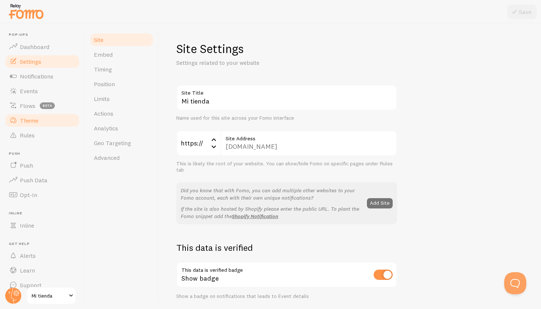
click at [49, 120] on link "Theme" at bounding box center [42, 120] width 76 height 15
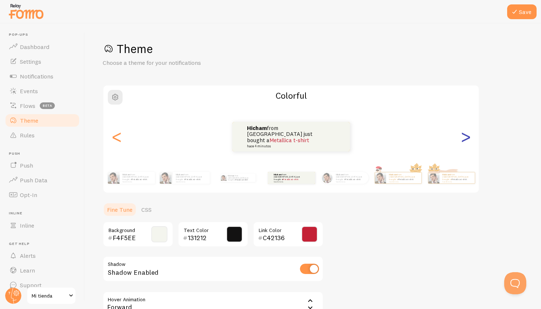
click at [467, 142] on div ">" at bounding box center [465, 136] width 9 height 53
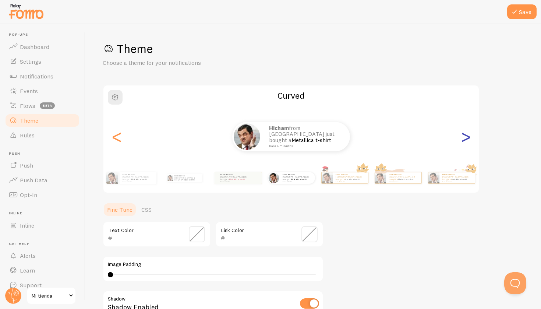
click at [467, 140] on div ">" at bounding box center [465, 136] width 9 height 53
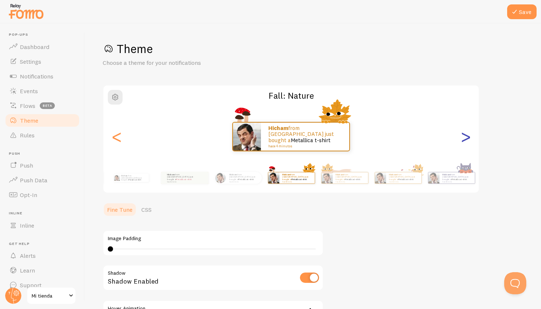
type input "0"
click at [467, 140] on div ">" at bounding box center [465, 136] width 9 height 53
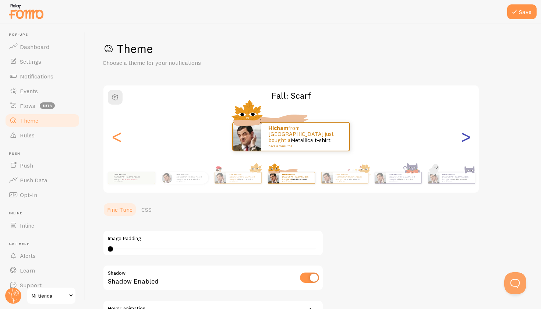
click at [467, 140] on div ">" at bounding box center [465, 136] width 9 height 53
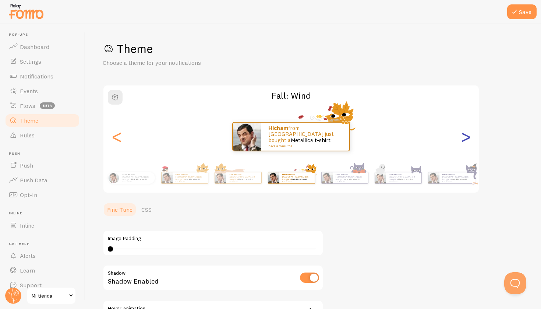
click at [467, 140] on div ">" at bounding box center [465, 136] width 9 height 53
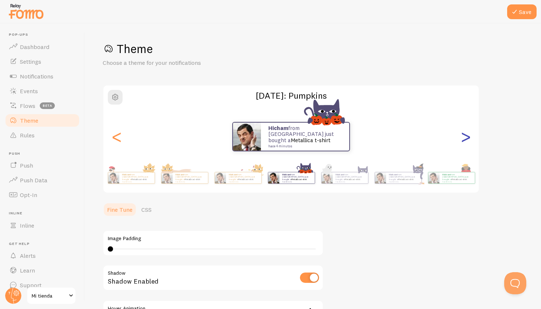
click at [467, 140] on div ">" at bounding box center [465, 136] width 9 height 53
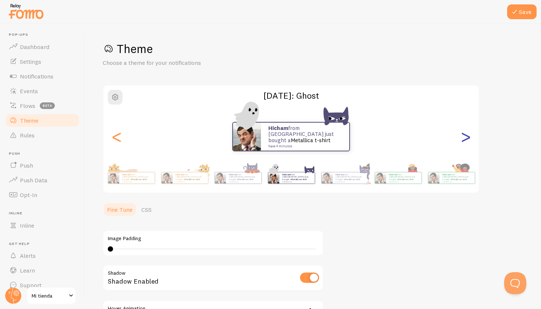
click at [467, 140] on div ">" at bounding box center [465, 136] width 9 height 53
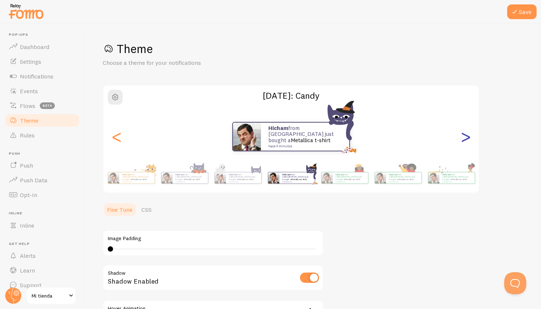
click at [467, 140] on div ">" at bounding box center [465, 136] width 9 height 53
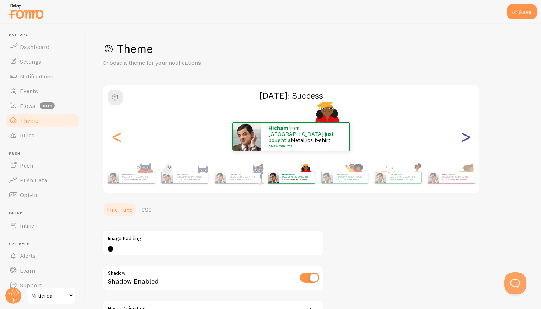
click at [467, 140] on div ">" at bounding box center [465, 136] width 9 height 53
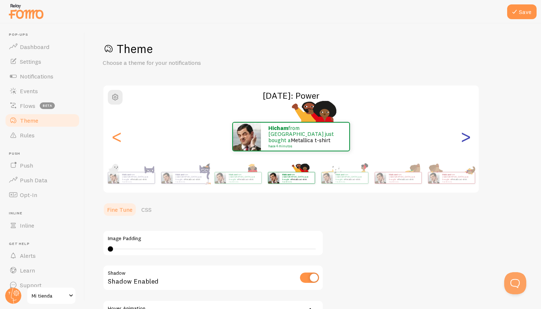
click at [467, 140] on div ">" at bounding box center [465, 136] width 9 height 53
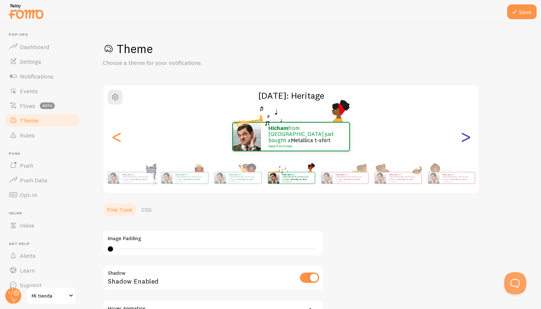
click at [467, 140] on div ">" at bounding box center [465, 136] width 9 height 53
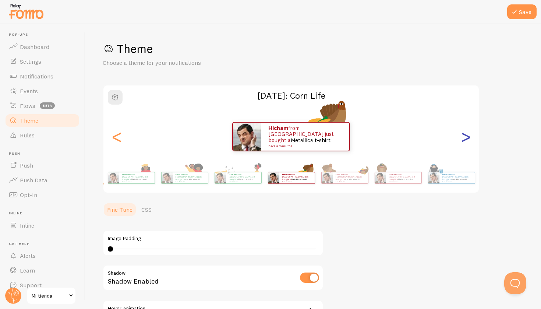
click at [467, 140] on div ">" at bounding box center [465, 136] width 9 height 53
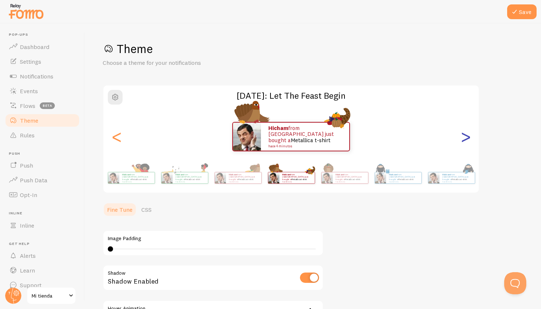
click at [467, 140] on div ">" at bounding box center [465, 136] width 9 height 53
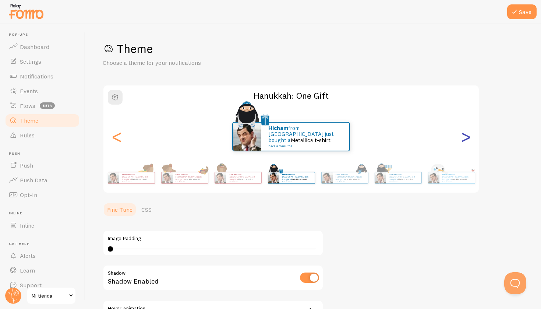
click at [467, 140] on div ">" at bounding box center [465, 136] width 9 height 53
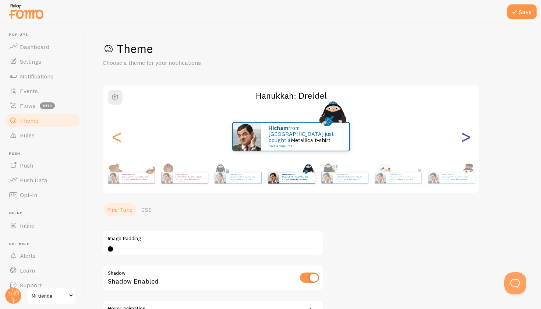
click at [467, 140] on div ">" at bounding box center [465, 136] width 9 height 53
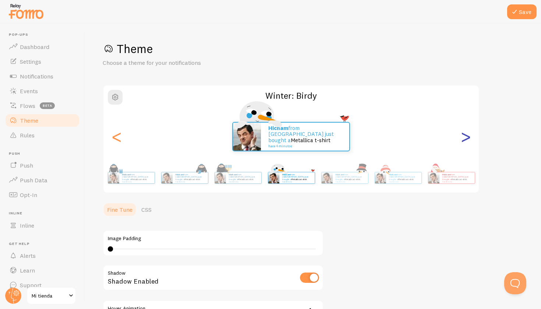
click at [467, 141] on div ">" at bounding box center [465, 136] width 9 height 53
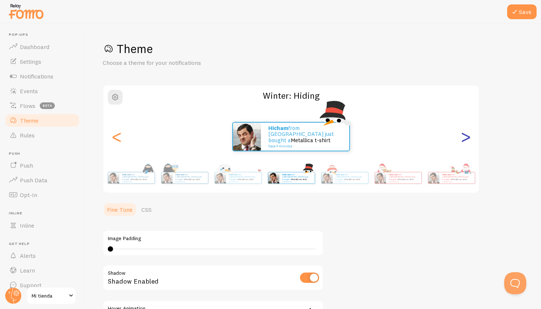
click at [467, 141] on div ">" at bounding box center [465, 136] width 9 height 53
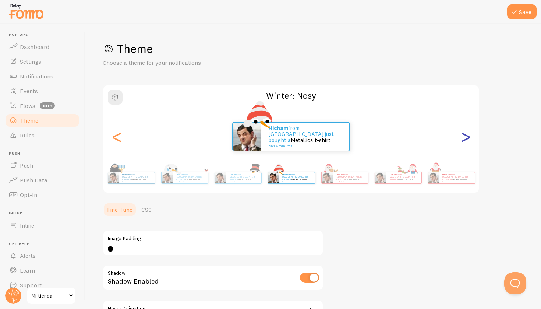
click at [467, 141] on div ">" at bounding box center [465, 136] width 9 height 53
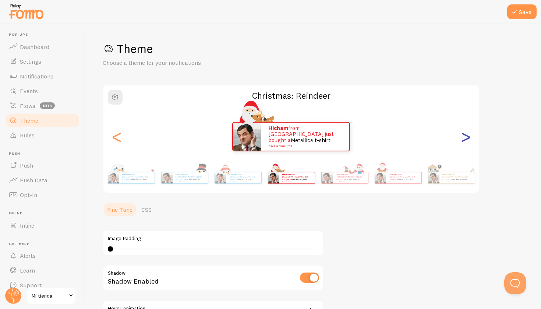
click at [467, 141] on div ">" at bounding box center [465, 136] width 9 height 53
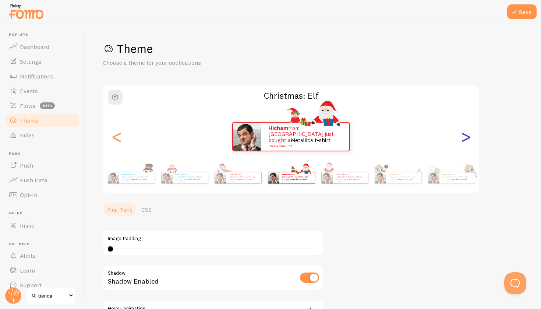
click at [467, 141] on div ">" at bounding box center [465, 136] width 9 height 53
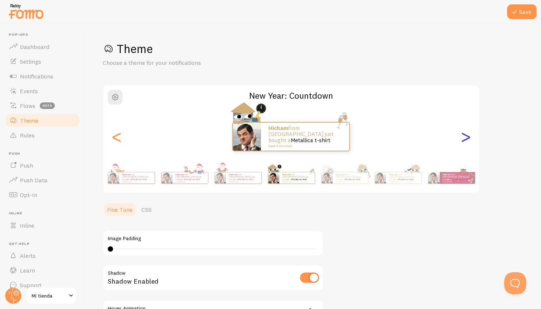
click at [467, 141] on div ">" at bounding box center [465, 136] width 9 height 53
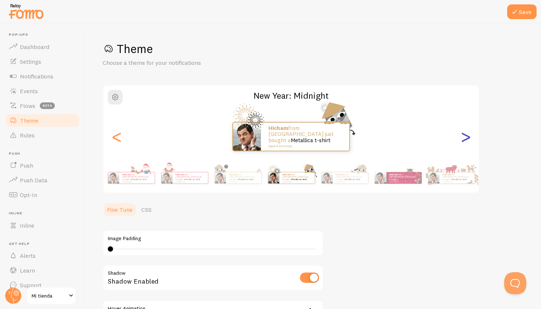
click at [467, 141] on div ">" at bounding box center [465, 136] width 9 height 53
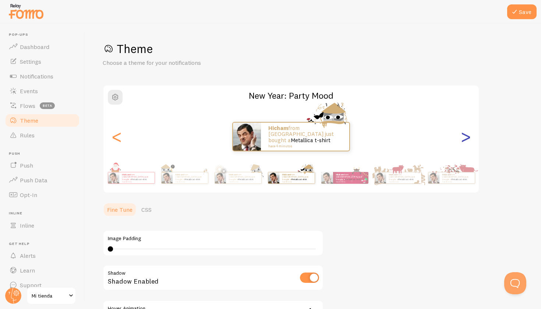
click at [467, 141] on div ">" at bounding box center [465, 136] width 9 height 53
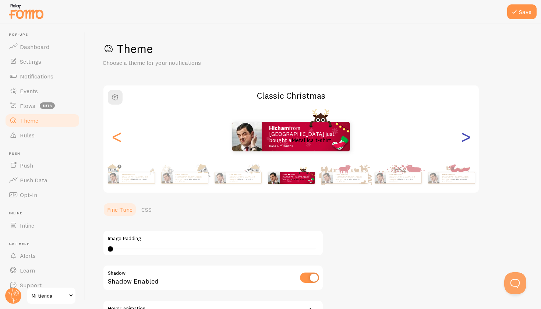
click at [467, 141] on div ">" at bounding box center [465, 136] width 9 height 53
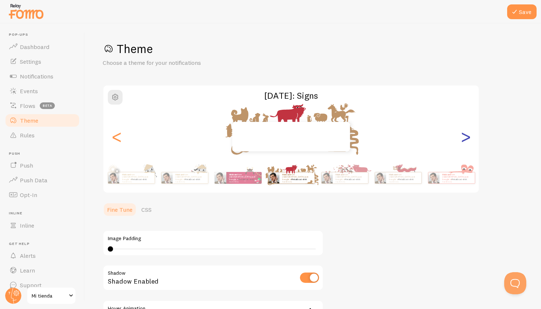
click at [467, 141] on div ">" at bounding box center [465, 136] width 9 height 53
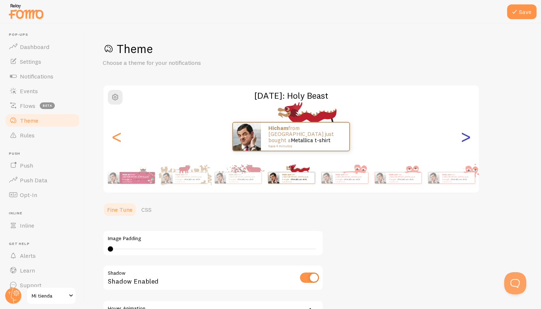
click at [467, 141] on div ">" at bounding box center [465, 136] width 9 height 53
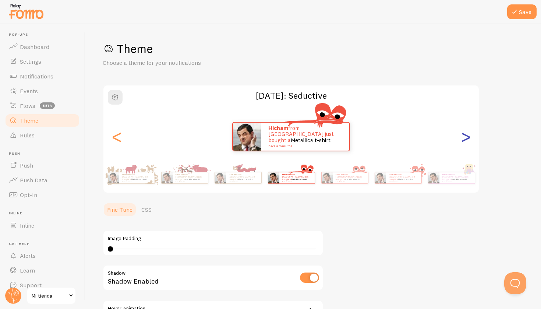
click at [467, 141] on div ">" at bounding box center [465, 136] width 9 height 53
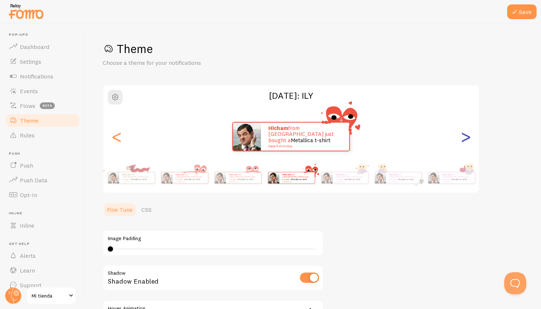
click at [467, 141] on div ">" at bounding box center [465, 136] width 9 height 53
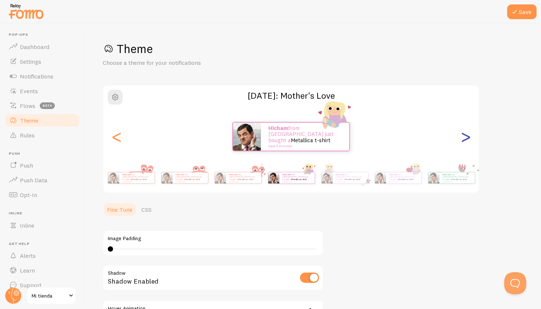
click at [467, 141] on div ">" at bounding box center [465, 136] width 9 height 53
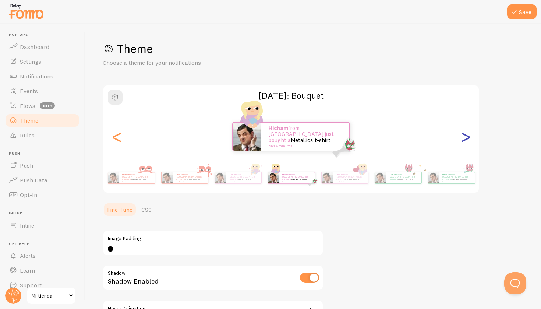
click at [467, 141] on div ">" at bounding box center [465, 136] width 9 height 53
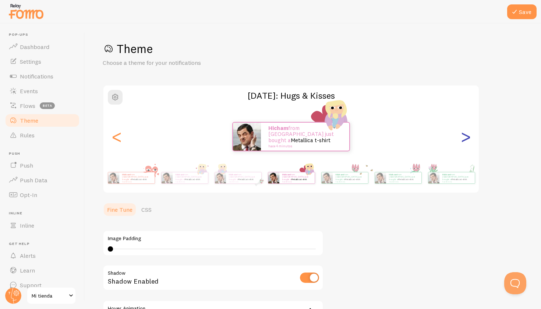
click at [467, 141] on div ">" at bounding box center [465, 136] width 9 height 53
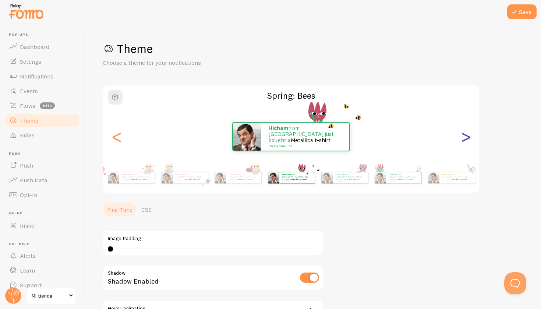
click at [469, 137] on div ">" at bounding box center [465, 136] width 9 height 53
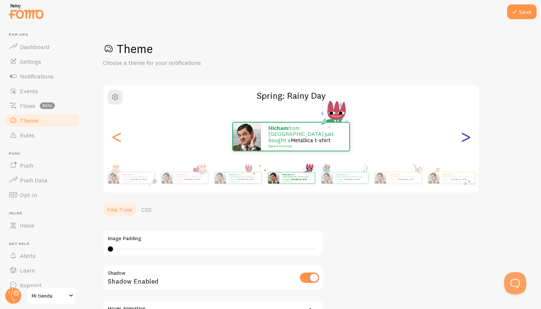
click at [469, 137] on div ">" at bounding box center [465, 136] width 9 height 53
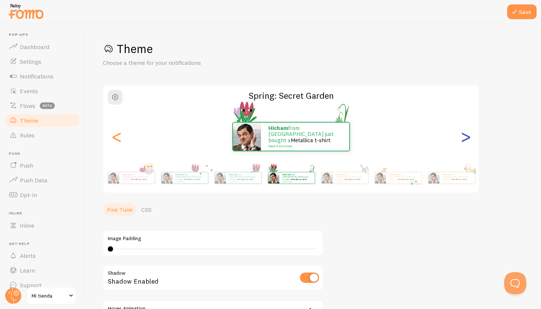
click at [469, 137] on div ">" at bounding box center [465, 136] width 9 height 53
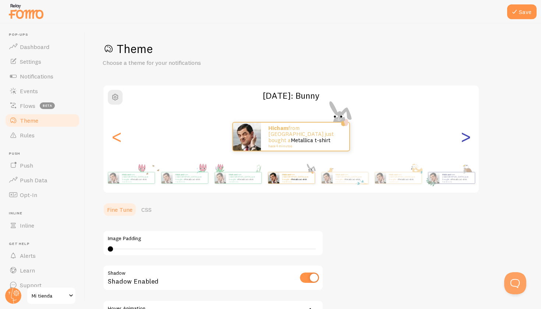
click at [469, 137] on div ">" at bounding box center [465, 136] width 9 height 53
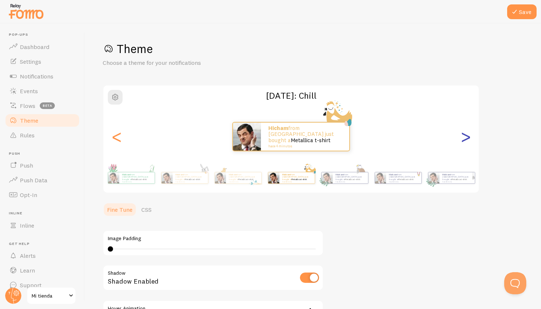
click at [469, 137] on div ">" at bounding box center [465, 136] width 9 height 53
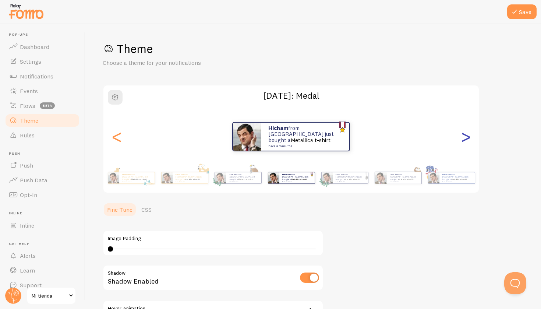
click at [469, 137] on div ">" at bounding box center [465, 136] width 9 height 53
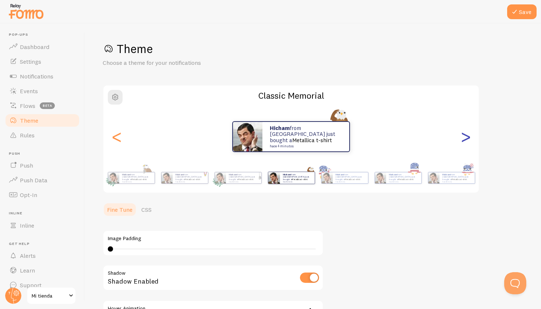
click at [469, 137] on div ">" at bounding box center [465, 136] width 9 height 53
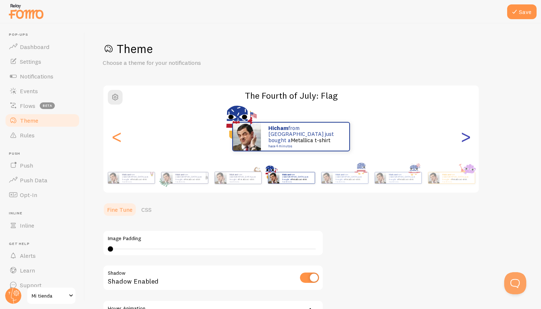
click at [469, 137] on div ">" at bounding box center [465, 136] width 9 height 53
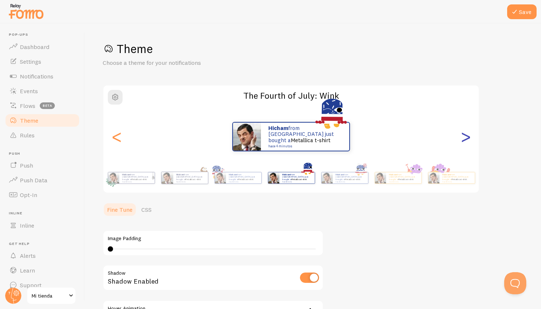
click at [469, 137] on div ">" at bounding box center [465, 136] width 9 height 53
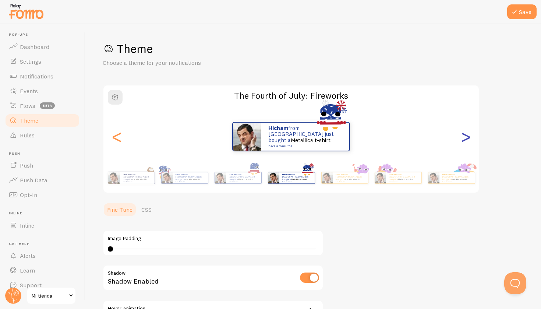
click at [469, 137] on div ">" at bounding box center [465, 136] width 9 height 53
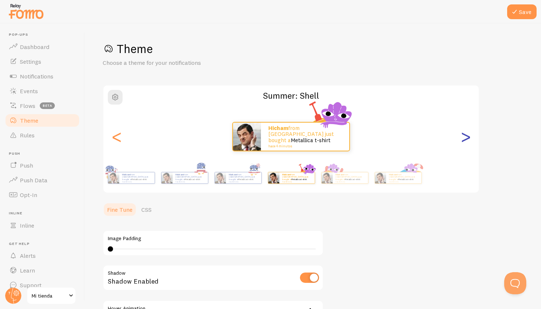
click at [469, 137] on div ">" at bounding box center [465, 136] width 9 height 53
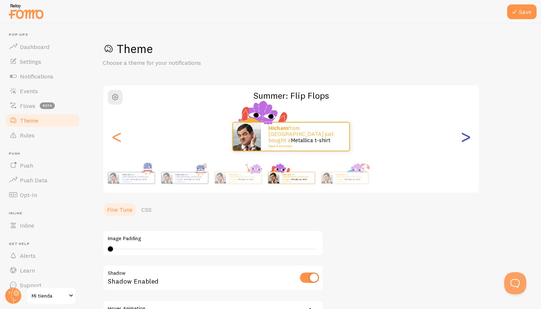
click at [469, 137] on div ">" at bounding box center [465, 136] width 9 height 53
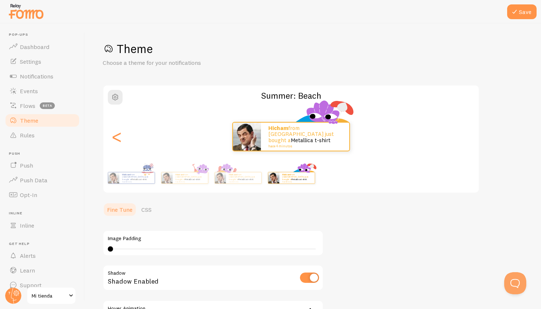
click at [469, 137] on div "Hicham from Morocco just bought a Metallica t-shirt hace 4 minutos Hicham from …" at bounding box center [290, 136] width 375 height 53
click at [469, 137] on div "Hicham from Morocco just bought a Metallica t-shirt hace 4 minutos" at bounding box center [290, 136] width 375 height 29
click at [112, 142] on div "<" at bounding box center [116, 136] width 9 height 53
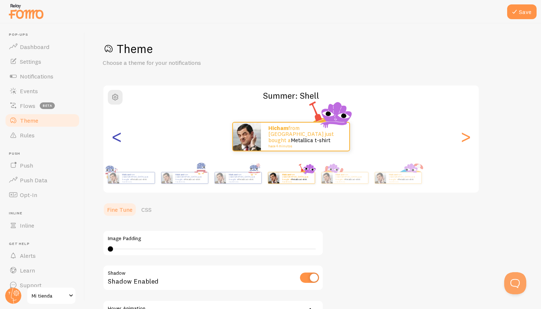
click at [112, 142] on div "<" at bounding box center [116, 136] width 9 height 53
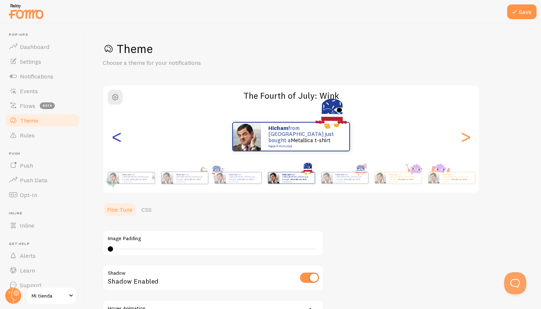
click at [112, 142] on div "<" at bounding box center [116, 136] width 9 height 53
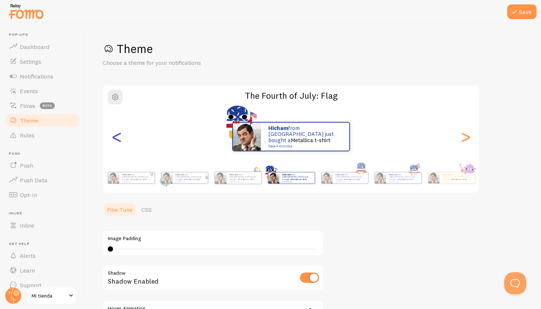
click at [112, 142] on div "<" at bounding box center [116, 136] width 9 height 53
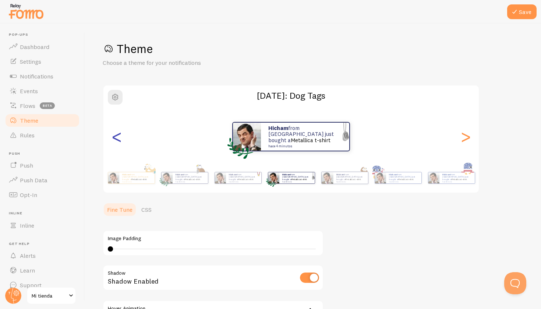
click at [112, 142] on div "<" at bounding box center [116, 136] width 9 height 53
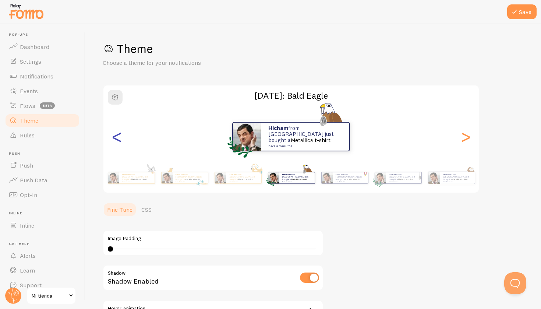
click at [112, 142] on div "<" at bounding box center [116, 136] width 9 height 53
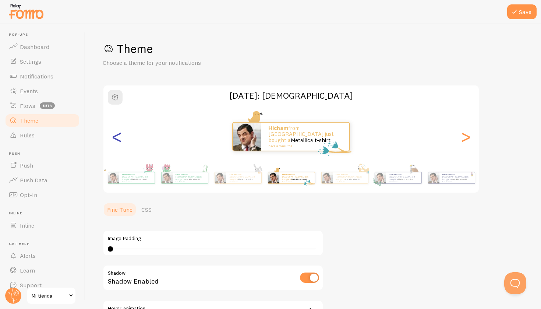
click at [112, 142] on div "<" at bounding box center [116, 136] width 9 height 53
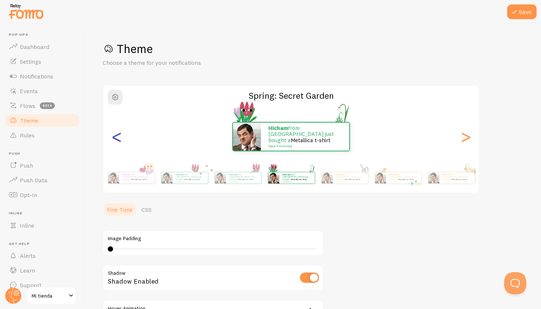
click at [112, 142] on div "<" at bounding box center [116, 136] width 9 height 53
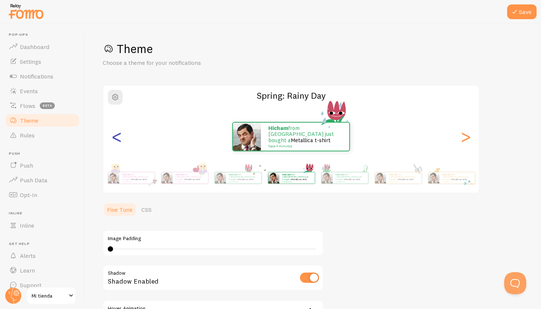
click at [112, 142] on div "<" at bounding box center [116, 136] width 9 height 53
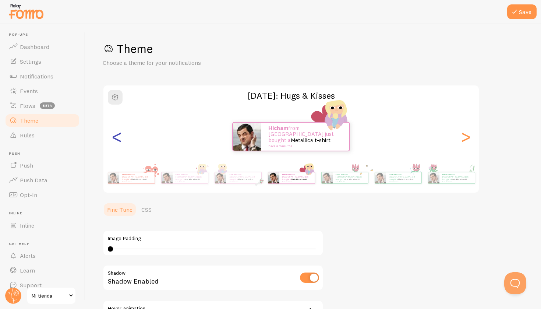
click at [112, 142] on div "<" at bounding box center [116, 136] width 9 height 53
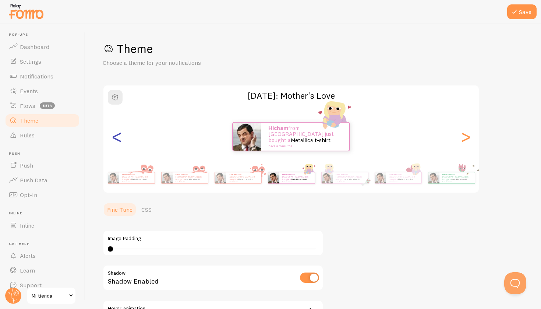
click at [112, 142] on div "<" at bounding box center [116, 136] width 9 height 53
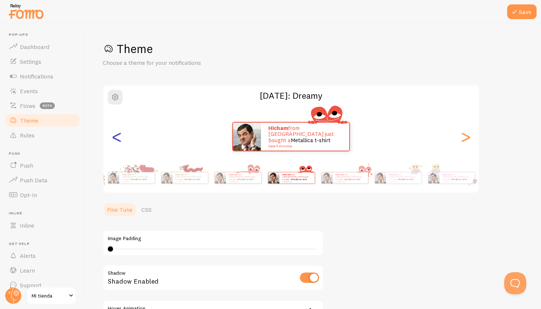
click at [112, 142] on div "<" at bounding box center [116, 136] width 9 height 53
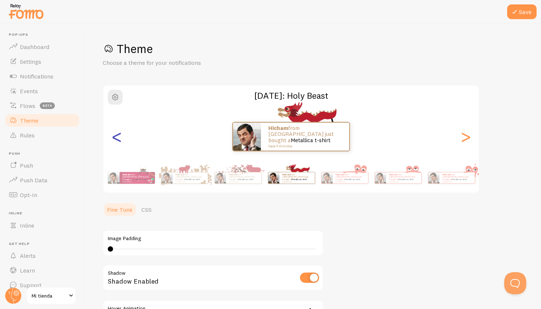
click at [112, 142] on div "<" at bounding box center [116, 136] width 9 height 53
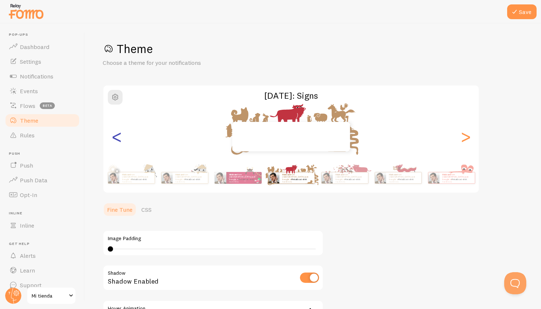
click at [112, 142] on div "<" at bounding box center [116, 136] width 9 height 53
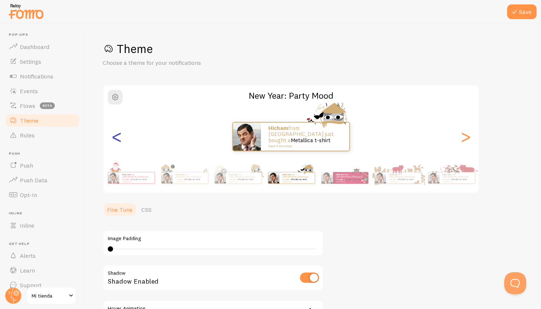
click at [112, 142] on div "<" at bounding box center [116, 136] width 9 height 53
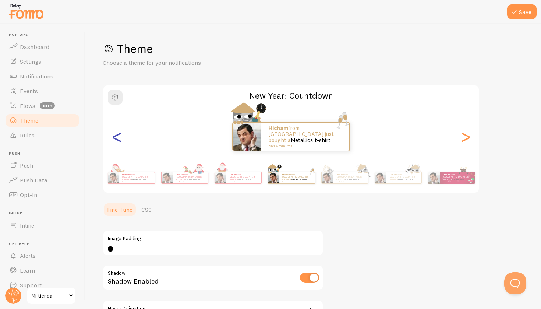
click at [112, 142] on div "<" at bounding box center [116, 136] width 9 height 53
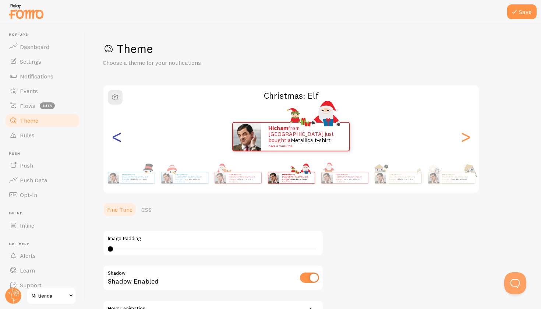
click at [112, 142] on div "<" at bounding box center [116, 136] width 9 height 53
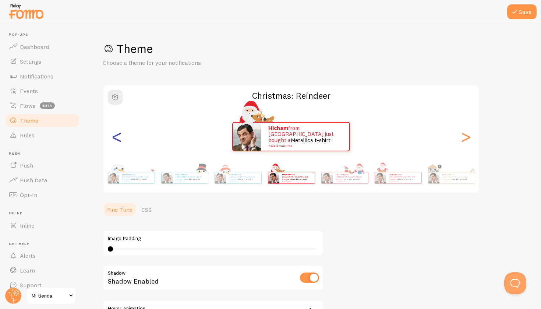
click at [112, 142] on div "<" at bounding box center [116, 136] width 9 height 53
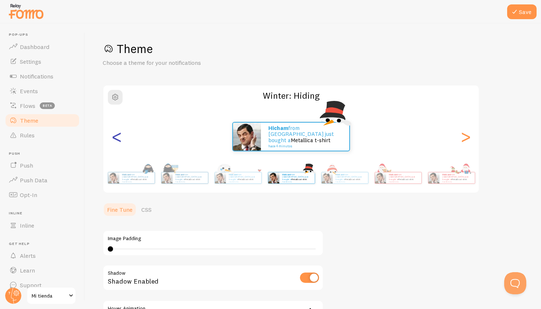
click at [112, 142] on div "<" at bounding box center [116, 136] width 9 height 53
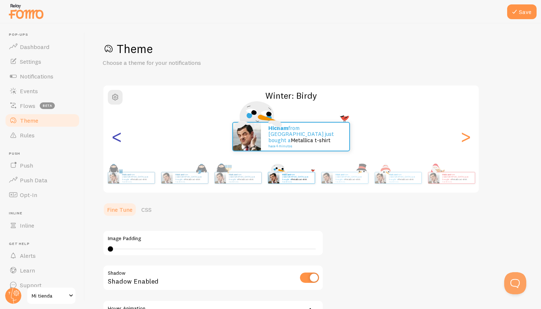
click at [112, 142] on div "<" at bounding box center [116, 136] width 9 height 53
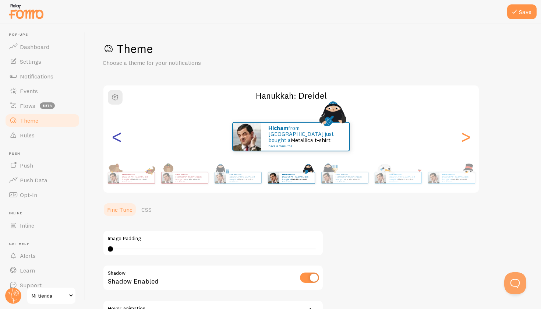
click at [112, 142] on div "<" at bounding box center [116, 136] width 9 height 53
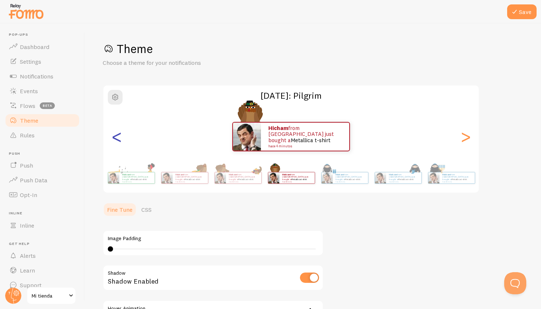
click at [112, 142] on div "<" at bounding box center [116, 136] width 9 height 53
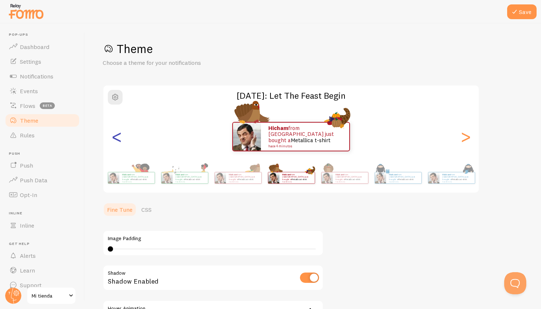
click at [112, 142] on div "<" at bounding box center [116, 136] width 9 height 53
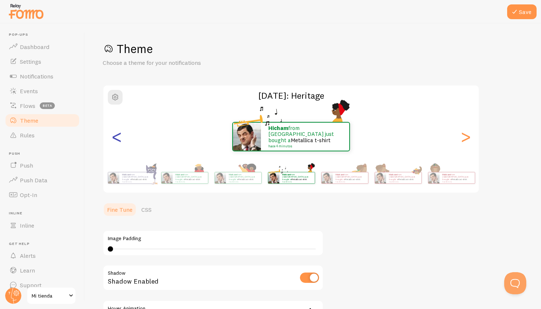
click at [112, 142] on div "<" at bounding box center [116, 136] width 9 height 53
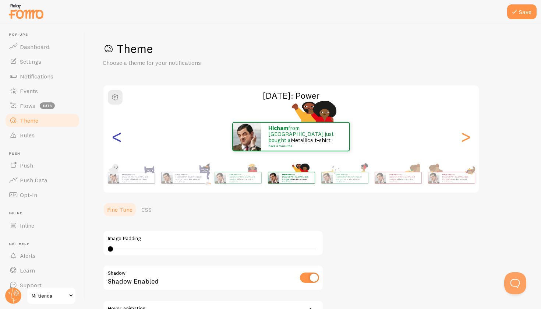
click at [112, 142] on div "<" at bounding box center [116, 136] width 9 height 53
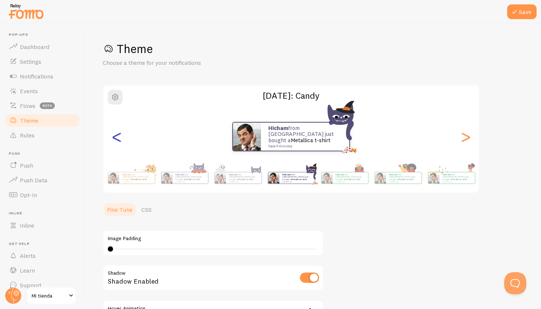
click at [112, 142] on div "<" at bounding box center [116, 136] width 9 height 53
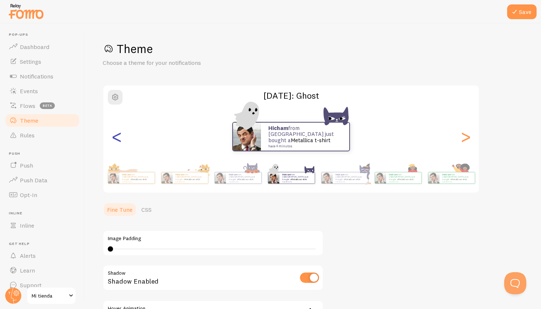
click at [112, 142] on div "<" at bounding box center [116, 136] width 9 height 53
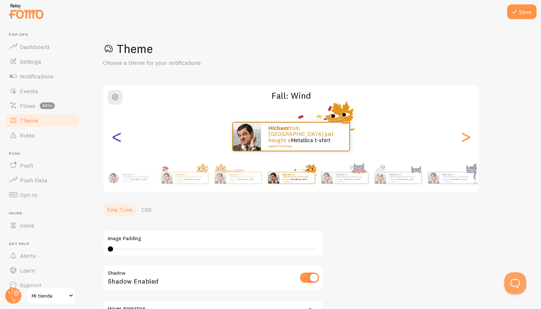
click at [112, 142] on div "<" at bounding box center [116, 136] width 9 height 53
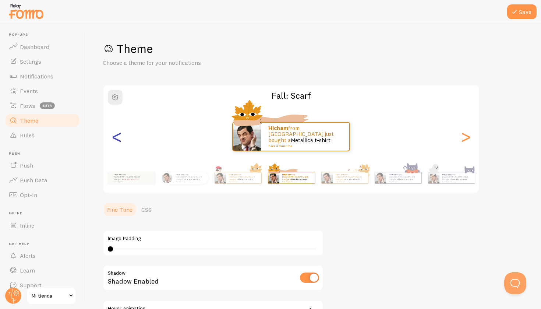
click at [112, 142] on div "<" at bounding box center [116, 136] width 9 height 53
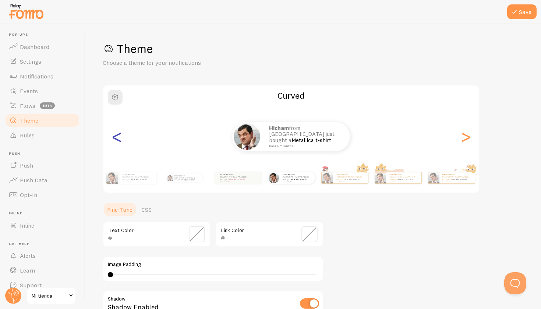
click at [112, 142] on div "<" at bounding box center [116, 136] width 9 height 53
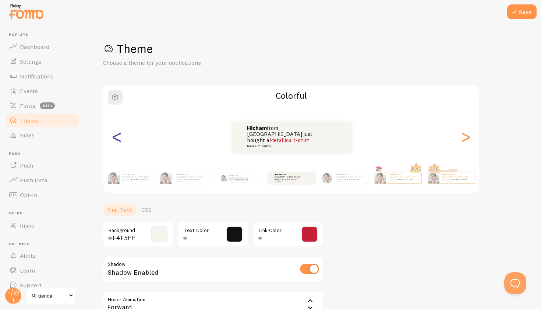
type input "131212"
type input "C42136"
click at [112, 142] on div "<" at bounding box center [116, 136] width 9 height 53
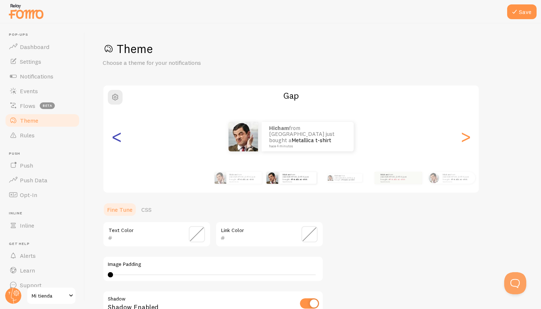
click at [112, 142] on div "<" at bounding box center [116, 136] width 9 height 53
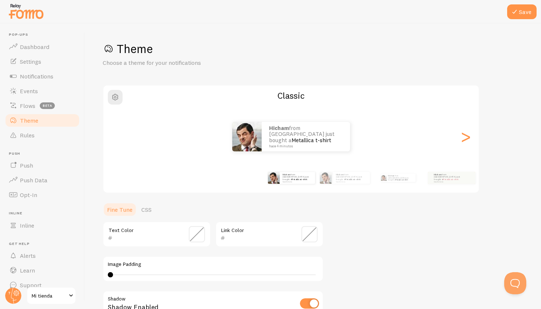
click at [112, 142] on div "<" at bounding box center [116, 136] width 9 height 53
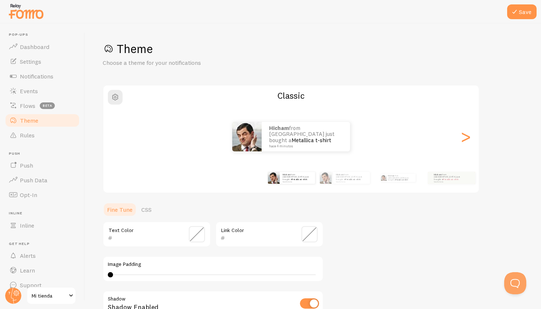
click at [112, 142] on div "<" at bounding box center [116, 136] width 9 height 53
click at [113, 142] on div "Hicham from Morocco just bought a Metallica t-shirt hace 4 minutos" at bounding box center [290, 136] width 375 height 29
click at [344, 178] on p "Hicham from Morocco just bought a Metallica t-shirt hace 4 minutos" at bounding box center [351, 177] width 31 height 9
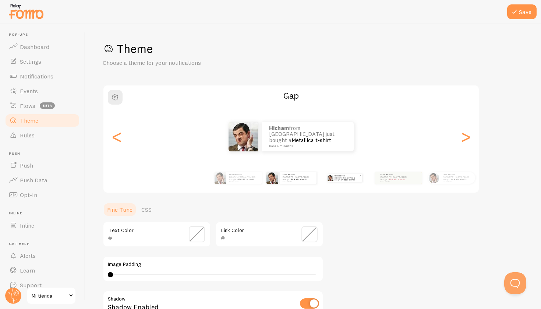
click at [346, 176] on p "Hicham from Morocco just bought a Metallica t-shirt hace 4 minutos" at bounding box center [347, 178] width 25 height 8
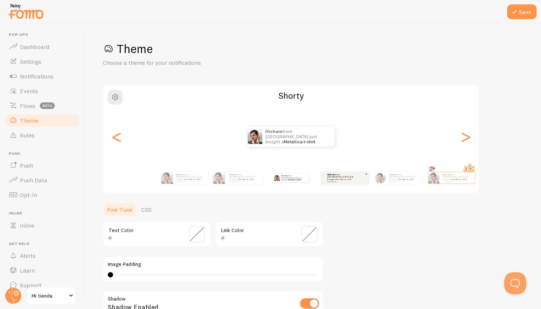
click at [353, 178] on p "Hicham from Morocco just bought a Metallica t-shirt hace 4 minutos" at bounding box center [341, 177] width 29 height 9
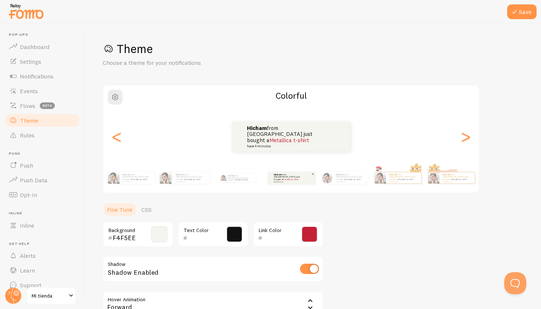
type input "131212"
type input "C42136"
click at [131, 178] on p "Hicham from Morocco just bought a Metallica t-shirt hace 4 minutos" at bounding box center [137, 177] width 29 height 9
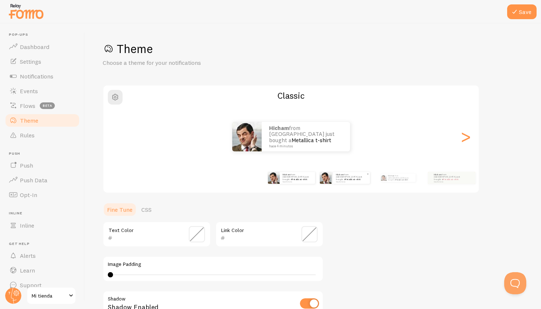
click at [347, 181] on small "hace 4 minutos" at bounding box center [351, 181] width 30 height 1
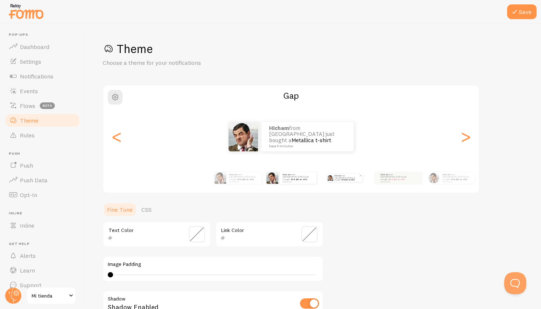
click at [340, 179] on p "Hicham from Morocco just bought a Metallica t-shirt hace 4 minutos" at bounding box center [347, 178] width 25 height 8
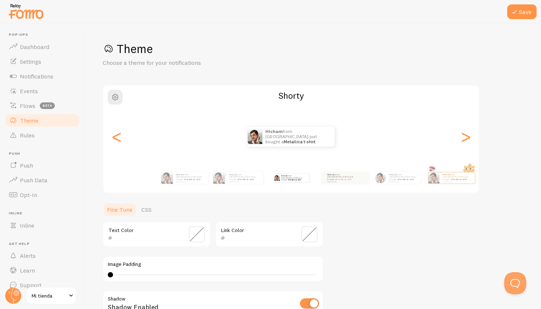
click at [336, 181] on div "Hicham from Morocco just bought a Metallica t-shirt hace 4 minutos Hicham from …" at bounding box center [372, 177] width 423 height 21
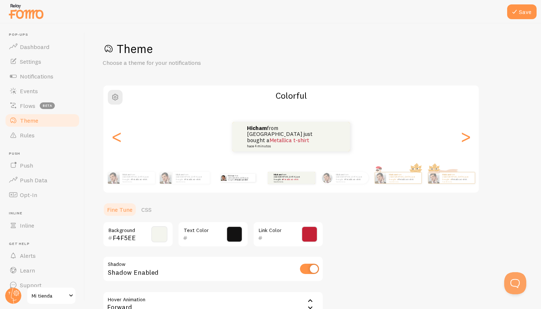
type input "131212"
type input "C42136"
click at [521, 11] on button "Save" at bounding box center [521, 11] width 29 height 15
click at [161, 236] on span at bounding box center [159, 234] width 16 height 16
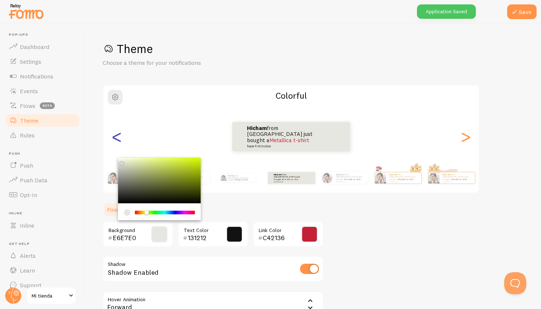
type input "FFFFFF"
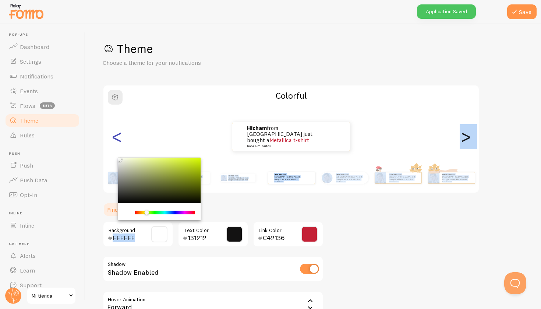
drag, startPoint x: 121, startPoint y: 164, endPoint x: 117, endPoint y: 151, distance: 13.0
click at [117, 151] on div "Theme Choose a theme for your notifications Colorful Hicham from Morocco just b…" at bounding box center [313, 198] width 421 height 315
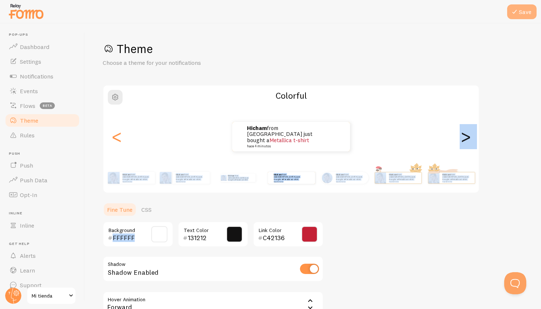
click at [522, 12] on button "Save" at bounding box center [521, 11] width 29 height 15
click at [363, 50] on h1 "Theme" at bounding box center [313, 48] width 421 height 15
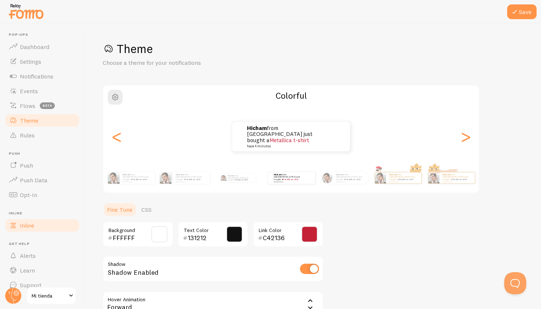
click at [45, 227] on link "Inline" at bounding box center [42, 225] width 76 height 15
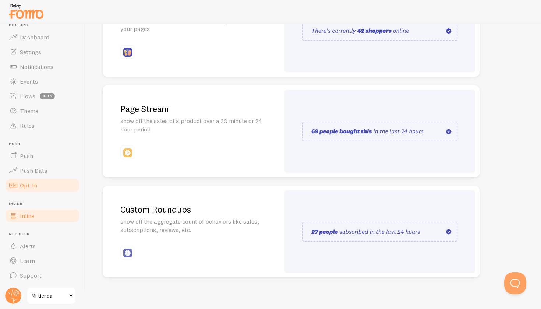
scroll to position [9, 0]
click at [48, 176] on link "Push Data" at bounding box center [42, 170] width 76 height 15
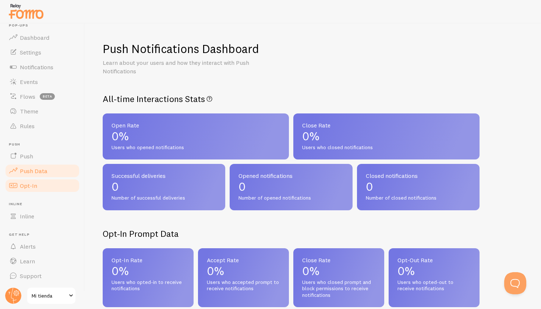
click at [45, 185] on link "Opt-In" at bounding box center [42, 185] width 76 height 15
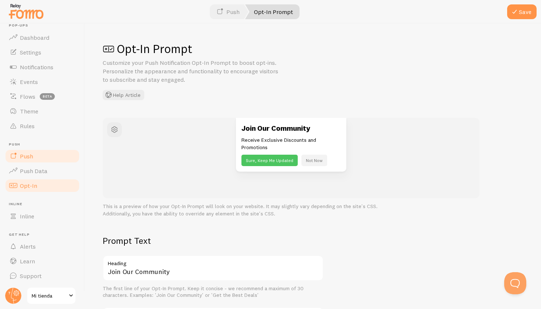
click at [39, 158] on link "Push" at bounding box center [42, 156] width 76 height 15
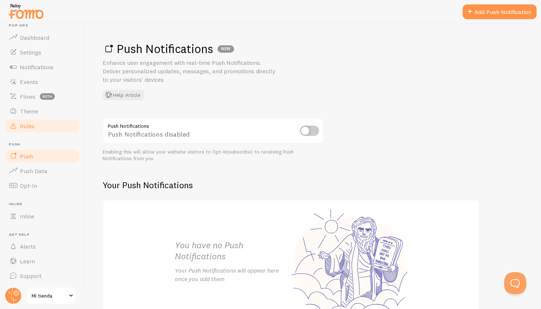
click at [38, 127] on link "Rules" at bounding box center [42, 126] width 76 height 15
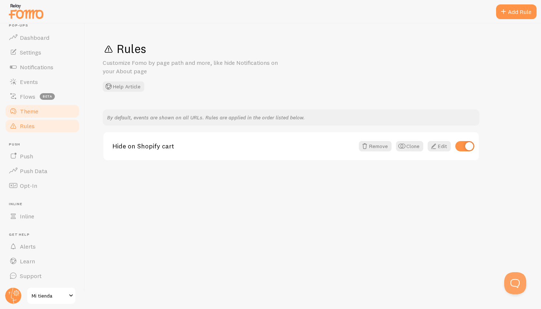
click at [36, 112] on span "Theme" at bounding box center [29, 110] width 18 height 7
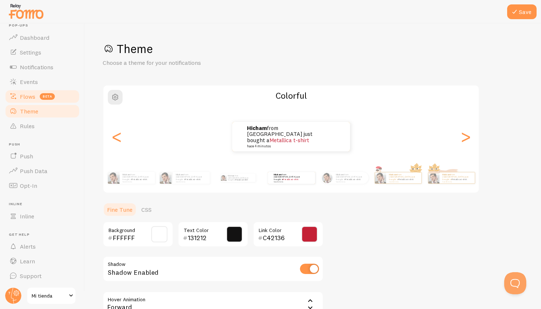
click at [36, 98] on link "Flows beta" at bounding box center [42, 96] width 76 height 15
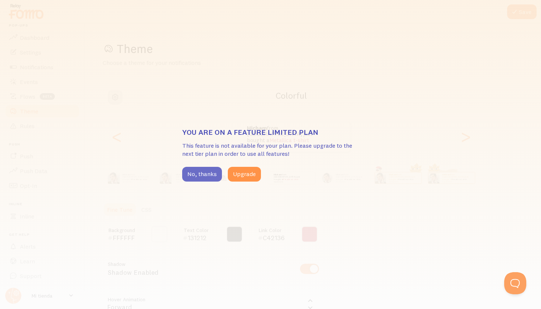
click at [203, 172] on button "No, thanks" at bounding box center [202, 174] width 40 height 15
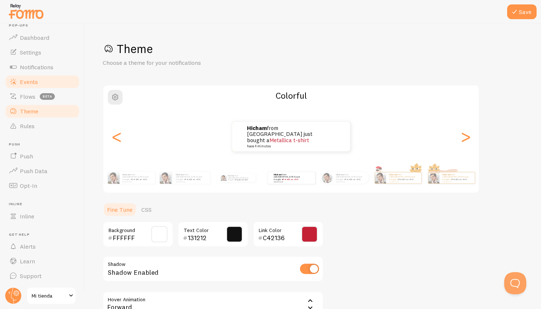
click at [50, 84] on link "Events" at bounding box center [42, 81] width 76 height 15
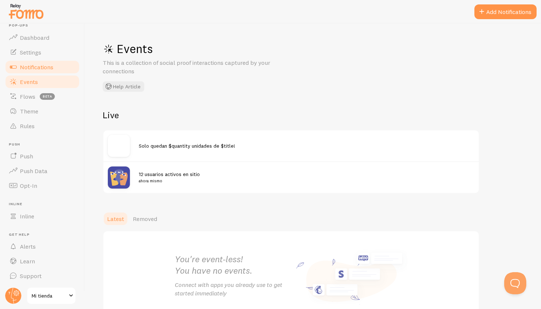
click at [50, 73] on link "Notifications" at bounding box center [42, 67] width 76 height 15
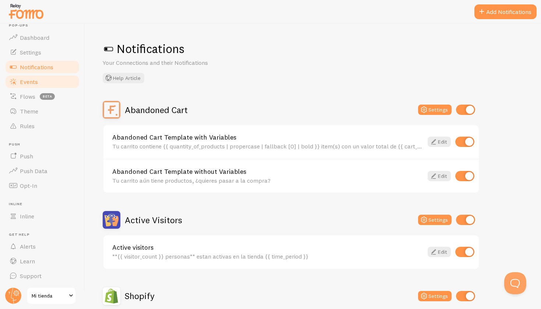
click at [45, 86] on link "Events" at bounding box center [42, 81] width 76 height 15
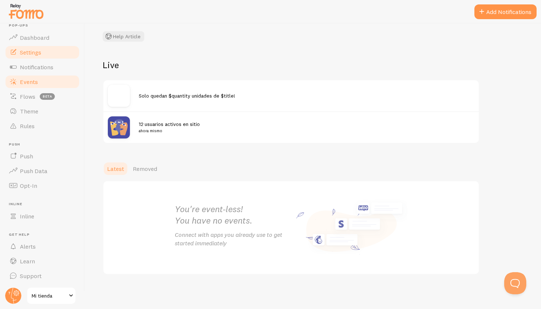
click at [33, 55] on span "Settings" at bounding box center [30, 52] width 21 height 7
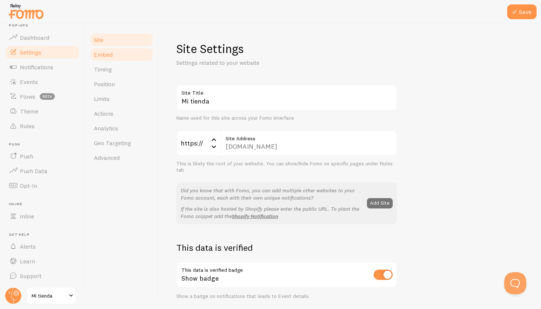
click at [113, 57] on link "Embed" at bounding box center [121, 54] width 64 height 15
click at [519, 14] on icon at bounding box center [514, 11] width 9 height 9
click at [107, 56] on span "Embed" at bounding box center [103, 54] width 19 height 7
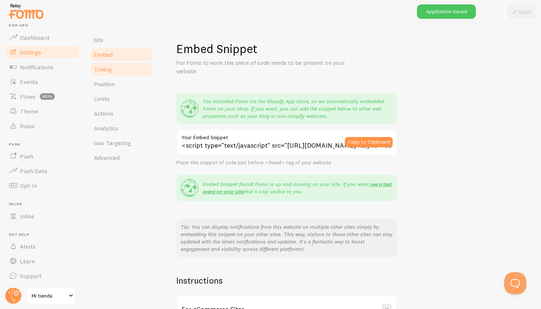
click at [110, 71] on span "Timing" at bounding box center [103, 69] width 18 height 7
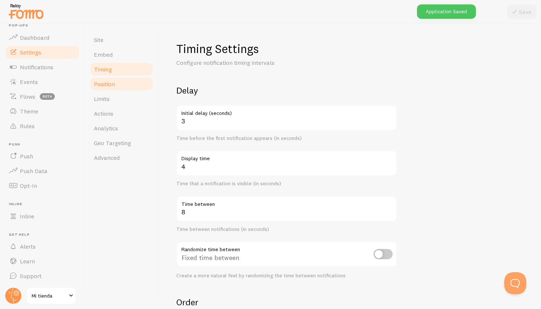
click at [107, 85] on span "Position" at bounding box center [104, 83] width 21 height 7
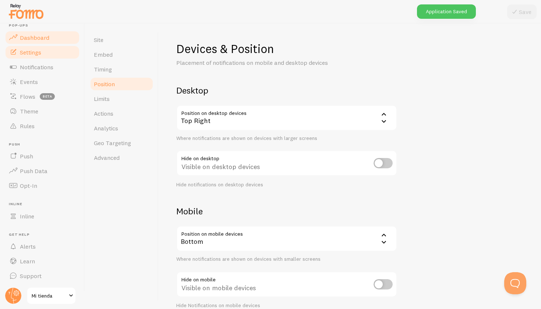
click at [39, 35] on span "Dashboard" at bounding box center [34, 37] width 29 height 7
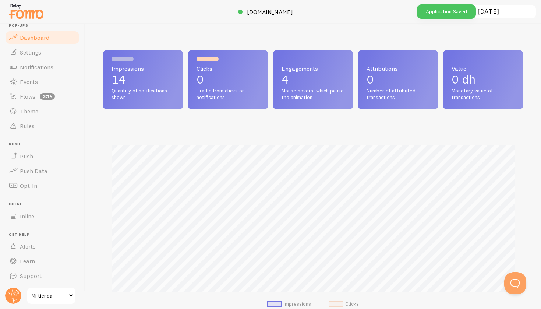
scroll to position [193, 421]
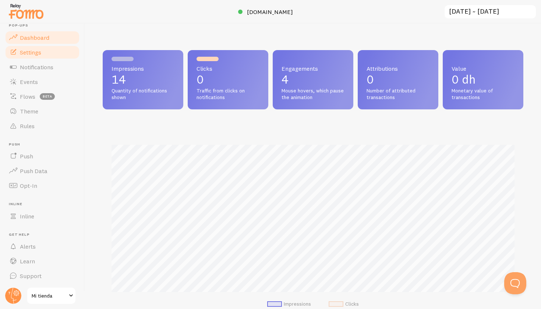
click at [54, 52] on link "Settings" at bounding box center [42, 52] width 76 height 15
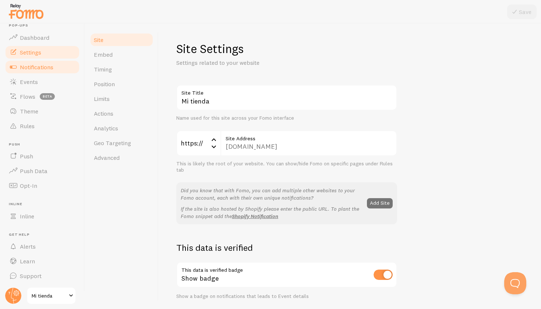
click at [50, 65] on span "Notifications" at bounding box center [36, 66] width 33 height 7
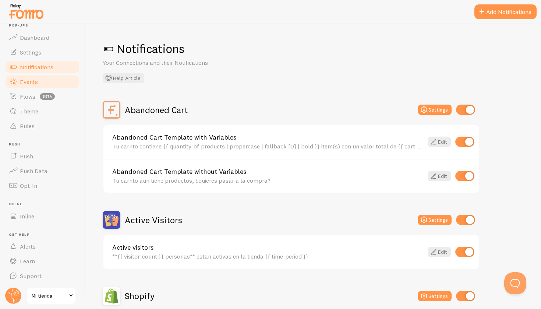
click at [47, 78] on link "Events" at bounding box center [42, 81] width 76 height 15
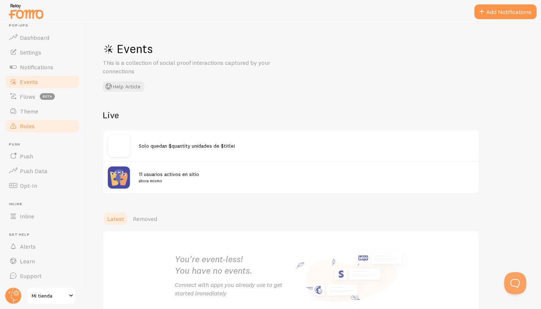
click at [36, 124] on link "Rules" at bounding box center [42, 126] width 76 height 15
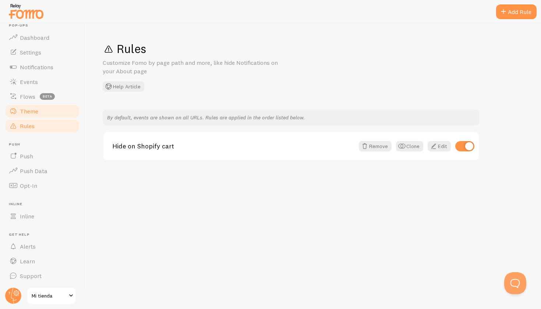
click at [36, 116] on link "Theme" at bounding box center [42, 111] width 76 height 15
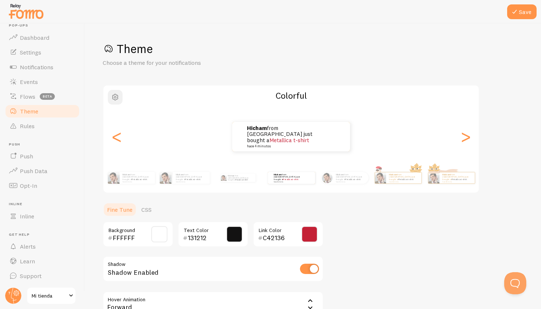
click at [115, 97] on span "button" at bounding box center [115, 97] width 9 height 9
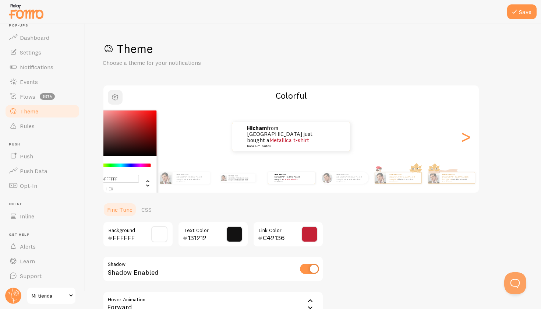
click at [115, 97] on span "button" at bounding box center [115, 97] width 9 height 9
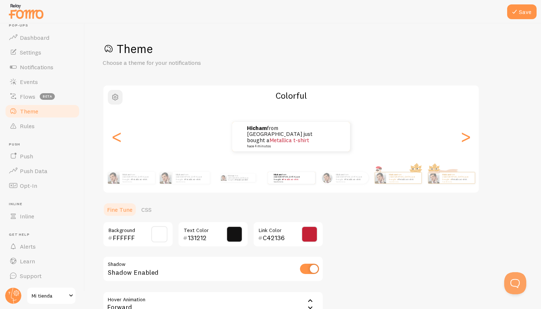
click at [115, 97] on span "button" at bounding box center [115, 97] width 9 height 9
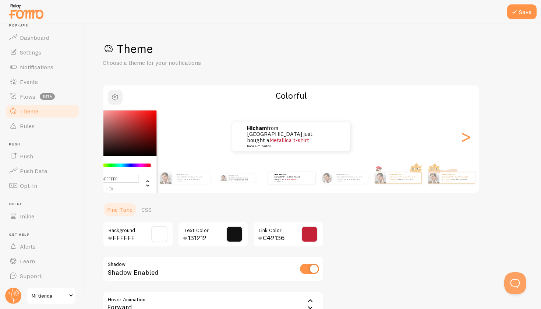
click at [115, 97] on span "button" at bounding box center [115, 97] width 9 height 9
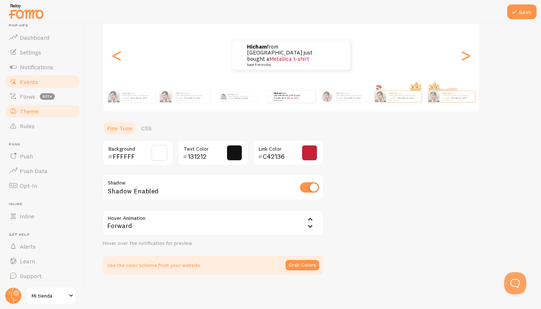
click at [28, 79] on span "Events" at bounding box center [29, 81] width 18 height 7
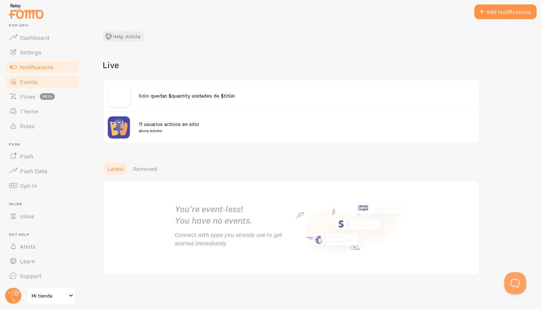
click at [28, 60] on link "Notifications" at bounding box center [42, 67] width 76 height 15
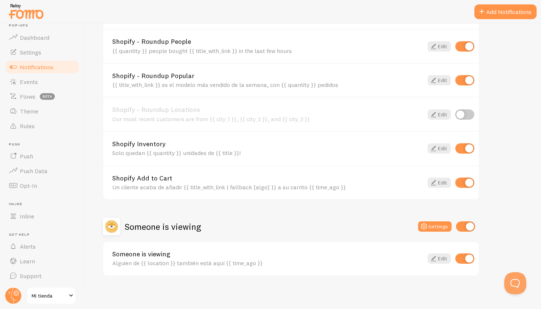
scroll to position [236, 0]
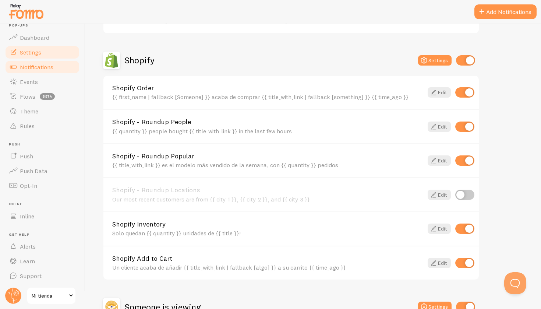
click at [41, 54] on span "Settings" at bounding box center [30, 52] width 21 height 7
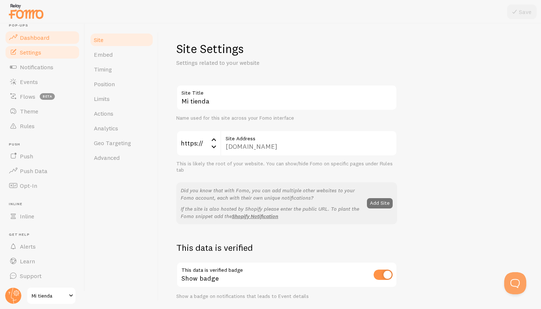
click at [57, 41] on link "Dashboard" at bounding box center [42, 37] width 76 height 15
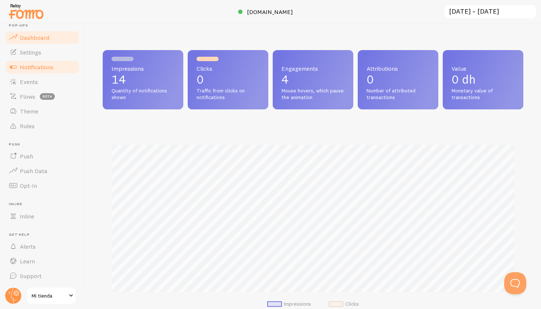
scroll to position [193, 421]
click at [43, 64] on span "Notifications" at bounding box center [36, 66] width 33 height 7
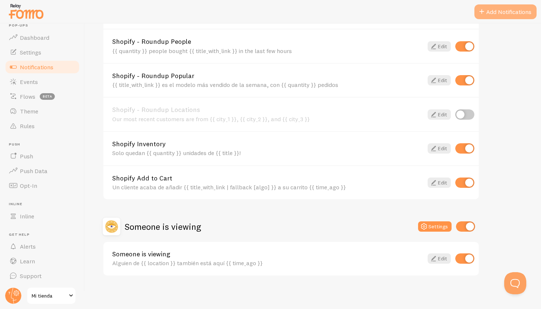
click at [485, 15] on span at bounding box center [481, 11] width 9 height 9
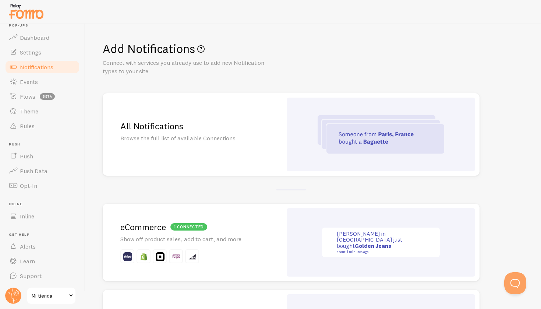
click at [238, 221] on h2 "1 connected eCommerce" at bounding box center [192, 226] width 144 height 11
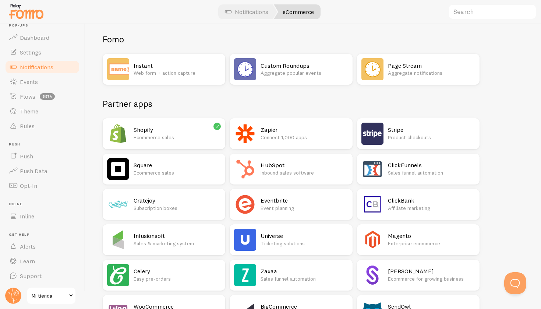
scroll to position [52, 0]
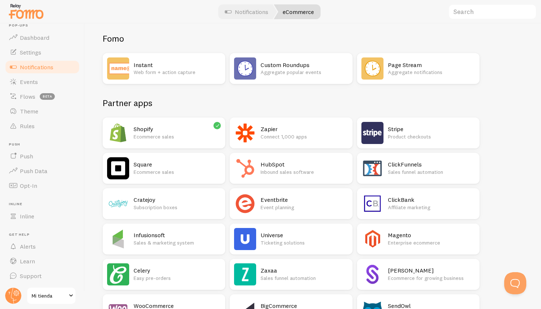
click at [389, 139] on div "Stripe Product checkouts" at bounding box center [431, 133] width 87 height 22
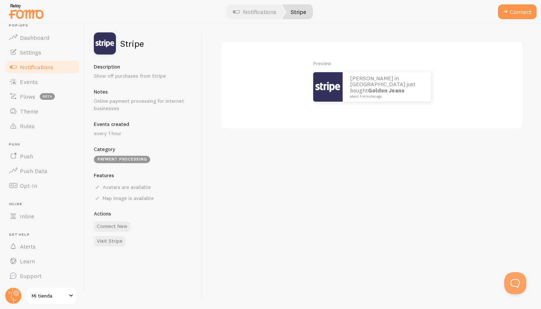
click at [116, 130] on p "every 1 hour" at bounding box center [144, 133] width 100 height 7
click at [521, 11] on button "Connect" at bounding box center [517, 11] width 39 height 15
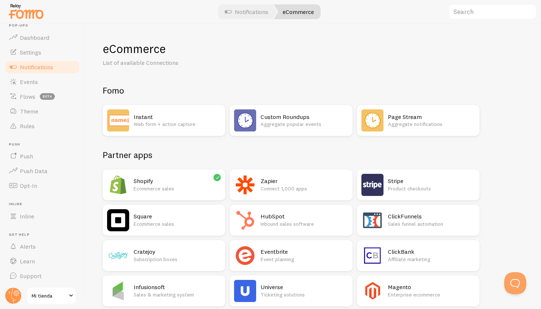
click at [174, 176] on div "Shopify Ecommerce sales" at bounding box center [177, 185] width 87 height 22
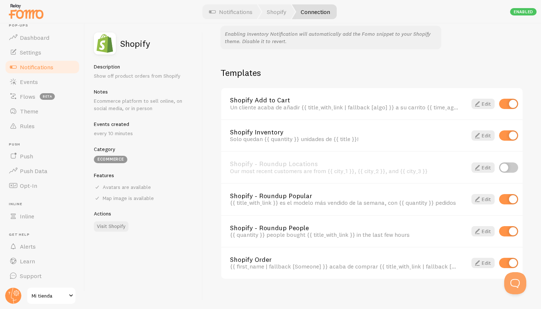
scroll to position [491, 0]
click at [234, 12] on link "Notifications" at bounding box center [230, 11] width 61 height 15
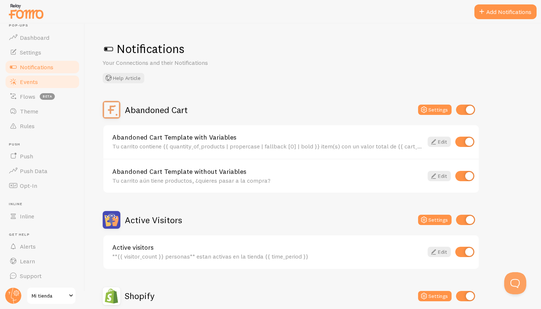
click at [45, 81] on link "Events" at bounding box center [42, 81] width 76 height 15
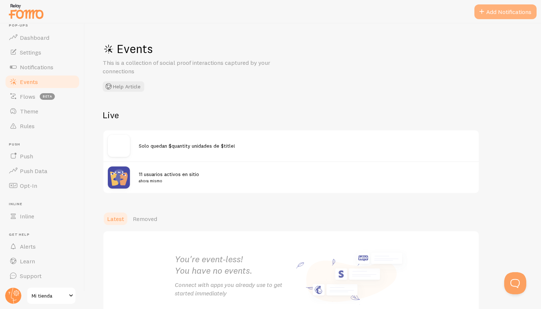
click at [480, 14] on span at bounding box center [481, 11] width 9 height 9
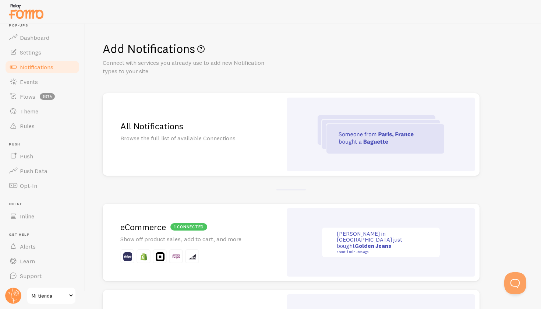
click at [310, 127] on div at bounding box center [381, 135] width 188 height 74
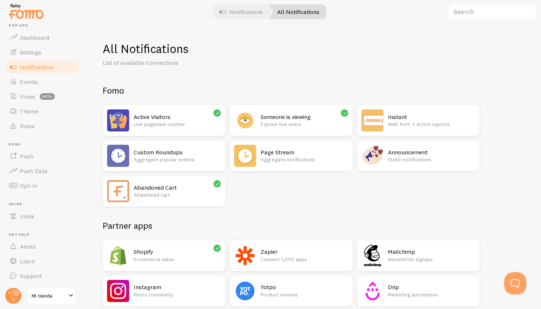
click at [403, 153] on h2 "Announcement" at bounding box center [431, 152] width 87 height 8
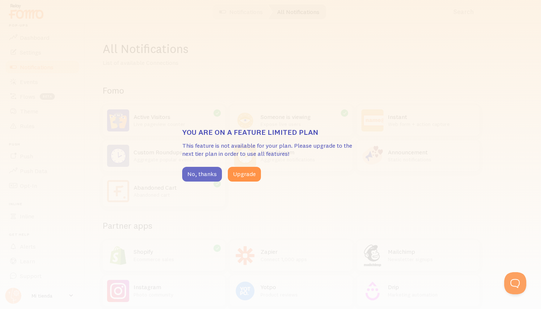
click at [204, 173] on button "No, thanks" at bounding box center [202, 174] width 40 height 15
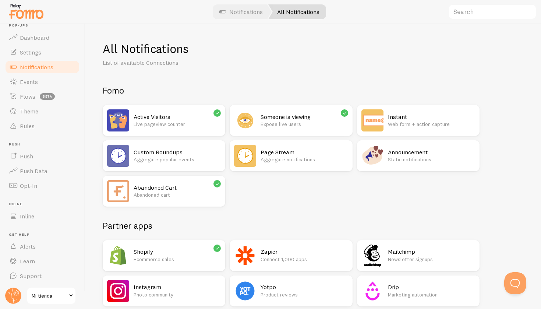
click at [303, 156] on p "Aggregate notifications" at bounding box center [304, 159] width 87 height 7
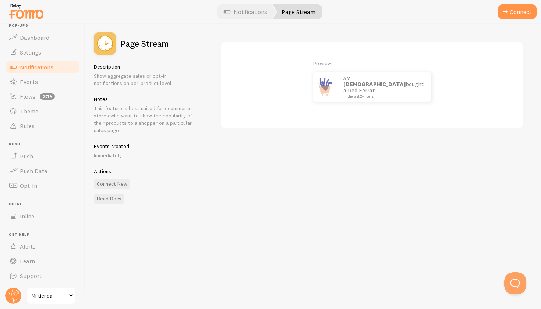
click at [358, 82] on strong "57 Italians" at bounding box center [374, 81] width 62 height 13
click at [509, 11] on span at bounding box center [505, 11] width 9 height 9
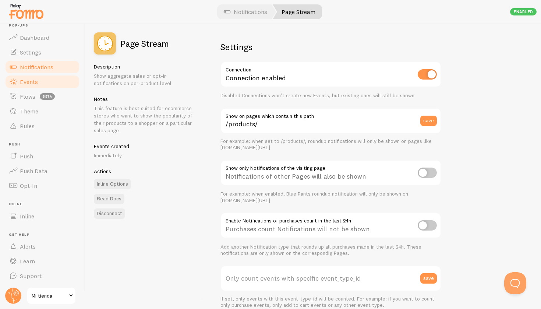
click at [33, 84] on span "Events" at bounding box center [29, 81] width 18 height 7
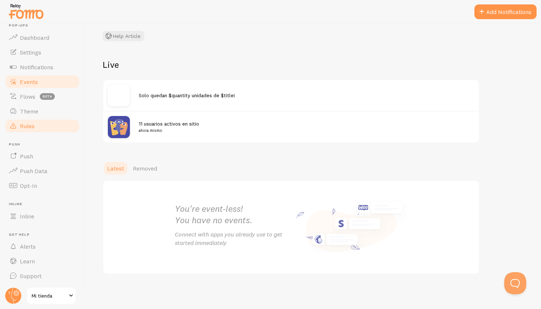
scroll to position [50, 0]
click at [51, 66] on span "Notifications" at bounding box center [36, 66] width 33 height 7
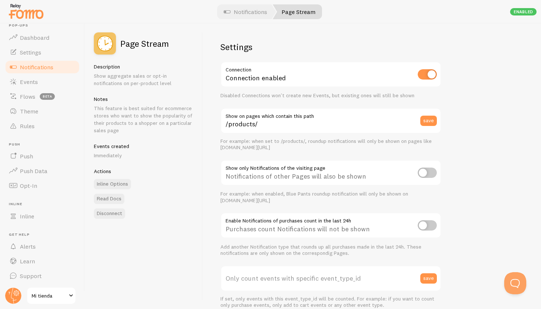
click at [430, 78] on input "checkbox" at bounding box center [427, 74] width 19 height 10
checkbox input "false"
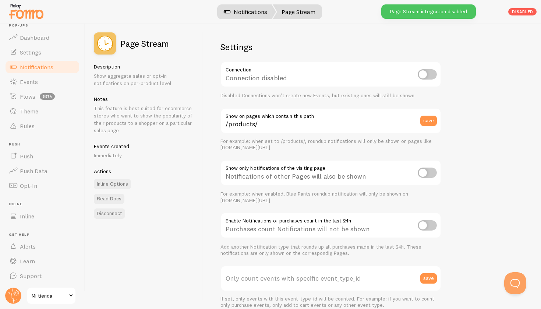
click at [232, 16] on link "Notifications" at bounding box center [245, 11] width 61 height 15
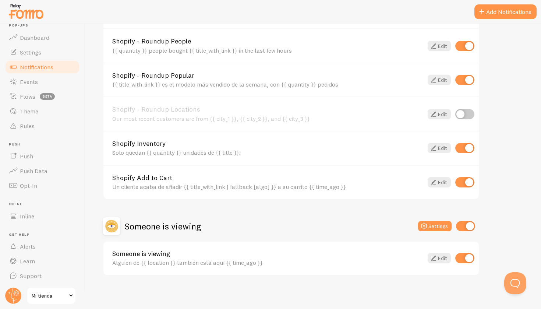
scroll to position [316, 0]
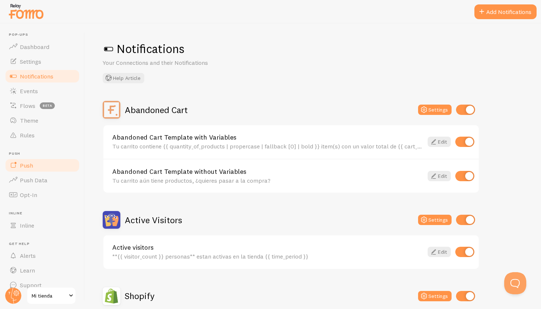
click at [37, 161] on link "Push" at bounding box center [42, 165] width 76 height 15
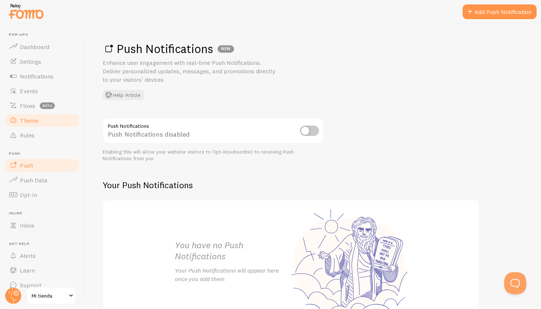
click at [41, 124] on link "Theme" at bounding box center [42, 120] width 76 height 15
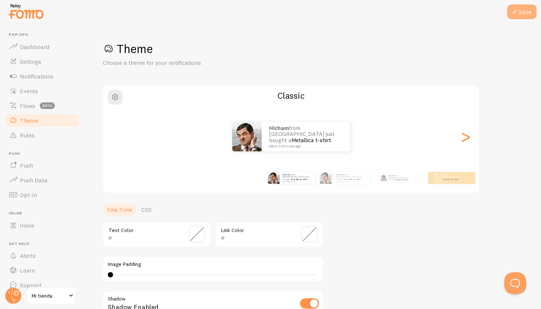
click at [518, 16] on button "Save" at bounding box center [521, 11] width 29 height 15
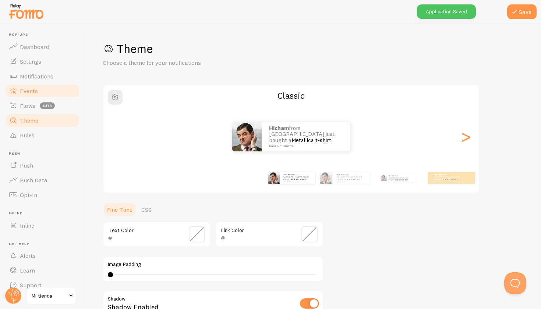
click at [25, 95] on link "Events" at bounding box center [42, 91] width 76 height 15
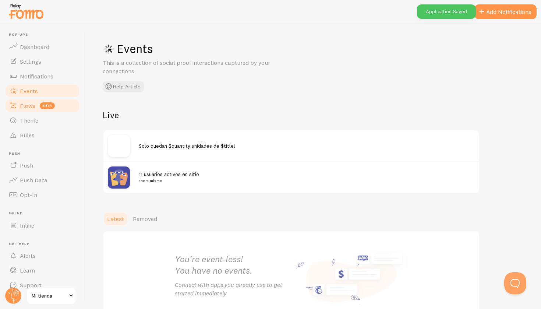
click at [25, 102] on span "Flows" at bounding box center [27, 105] width 15 height 7
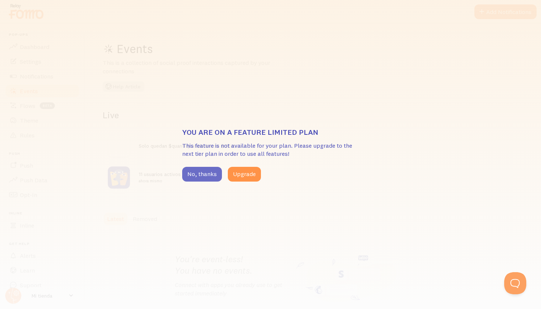
click at [189, 170] on button "No, thanks" at bounding box center [202, 174] width 40 height 15
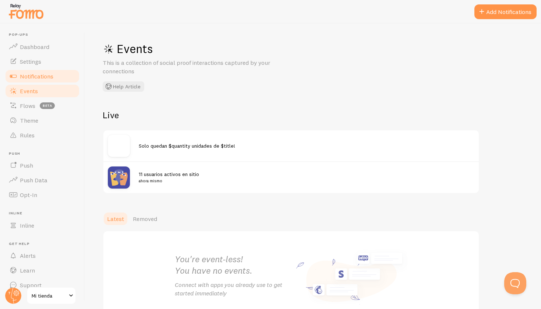
click at [45, 82] on link "Notifications" at bounding box center [42, 76] width 76 height 15
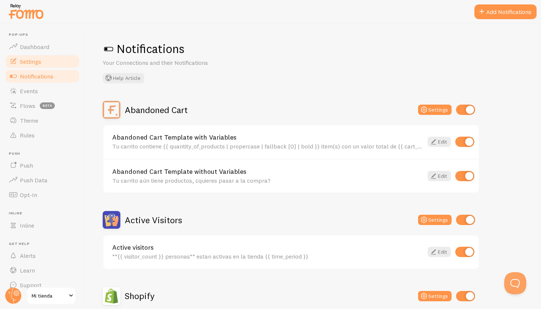
click at [35, 60] on span "Settings" at bounding box center [30, 61] width 21 height 7
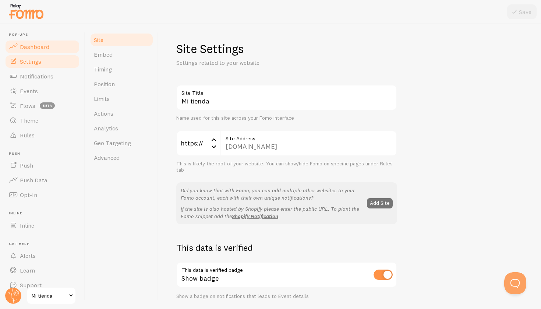
click at [40, 45] on span "Dashboard" at bounding box center [34, 46] width 29 height 7
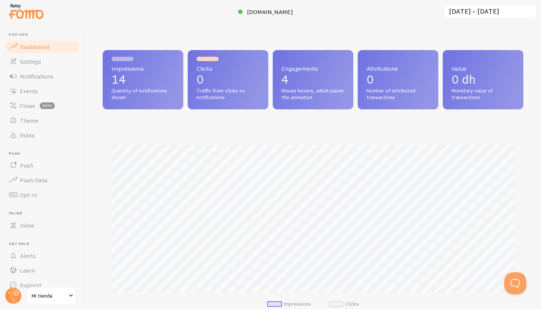
scroll to position [193, 421]
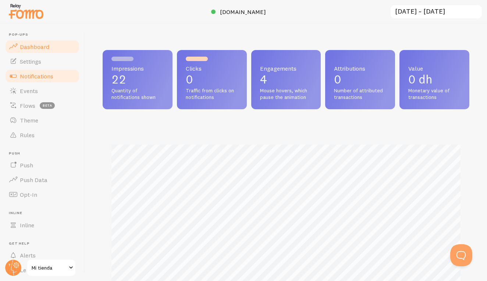
click at [53, 73] on span "Notifications" at bounding box center [36, 76] width 33 height 7
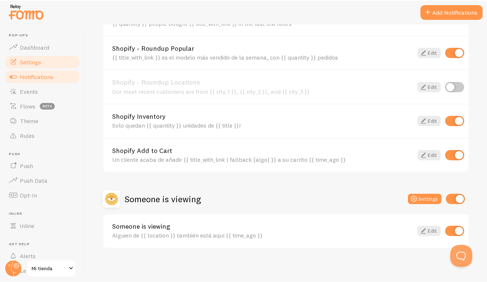
scroll to position [343, 0]
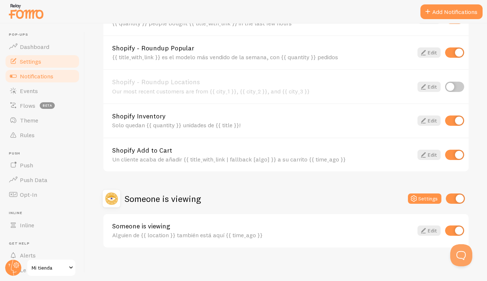
click at [44, 60] on link "Settings" at bounding box center [42, 61] width 76 height 15
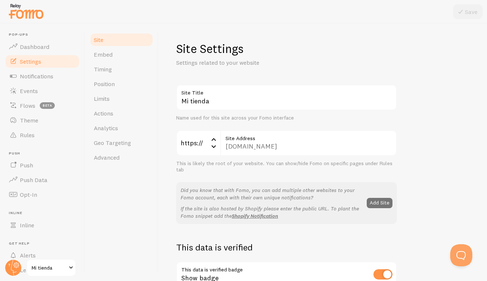
click at [259, 147] on div "[DOMAIN_NAME] Site Address" at bounding box center [308, 143] width 177 height 26
click at [251, 147] on div "[DOMAIN_NAME] Site Address" at bounding box center [308, 143] width 177 height 26
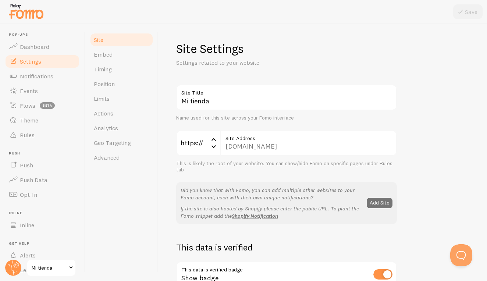
click at [253, 148] on div "[DOMAIN_NAME] Site Address" at bounding box center [308, 143] width 177 height 26
click at [284, 148] on div "[DOMAIN_NAME] Site Address" at bounding box center [308, 143] width 177 height 26
click at [208, 141] on div "https://" at bounding box center [198, 143] width 44 height 26
click at [247, 146] on div "[DOMAIN_NAME] Site Address" at bounding box center [308, 143] width 177 height 26
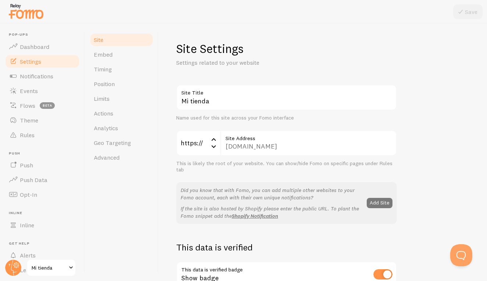
click at [382, 202] on button "Add Site" at bounding box center [380, 203] width 26 height 10
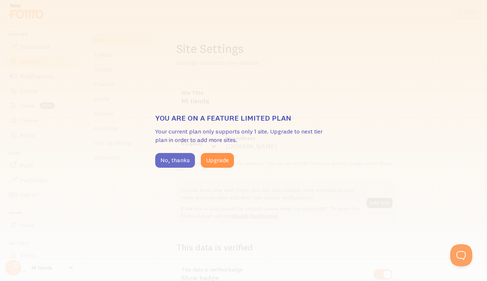
click at [176, 160] on button "No, thanks" at bounding box center [175, 160] width 40 height 15
